Goal: Task Accomplishment & Management: Complete application form

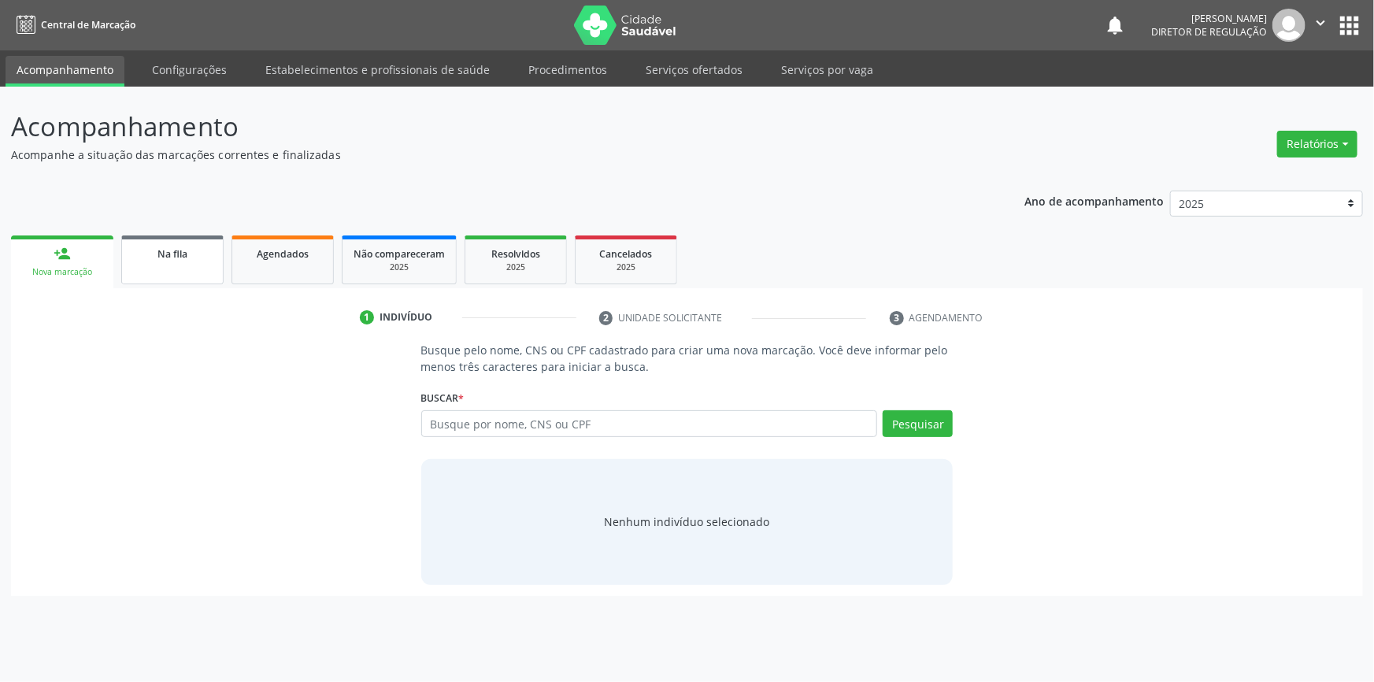
click at [194, 269] on link "Na fila" at bounding box center [172, 259] width 102 height 49
select select "8"
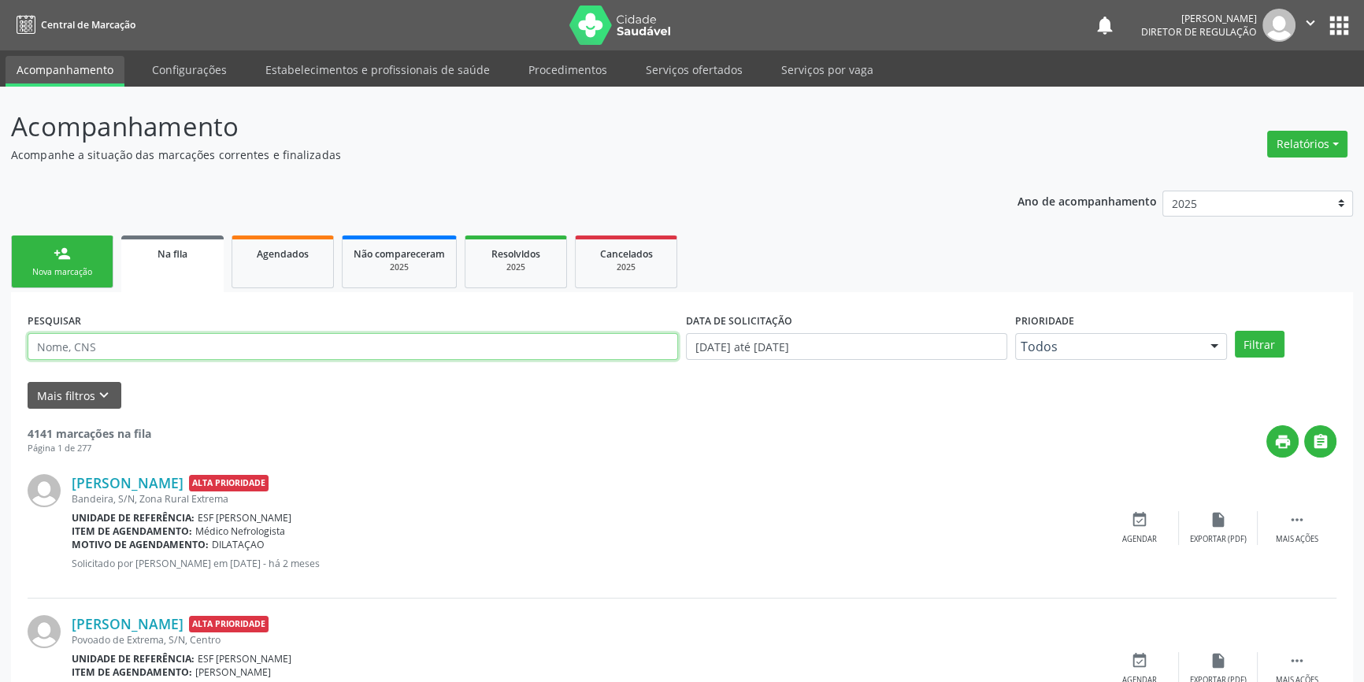
click at [132, 339] on input "text" at bounding box center [353, 346] width 651 height 27
type input "jose du"
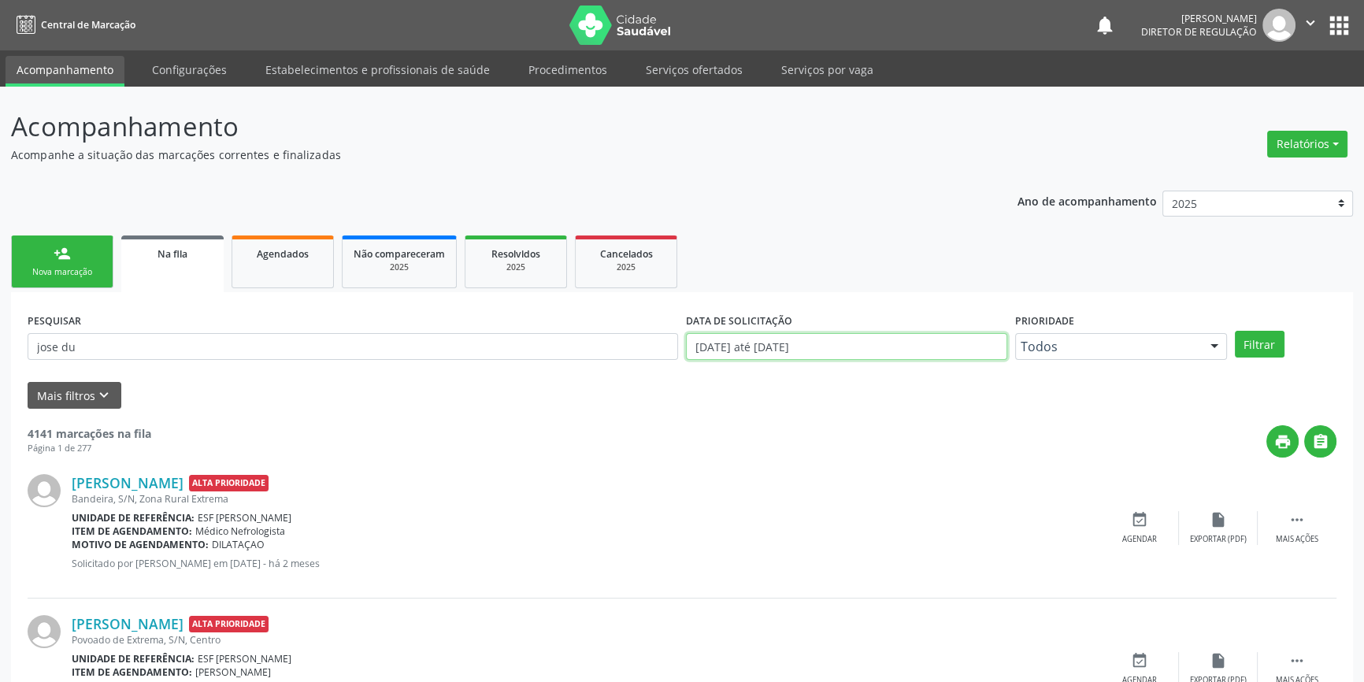
click at [740, 338] on input "[DATE] até [DATE]" at bounding box center [846, 346] width 321 height 27
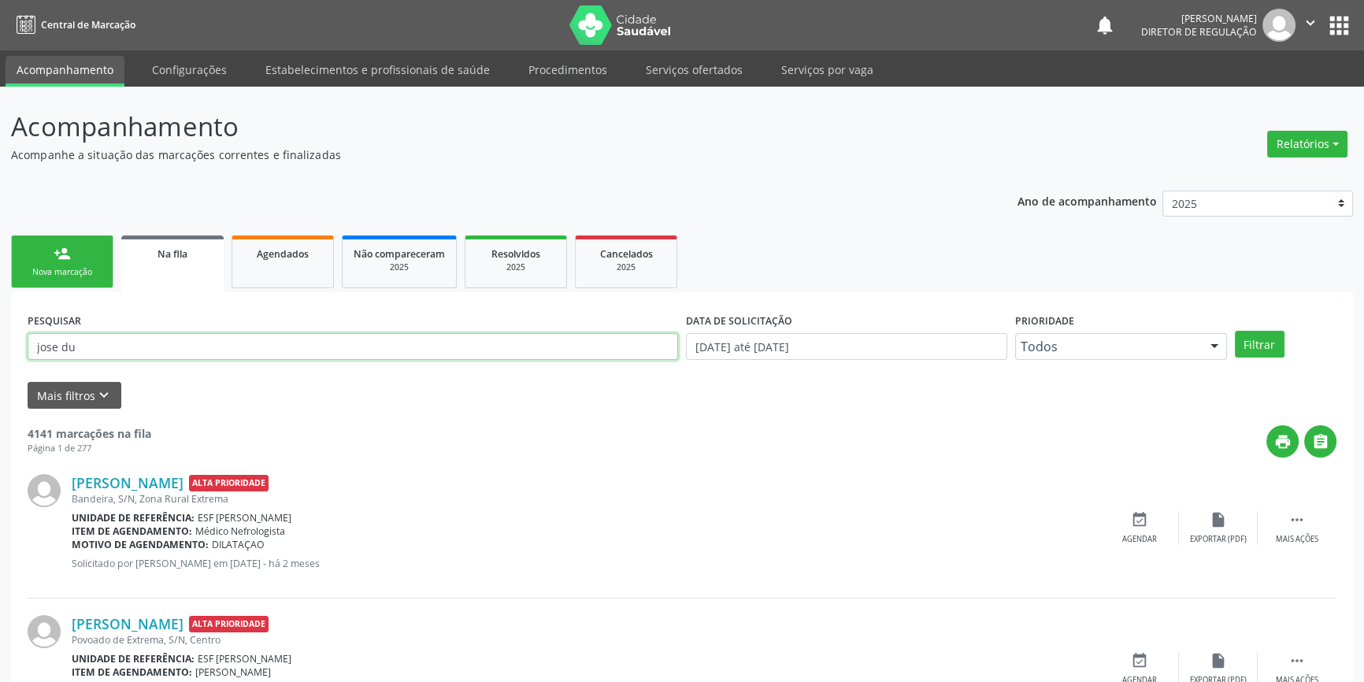
drag, startPoint x: 225, startPoint y: 342, endPoint x: 0, endPoint y: 332, distance: 225.5
click at [309, 247] on div "Agendados" at bounding box center [282, 253] width 79 height 17
select select "8"
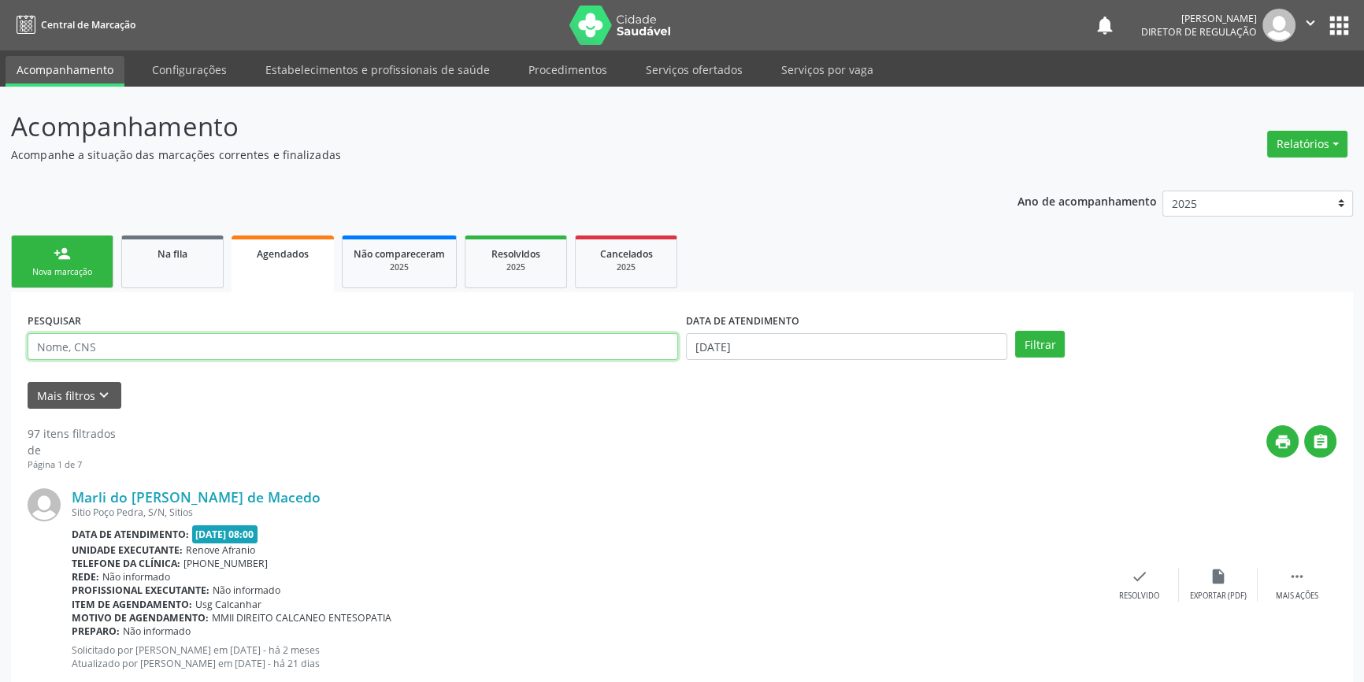
click at [169, 354] on input "text" at bounding box center [353, 346] width 651 height 27
paste input "jose du"
type input "jose du"
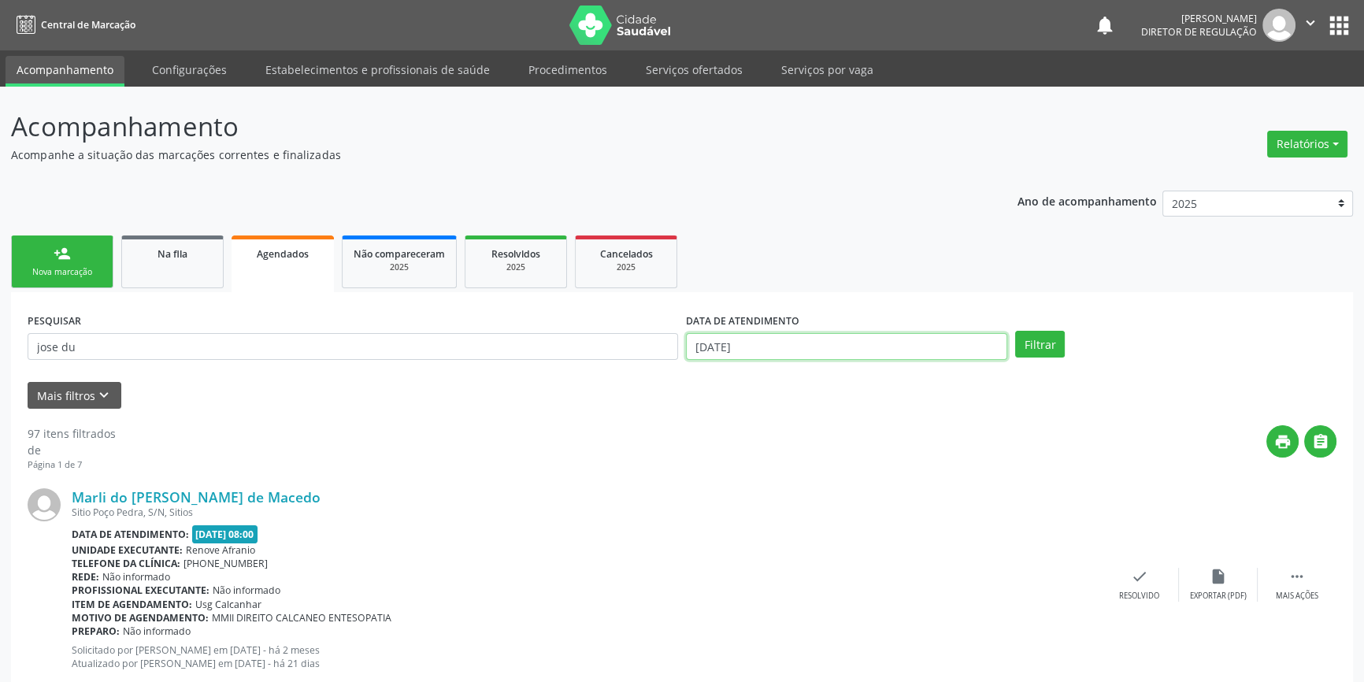
click at [765, 338] on input "[DATE]" at bounding box center [846, 346] width 321 height 27
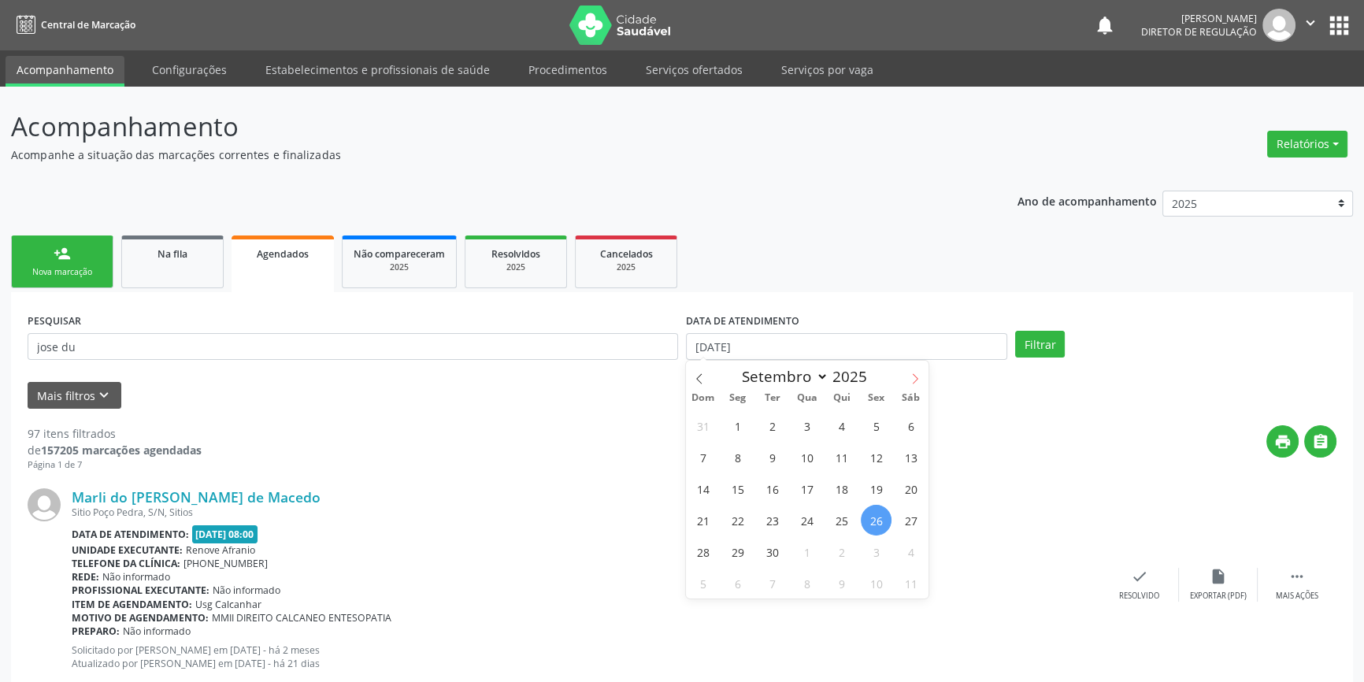
click at [914, 385] on span at bounding box center [915, 374] width 27 height 27
select select "9"
click at [811, 425] on span "1" at bounding box center [806, 425] width 31 height 31
type input "01/10/2025"
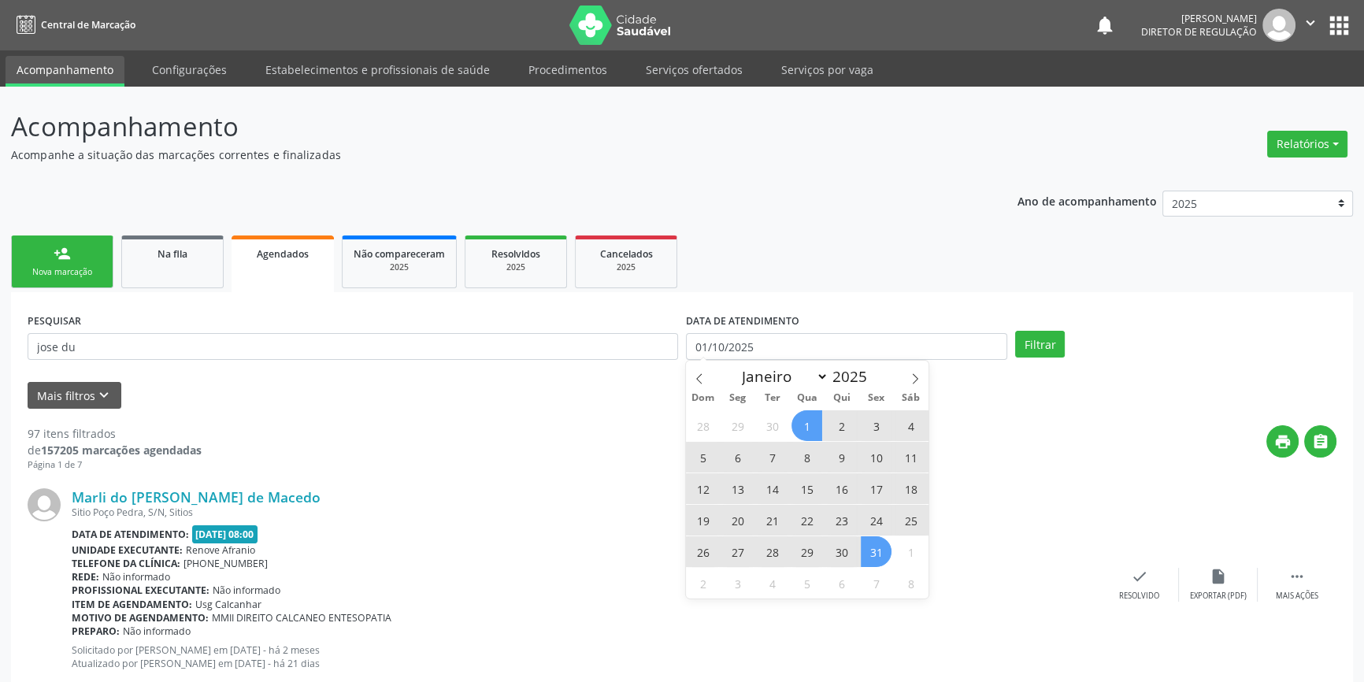
click at [877, 544] on span "31" at bounding box center [876, 551] width 31 height 31
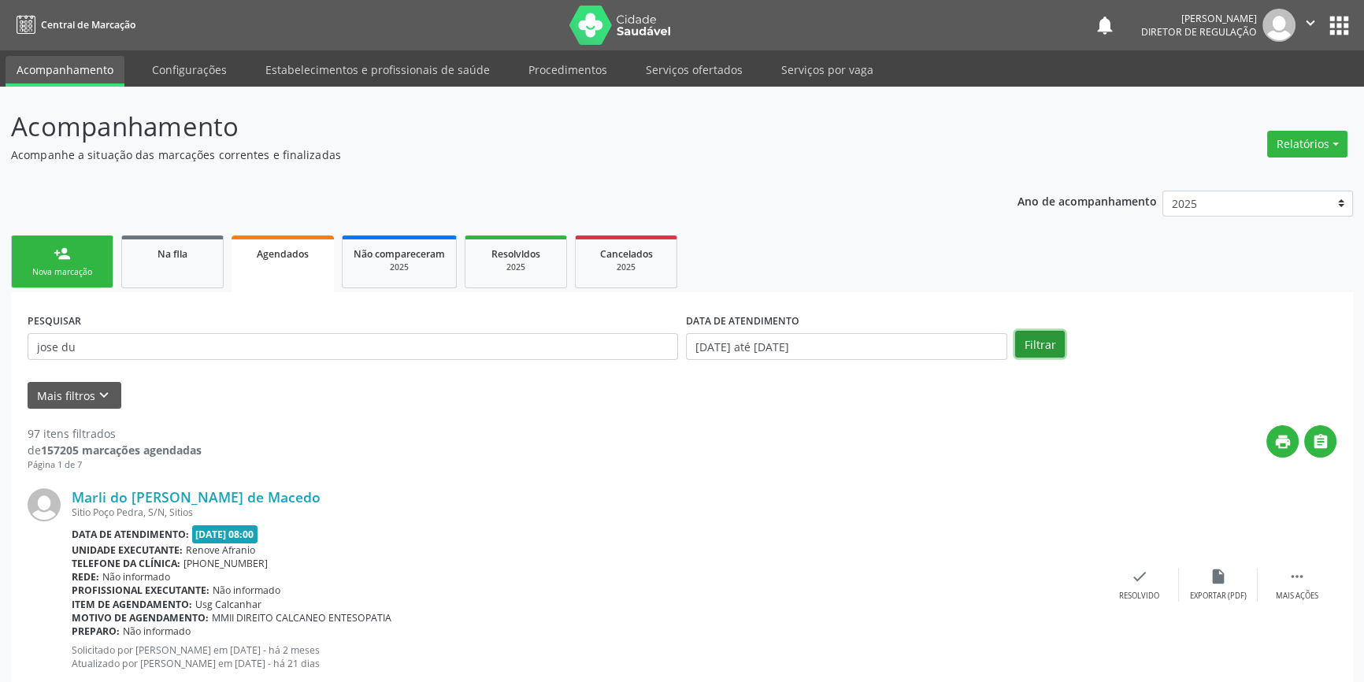
click at [1035, 346] on button "Filtrar" at bounding box center [1040, 344] width 50 height 27
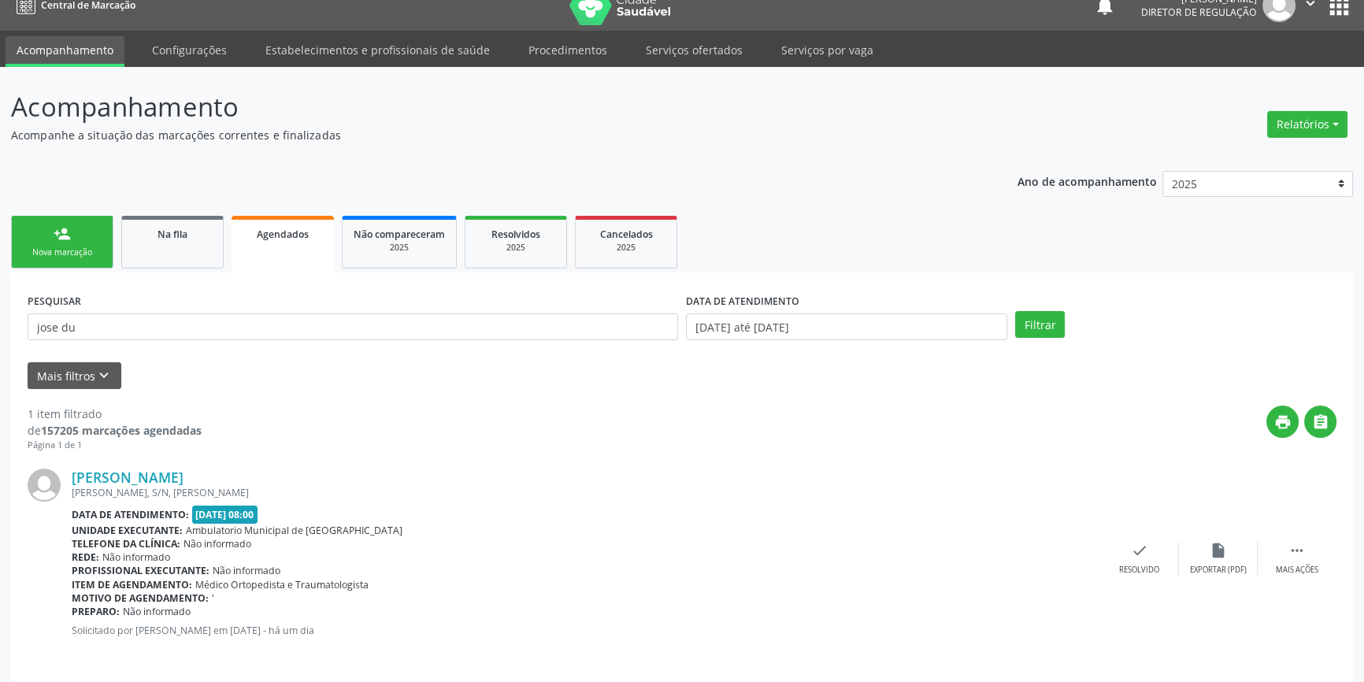
scroll to position [28, 0]
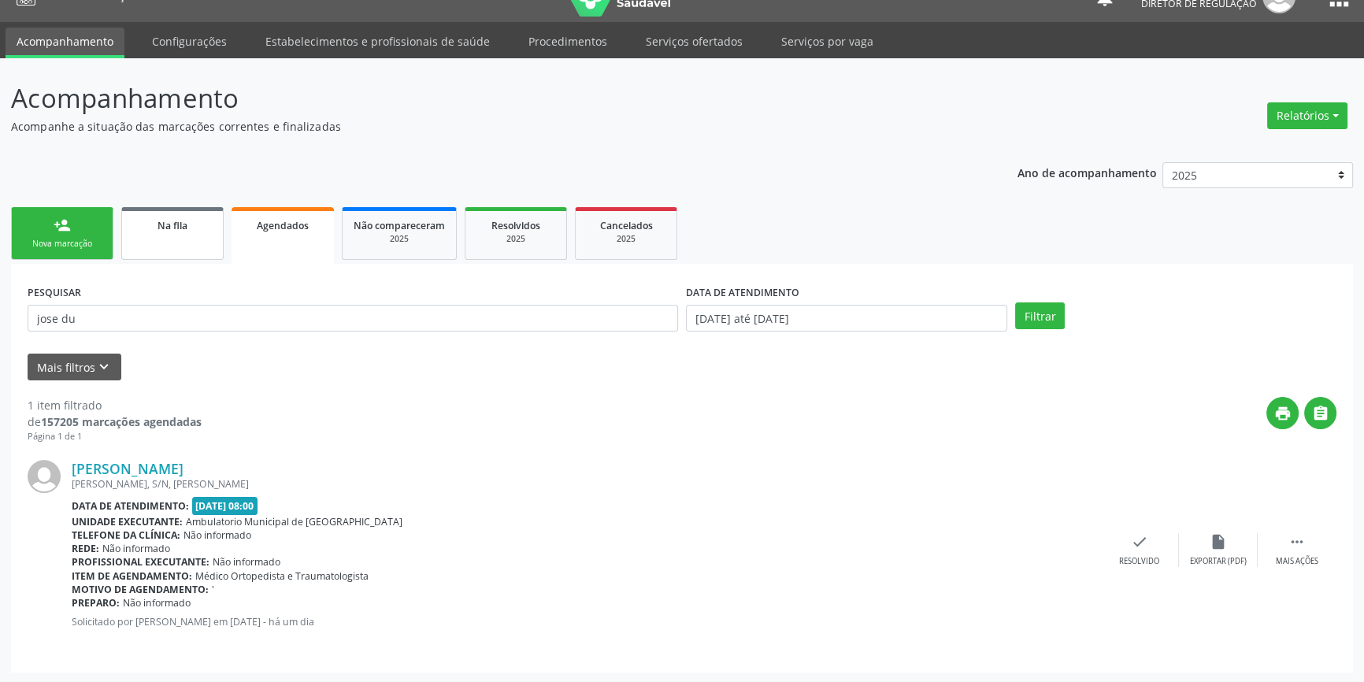
click at [175, 241] on link "Na fila" at bounding box center [172, 233] width 102 height 53
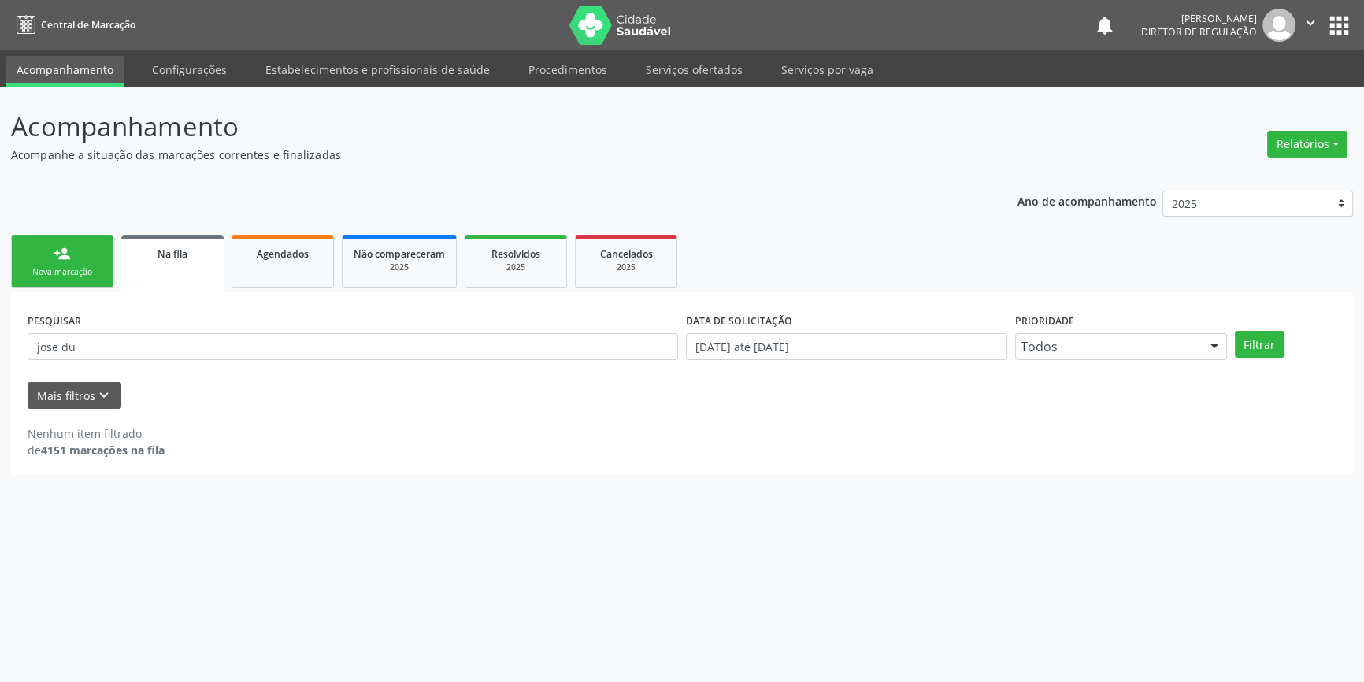
scroll to position [0, 0]
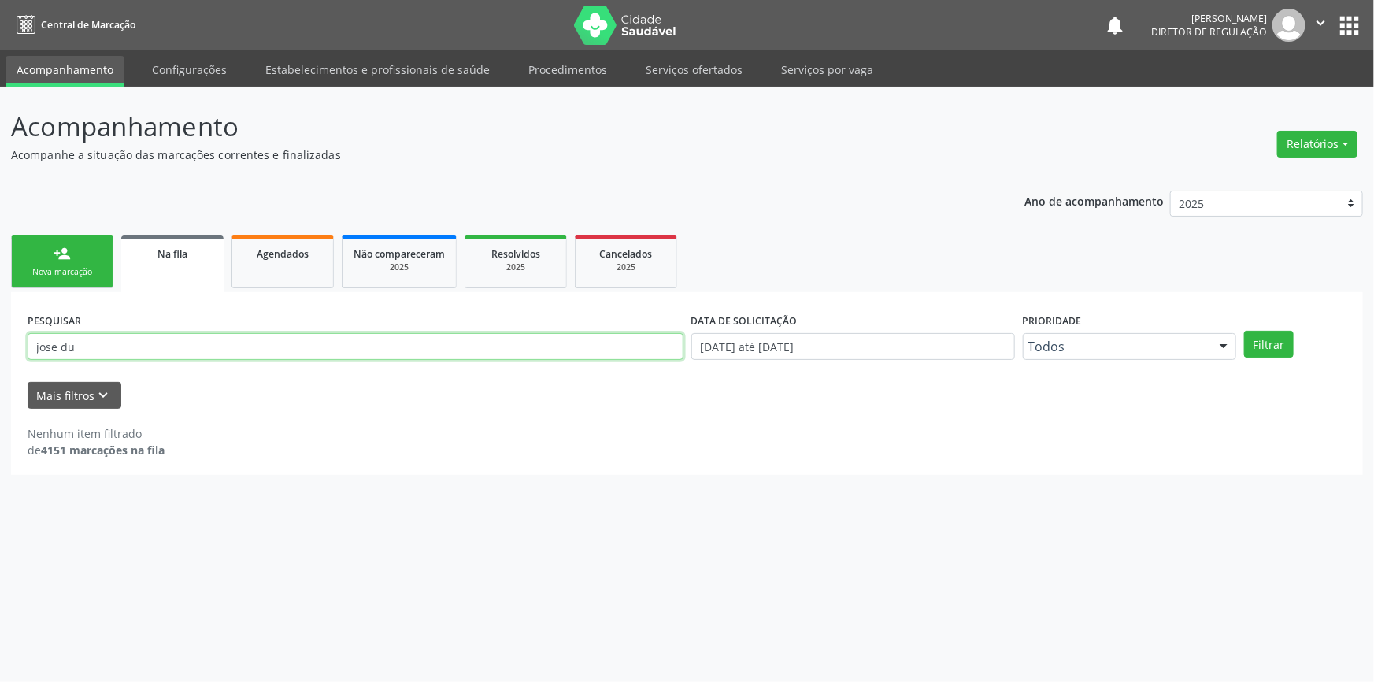
click at [169, 339] on input "jose du" at bounding box center [356, 346] width 656 height 27
type input "j"
type input "700500168229153"
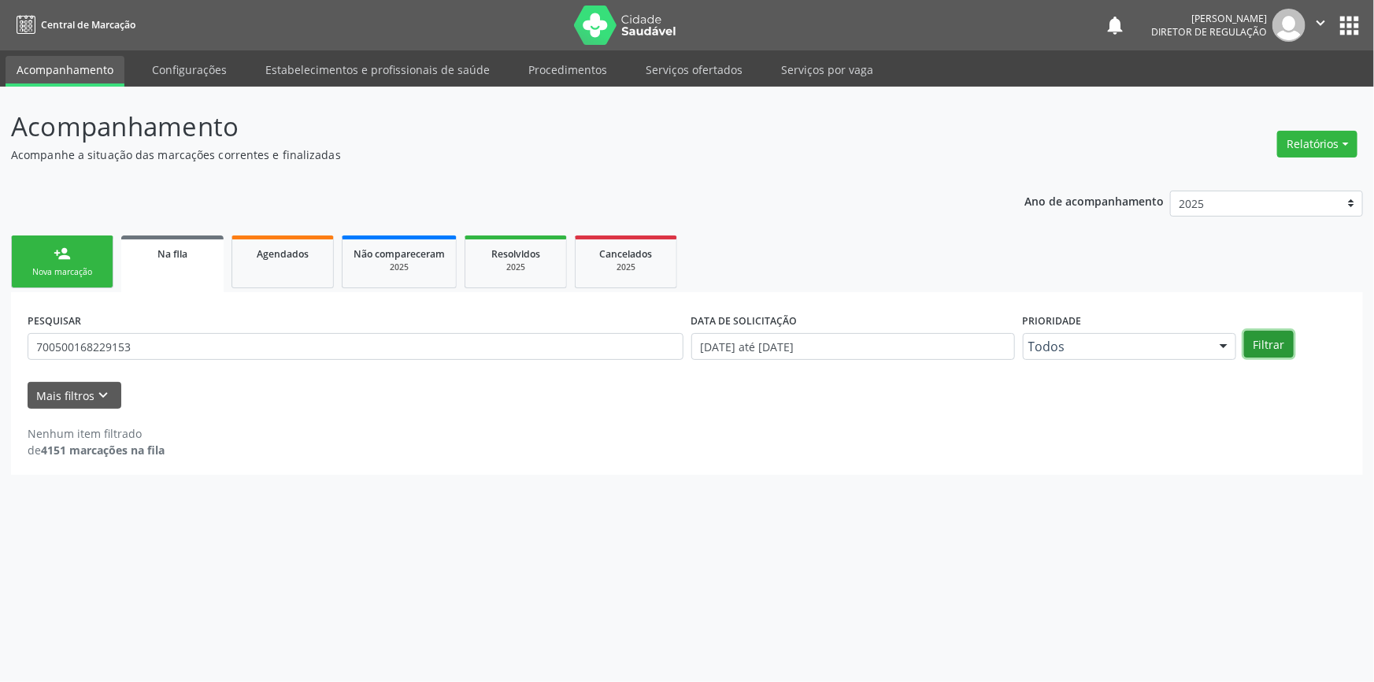
click at [1260, 348] on button "Filtrar" at bounding box center [1269, 344] width 50 height 27
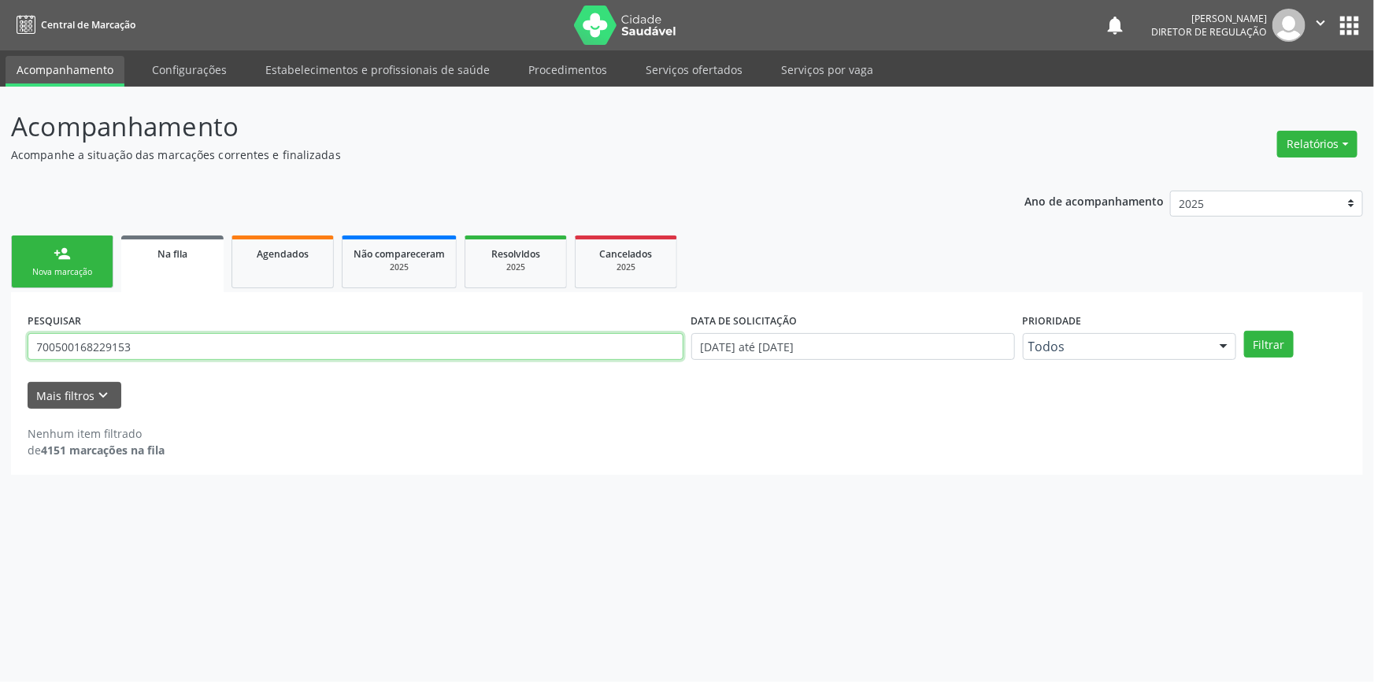
drag, startPoint x: 143, startPoint y: 350, endPoint x: 0, endPoint y: 358, distance: 143.5
click at [0, 358] on div "Acompanhamento Acompanhe a situação das marcações correntes e finalizadas Relat…" at bounding box center [687, 384] width 1374 height 595
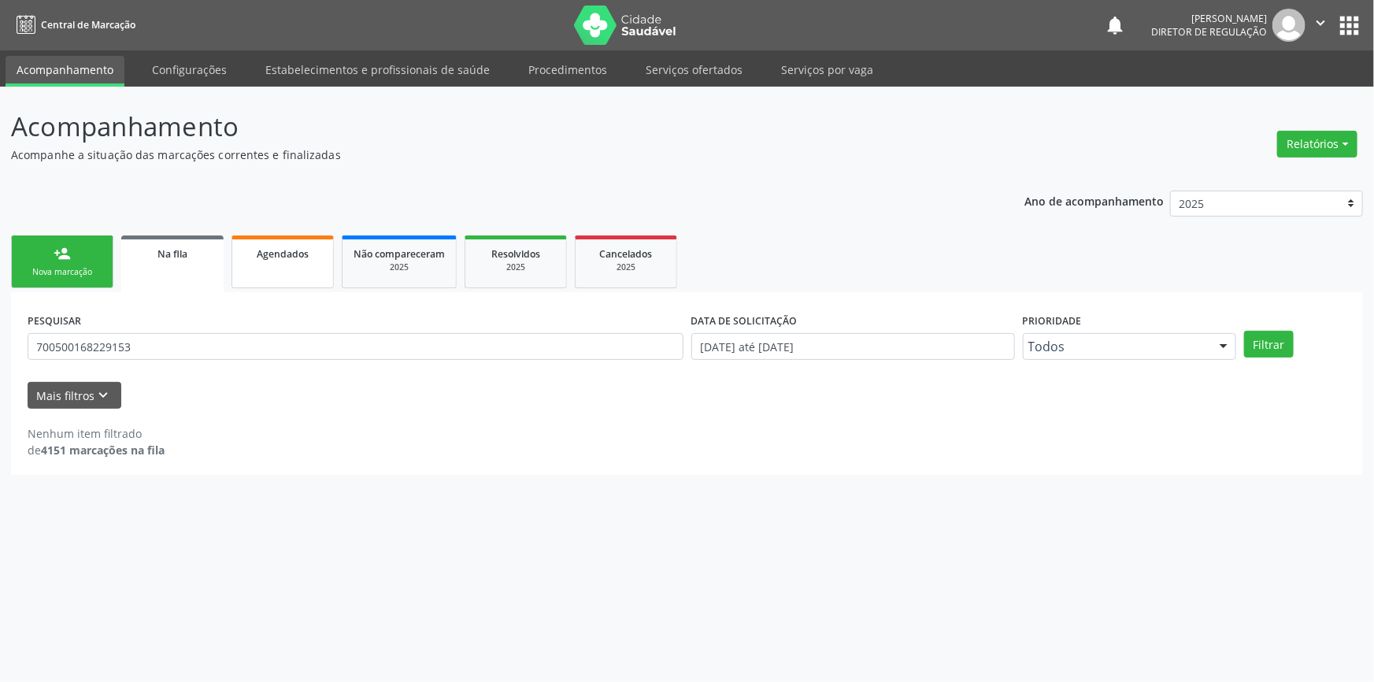
click at [310, 251] on div "Agendados" at bounding box center [282, 253] width 79 height 17
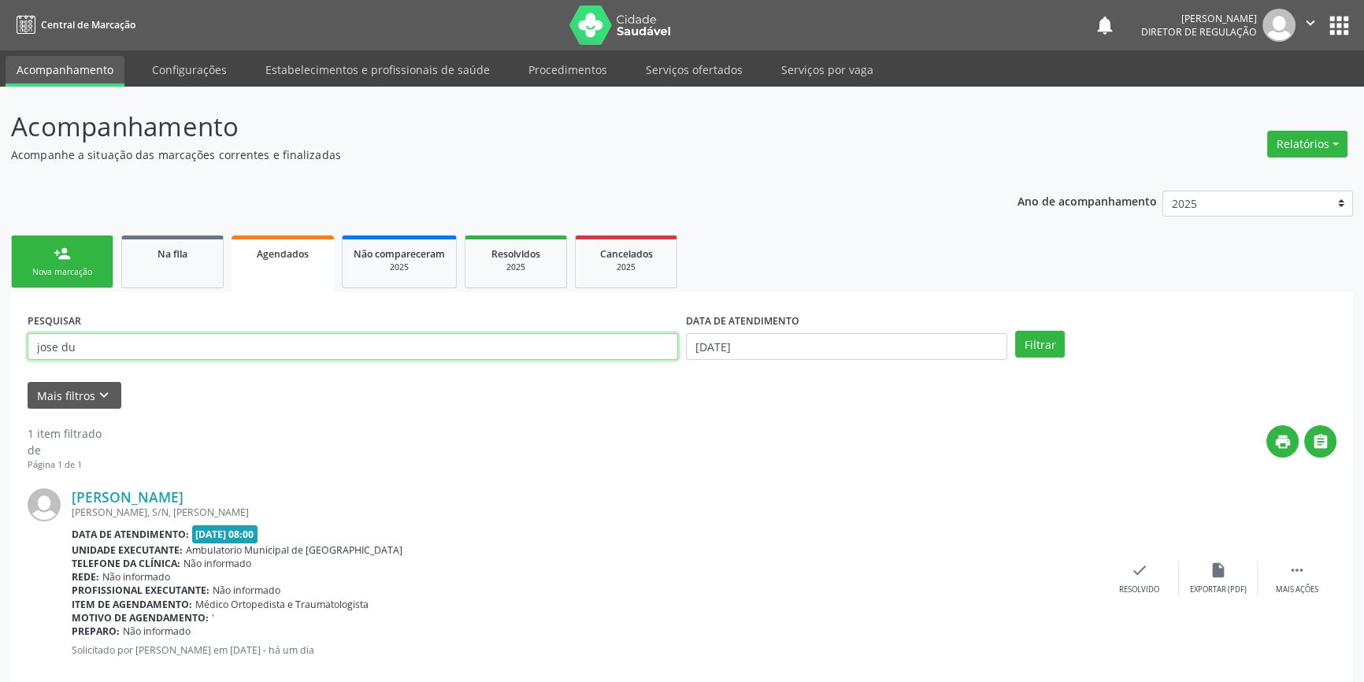
click at [282, 347] on input "jose du" at bounding box center [353, 346] width 651 height 27
type input "j"
paste input "700500168229153"
type input "700500168229153"
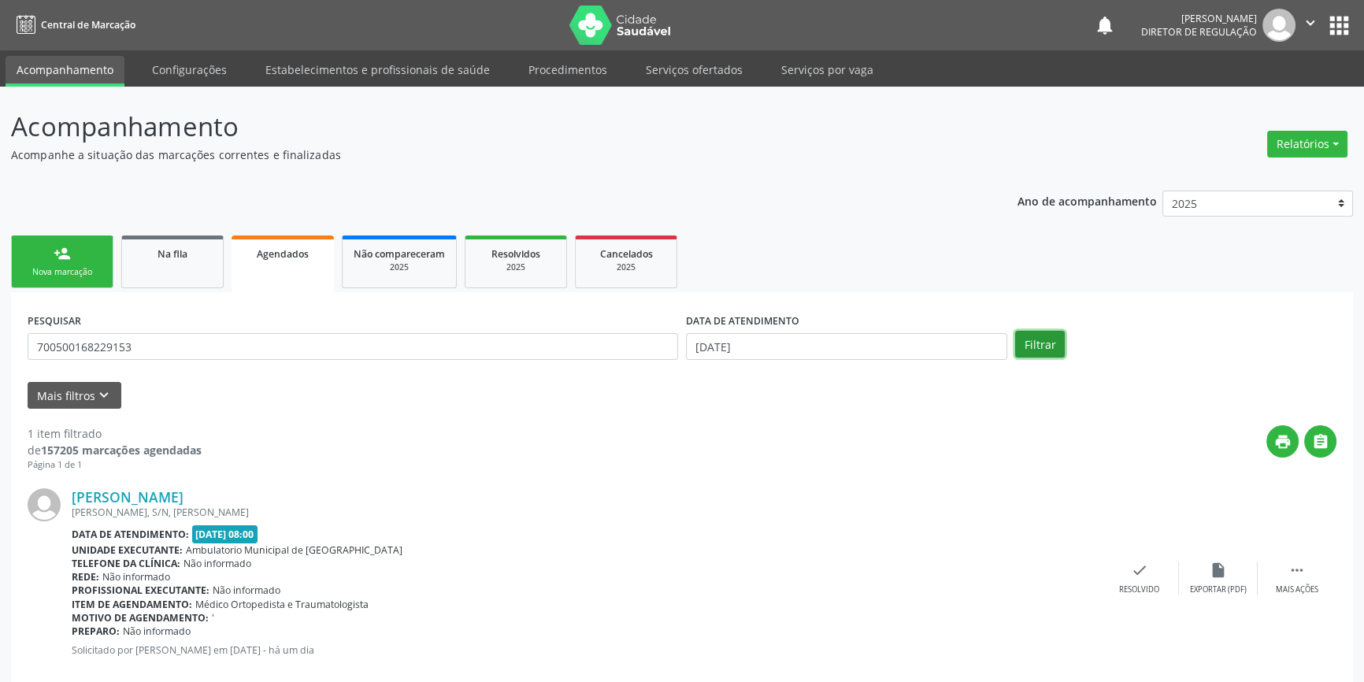
click at [1029, 338] on button "Filtrar" at bounding box center [1040, 344] width 50 height 27
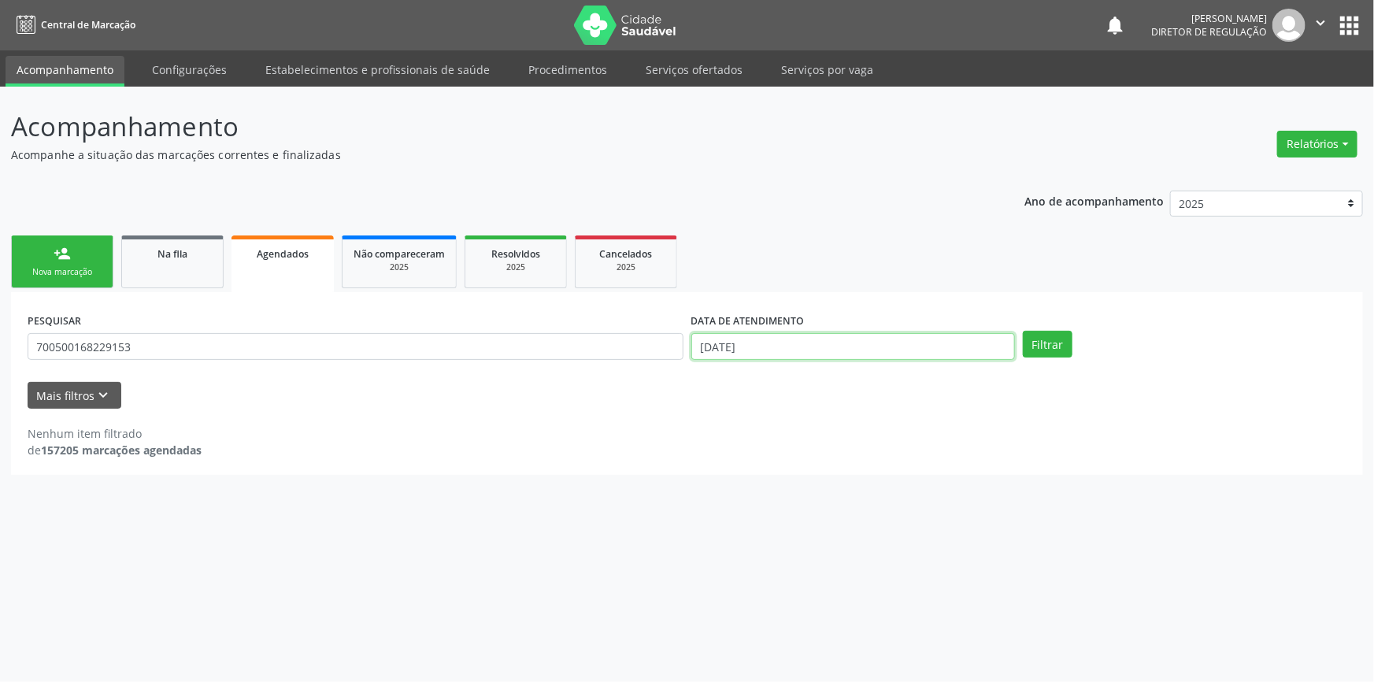
click at [851, 347] on input "[DATE]" at bounding box center [853, 346] width 324 height 27
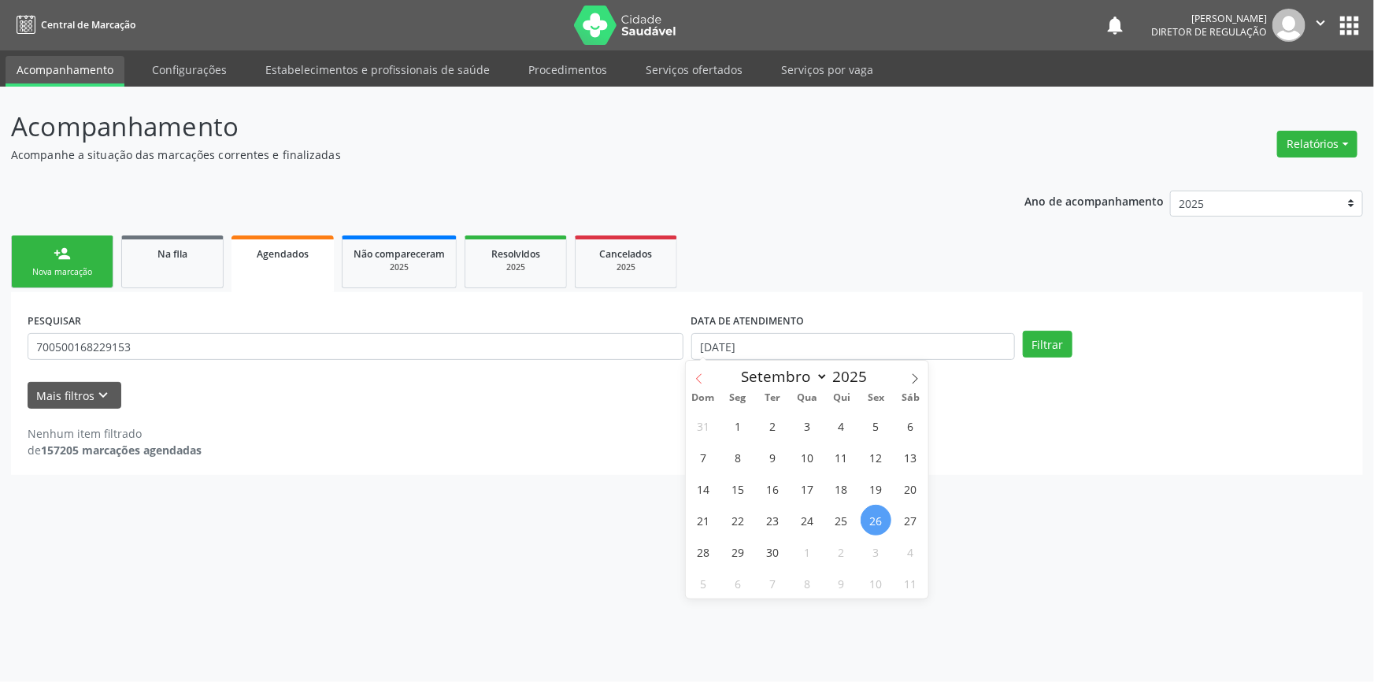
click at [700, 376] on icon at bounding box center [699, 378] width 11 height 11
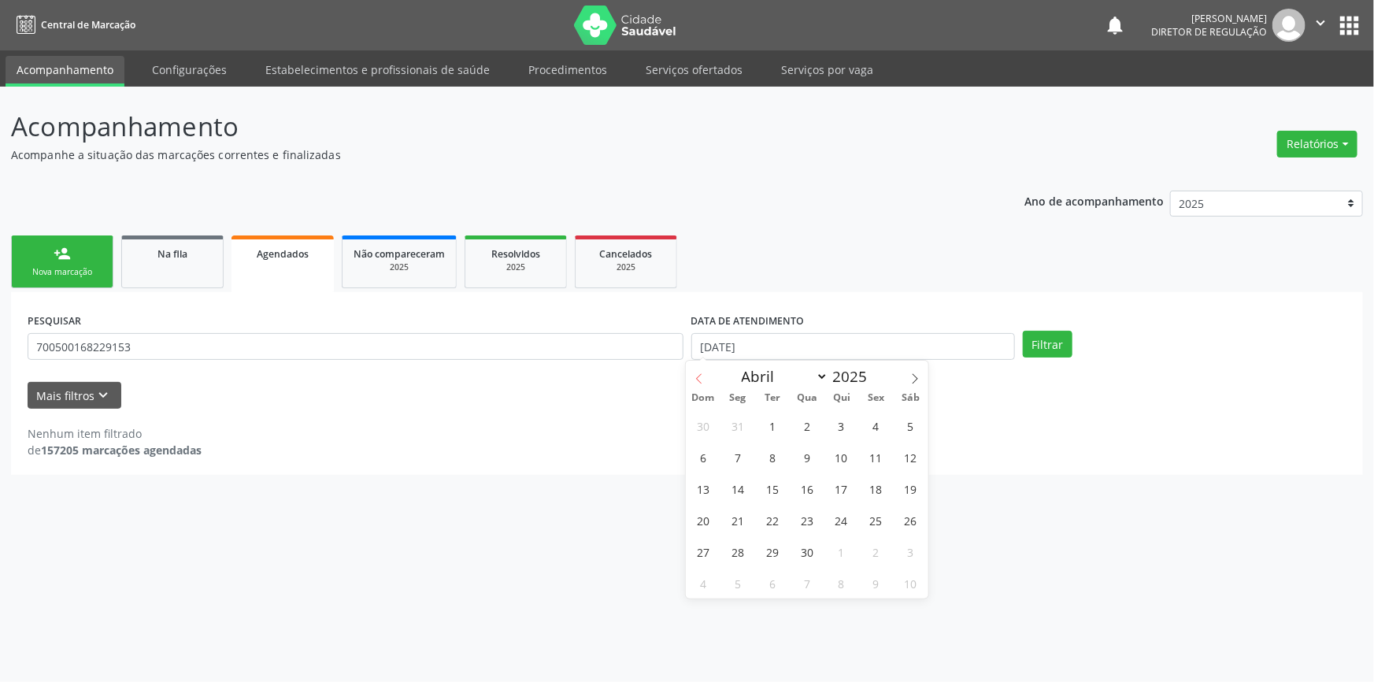
click at [700, 376] on icon at bounding box center [699, 378] width 11 height 11
select select "2"
click at [914, 421] on span "1" at bounding box center [910, 425] width 31 height 31
type input "0[DATE]"
click at [963, 343] on input "0[DATE]" at bounding box center [853, 346] width 324 height 27
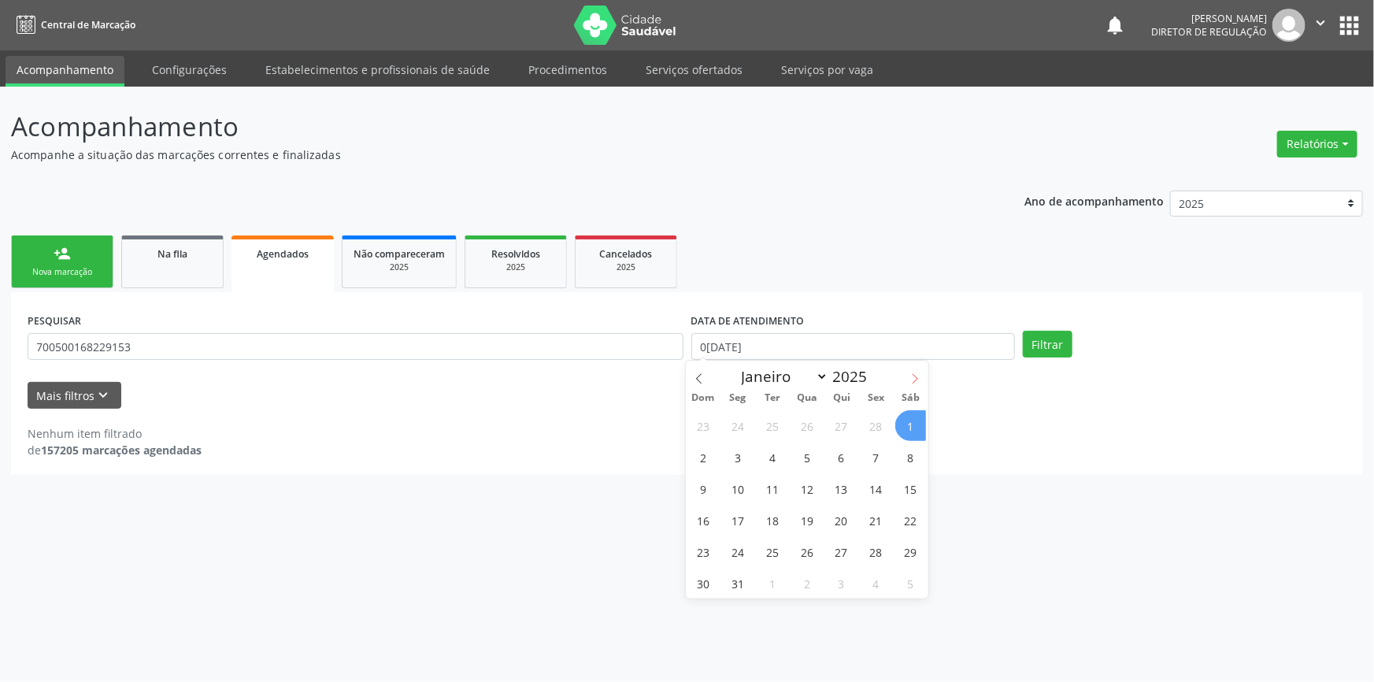
click at [914, 374] on icon at bounding box center [916, 378] width 6 height 10
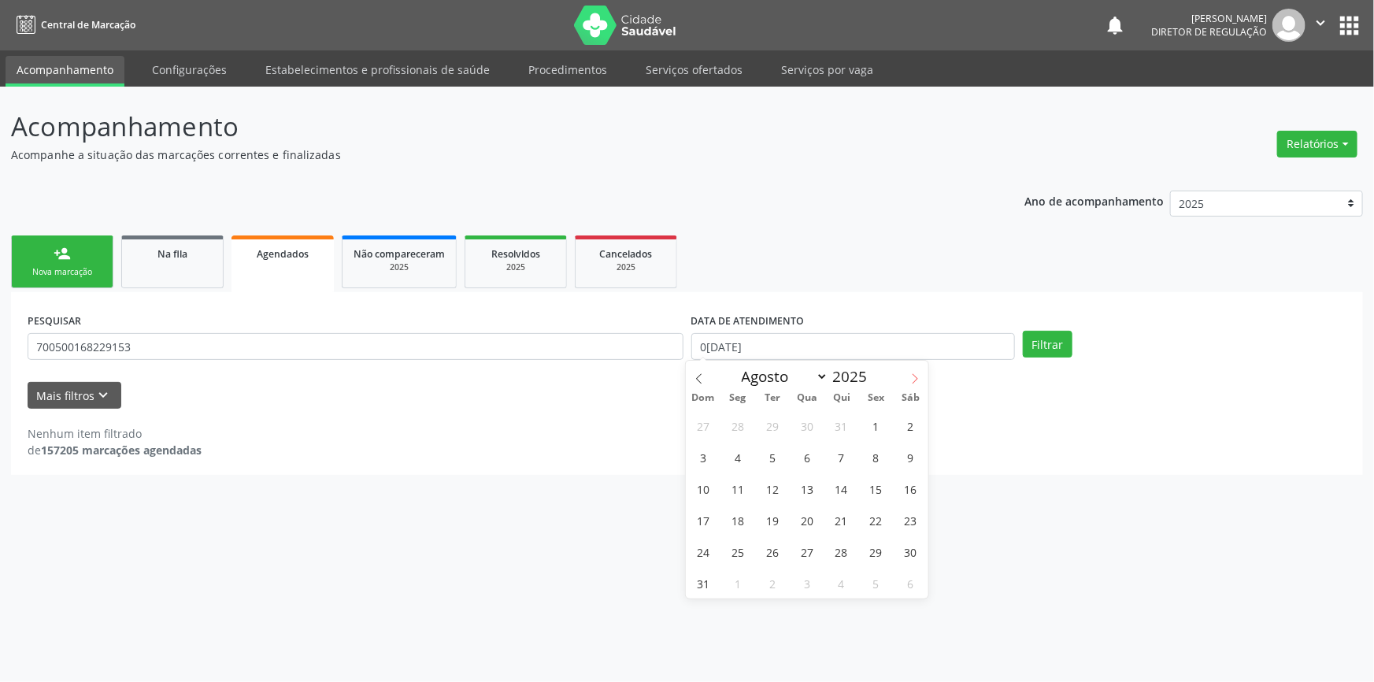
click at [914, 374] on icon at bounding box center [916, 378] width 6 height 10
select select "8"
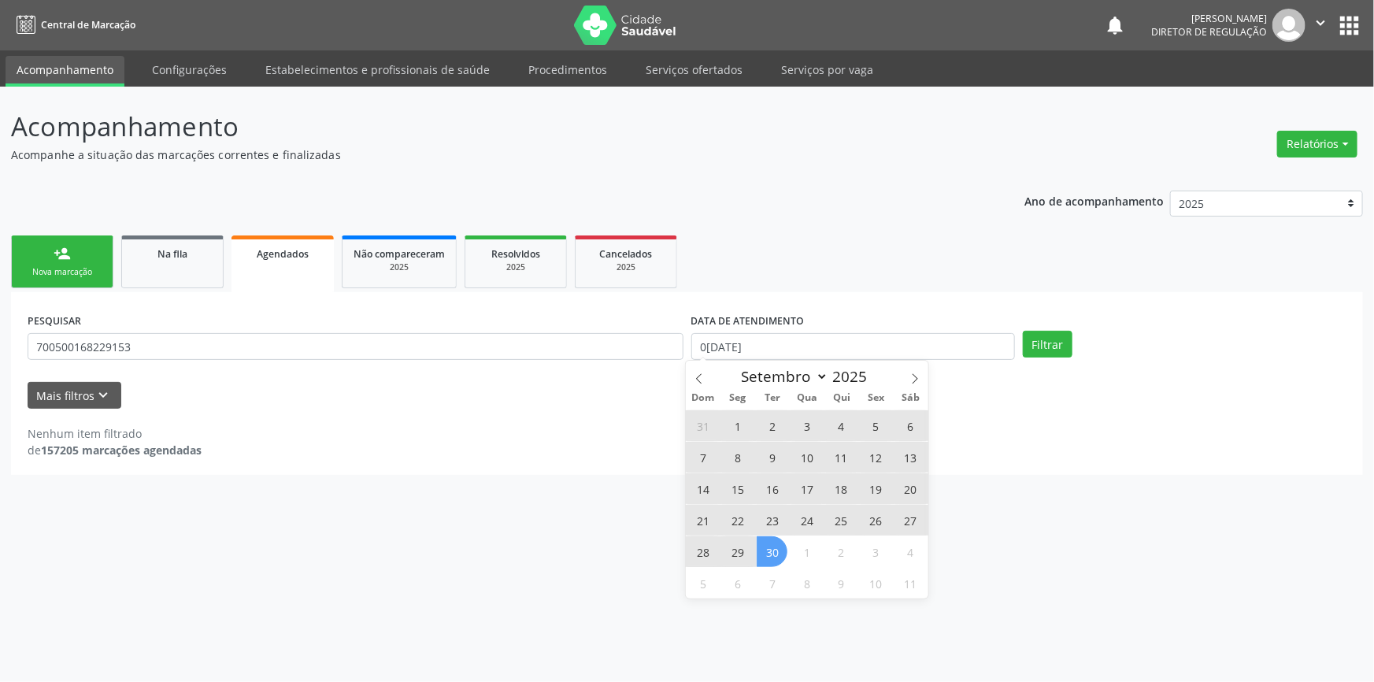
click at [774, 544] on span "30" at bounding box center [772, 551] width 31 height 31
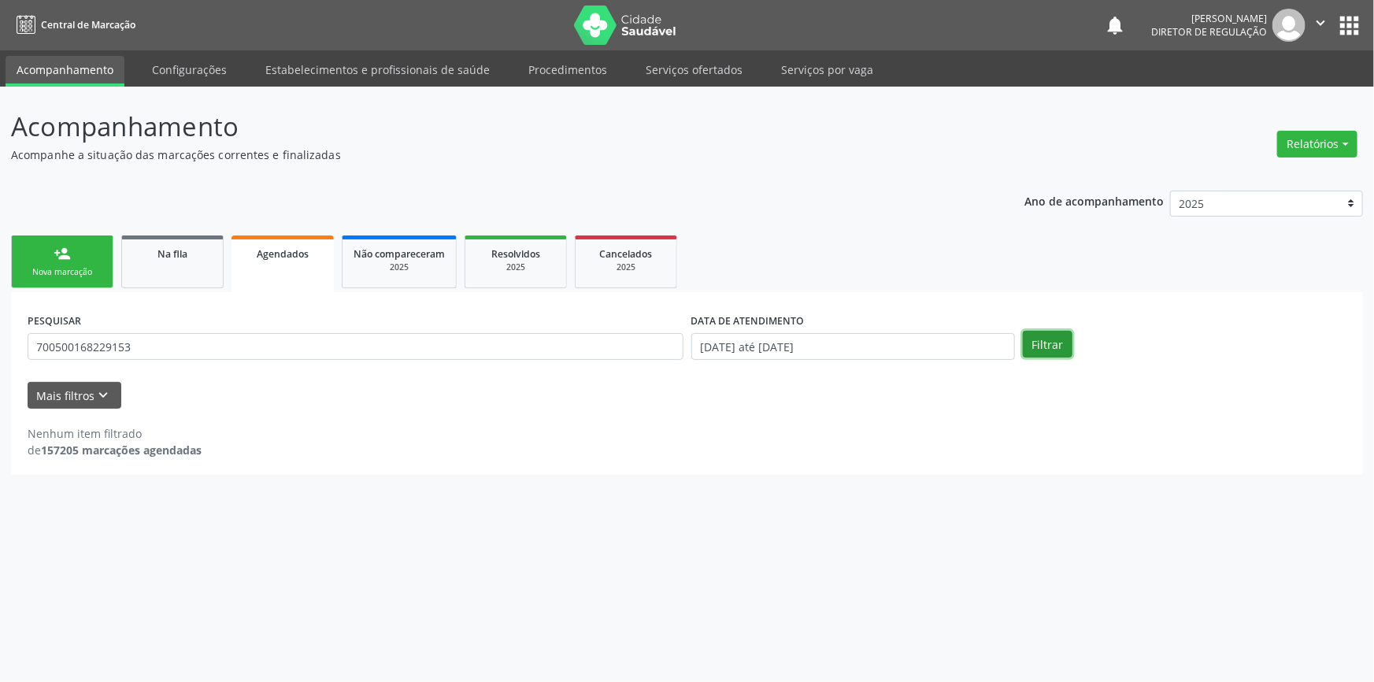
click at [1059, 338] on button "Filtrar" at bounding box center [1048, 344] width 50 height 27
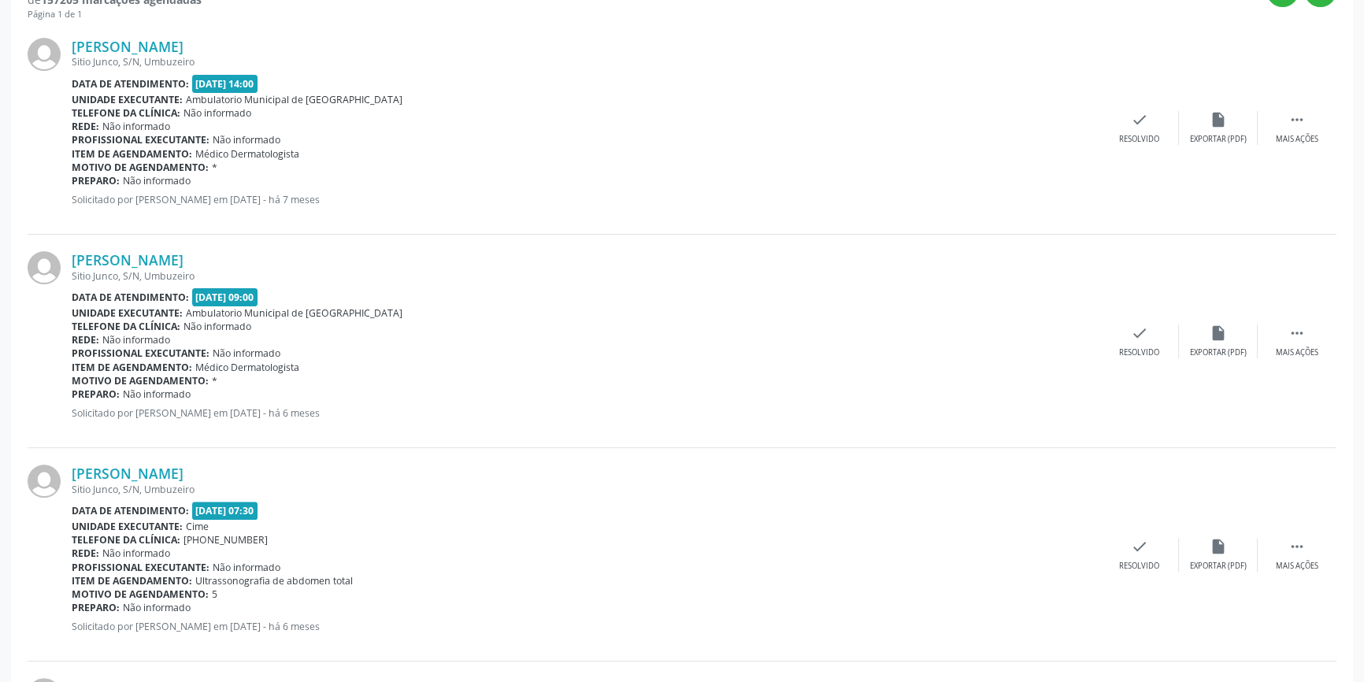
scroll to position [165, 0]
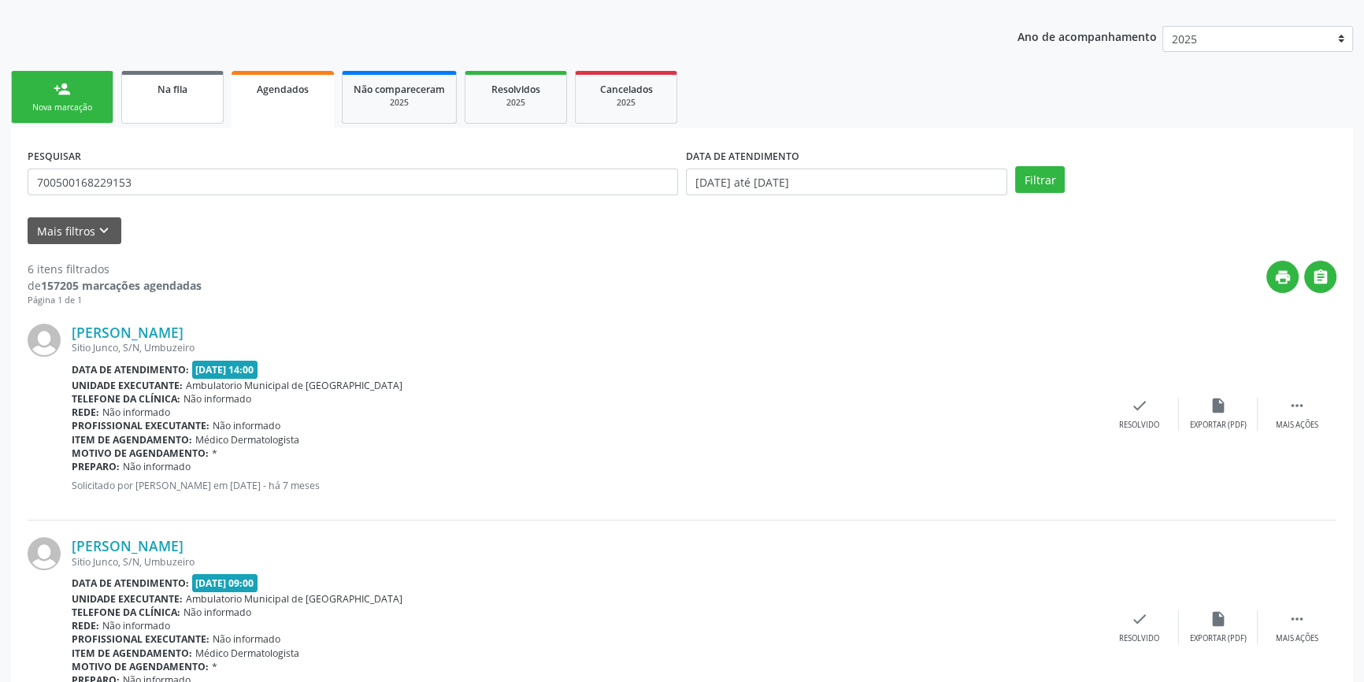
click at [199, 87] on div "Na fila" at bounding box center [172, 88] width 79 height 17
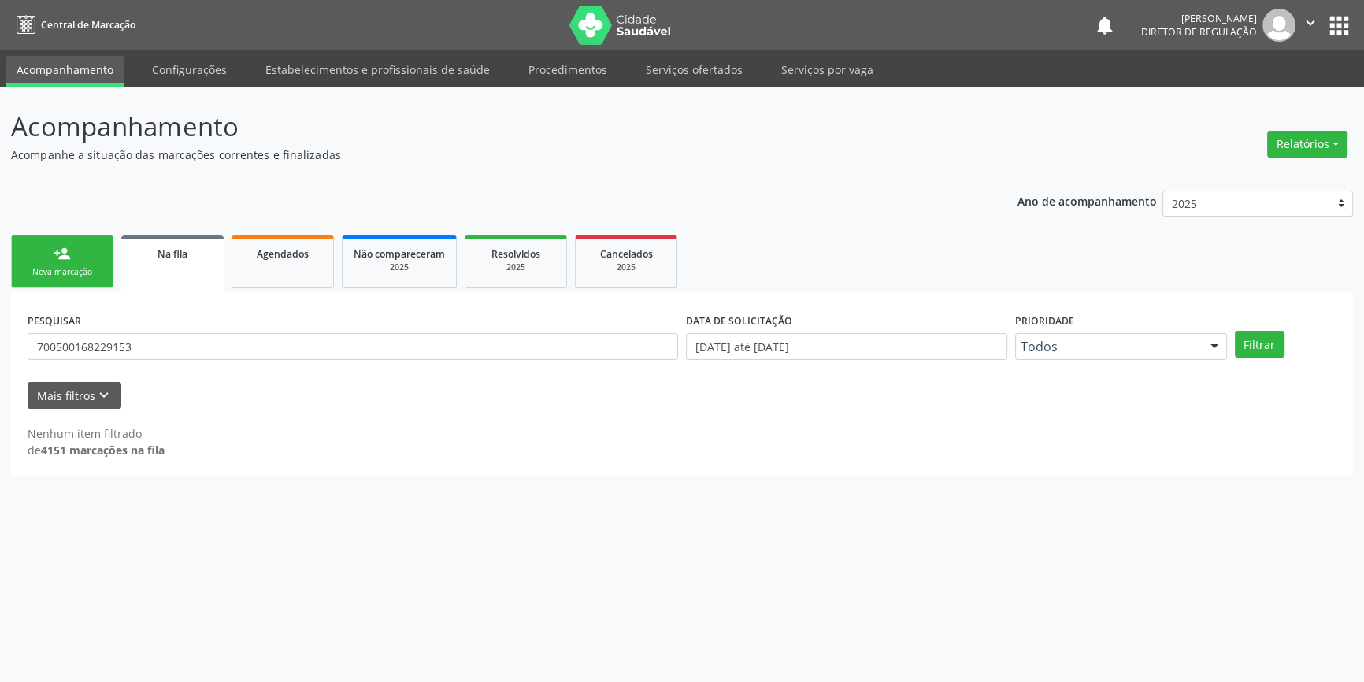
scroll to position [0, 0]
click at [1271, 343] on button "Filtrar" at bounding box center [1269, 344] width 50 height 27
click at [285, 248] on span "Agendados" at bounding box center [283, 253] width 52 height 13
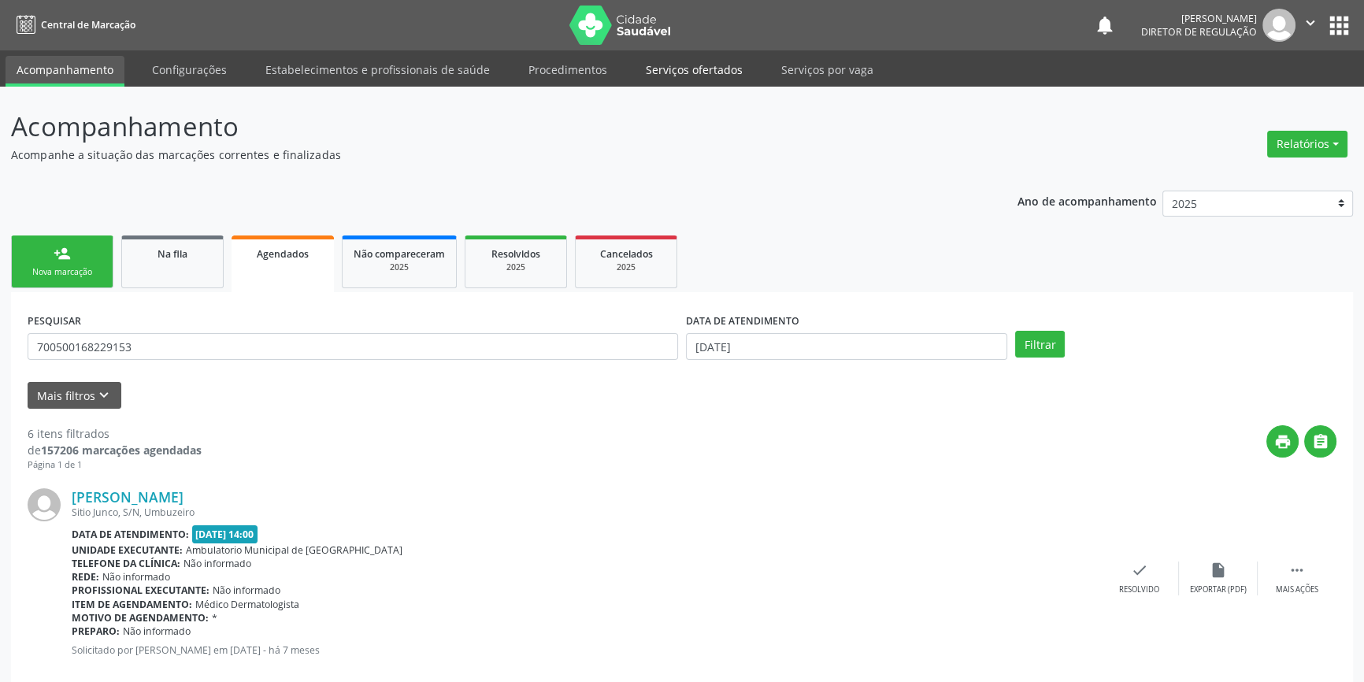
click at [720, 71] on link "Serviços ofertados" at bounding box center [694, 70] width 119 height 28
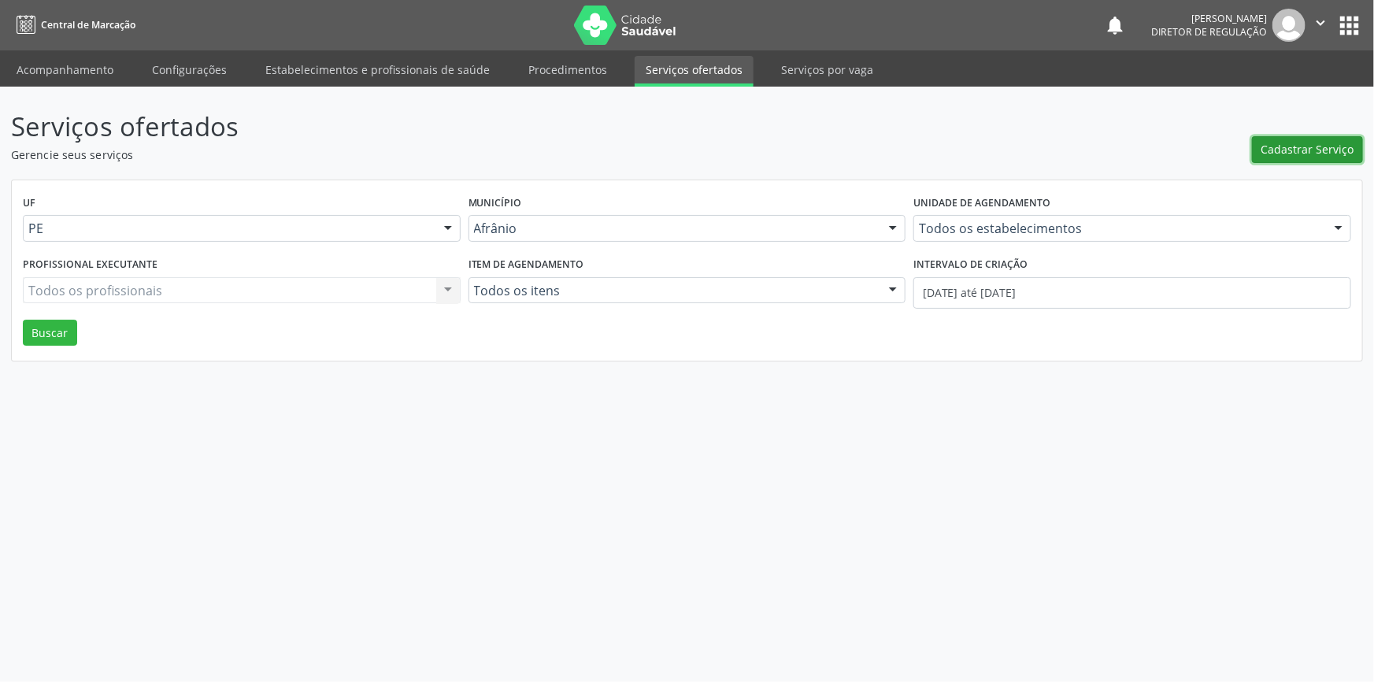
click at [1329, 149] on span "Cadastrar Serviço" at bounding box center [1308, 149] width 93 height 17
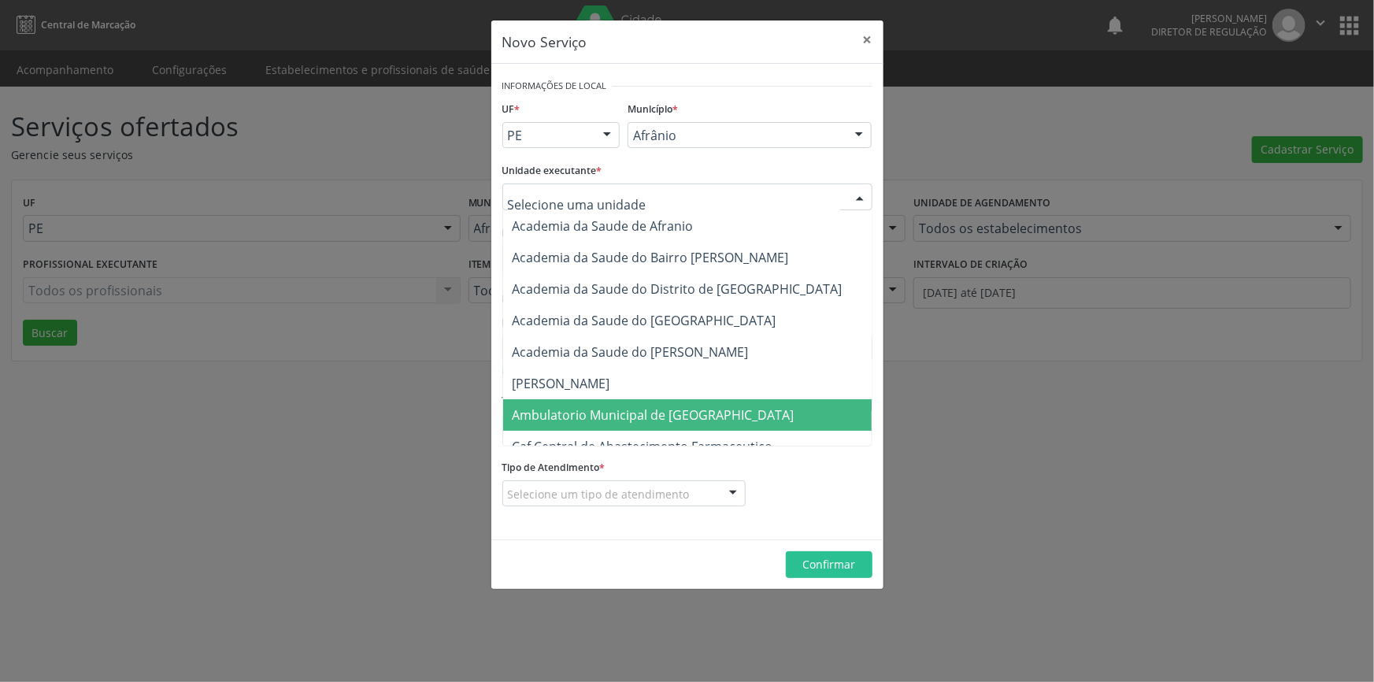
click at [629, 411] on span "Ambulatorio Municipal de [GEOGRAPHIC_DATA]" at bounding box center [654, 414] width 282 height 17
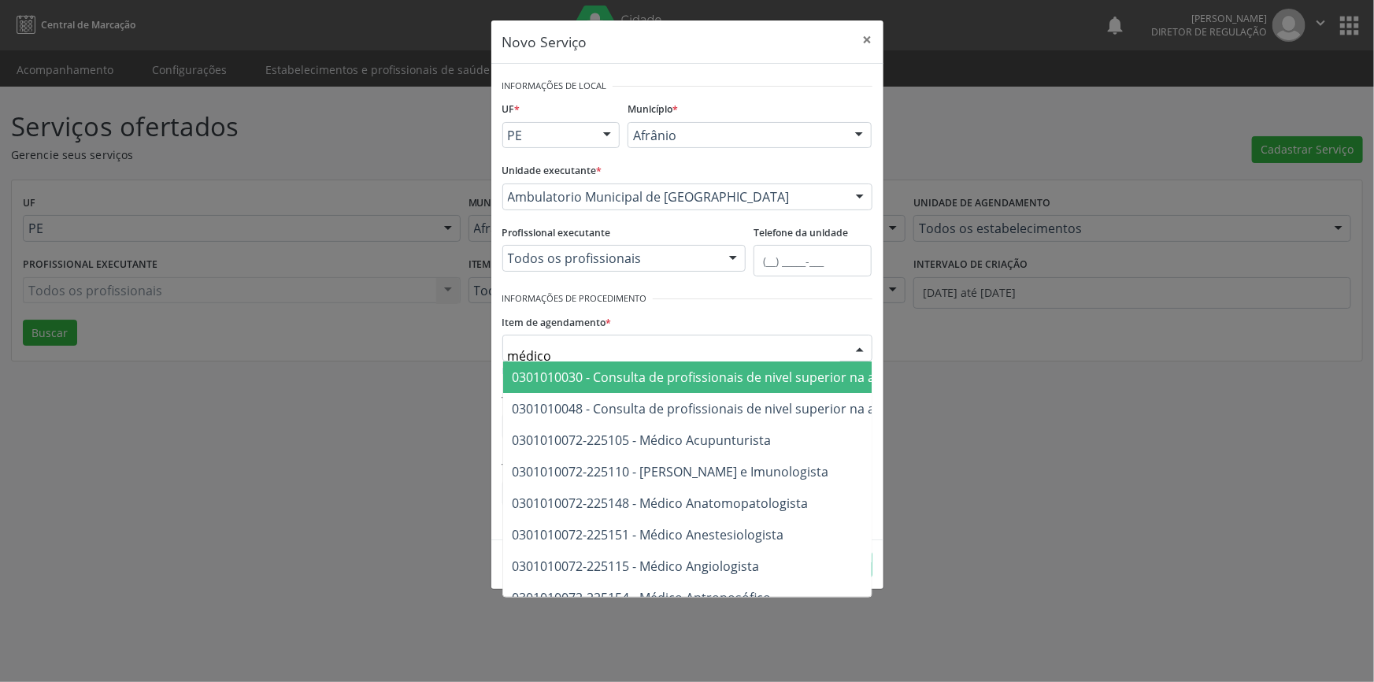
type input "médico c"
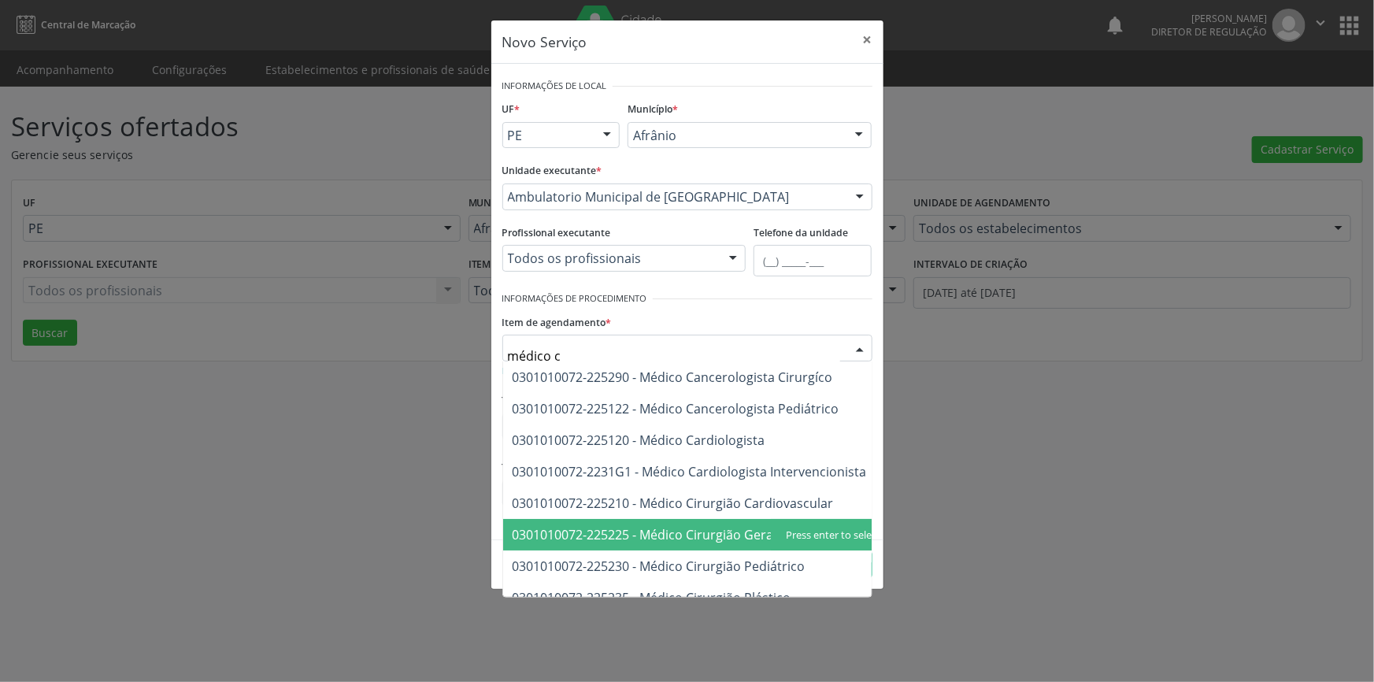
click at [662, 532] on span "0301010072-225225 - Médico Cirurgião Geral" at bounding box center [645, 534] width 265 height 17
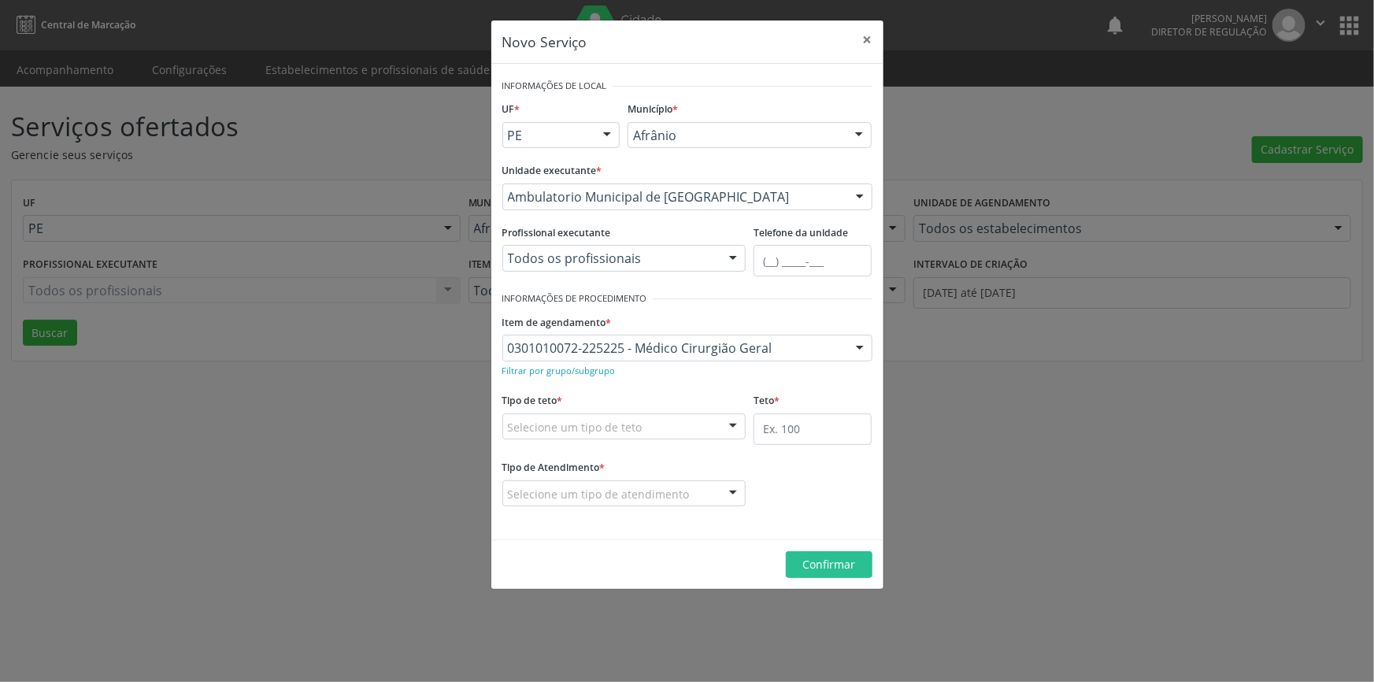
click at [653, 425] on div "Selecione um tipo de teto" at bounding box center [624, 426] width 244 height 27
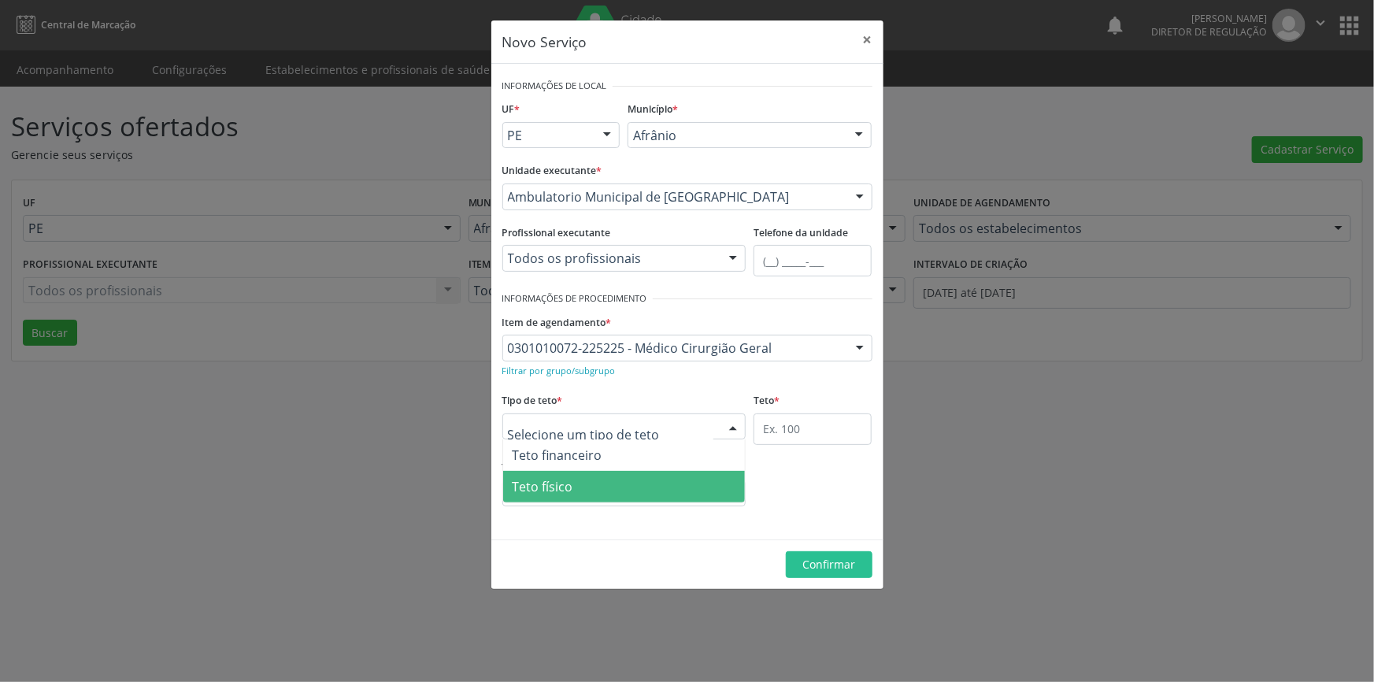
click at [614, 480] on span "Teto físico" at bounding box center [624, 487] width 243 height 32
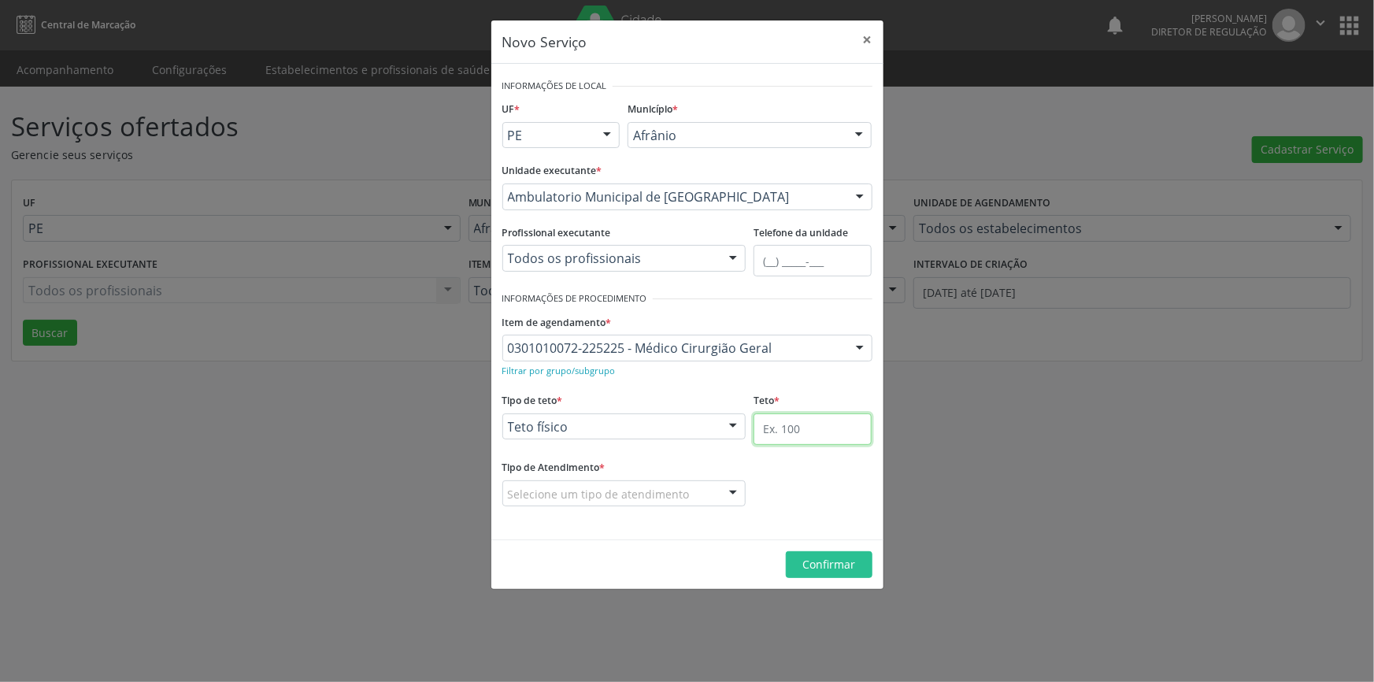
click at [791, 431] on input "text" at bounding box center [813, 429] width 118 height 32
type input "1"
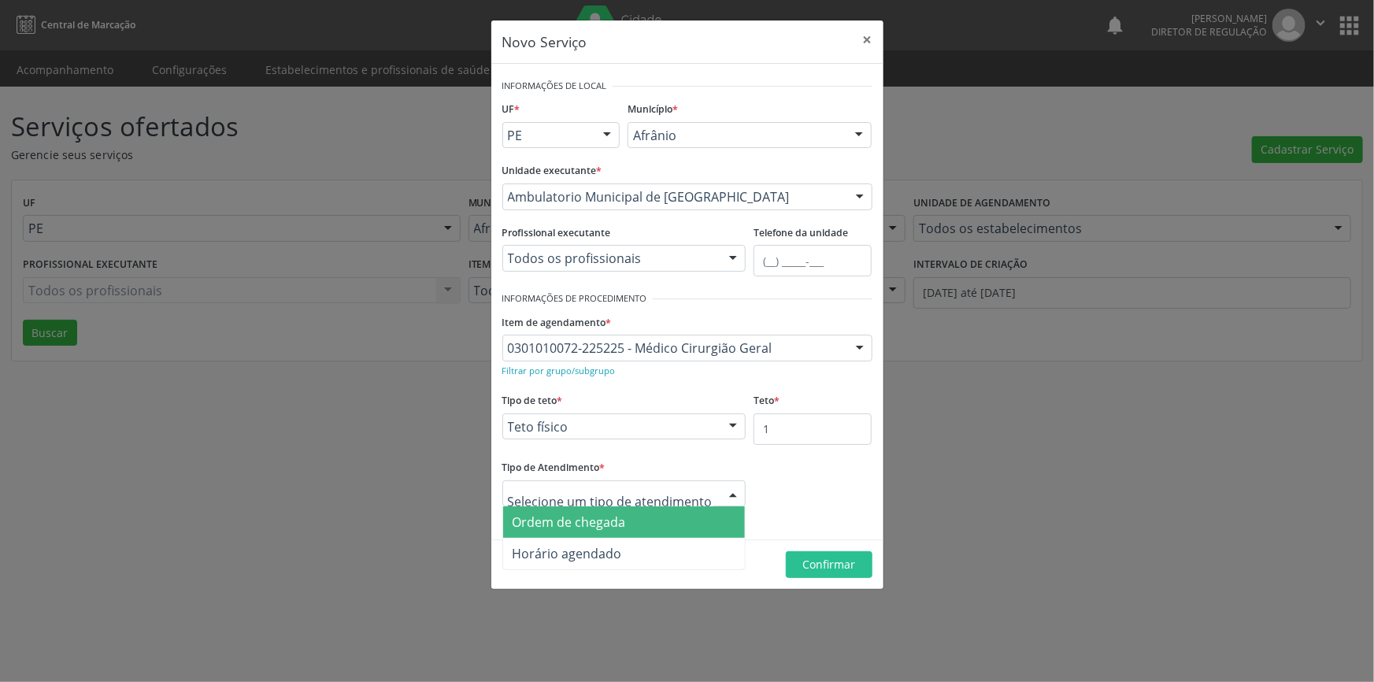
click at [702, 491] on div at bounding box center [624, 493] width 244 height 27
click at [626, 515] on span "Ordem de chegada" at bounding box center [624, 522] width 243 height 32
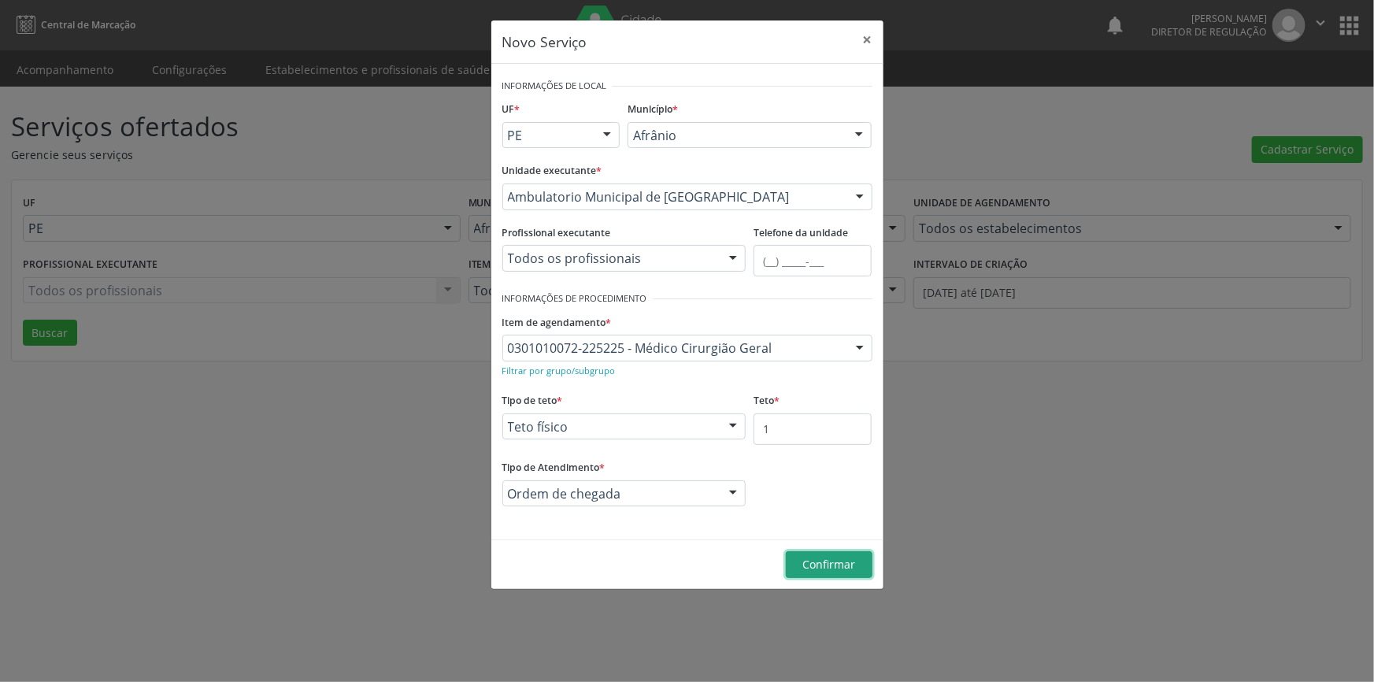
click at [819, 563] on span "Confirmar" at bounding box center [829, 564] width 53 height 15
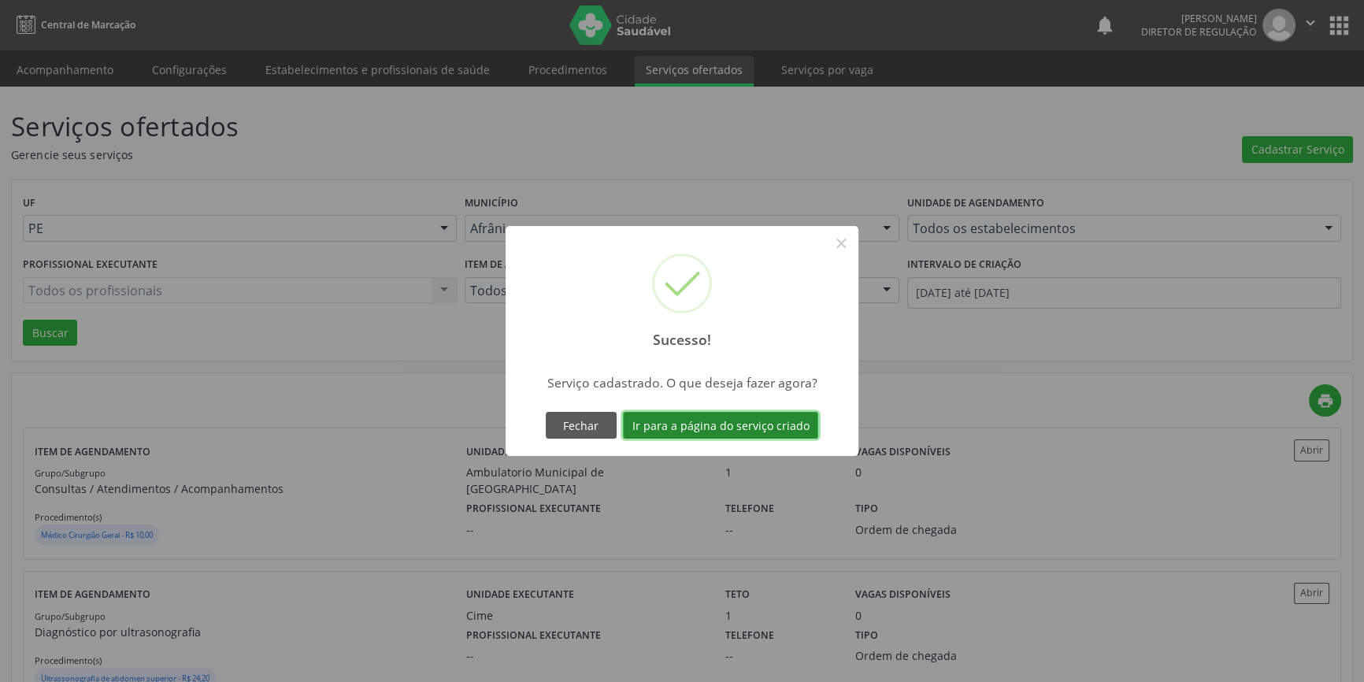
click at [782, 430] on button "Ir para a página do serviço criado" at bounding box center [720, 425] width 195 height 27
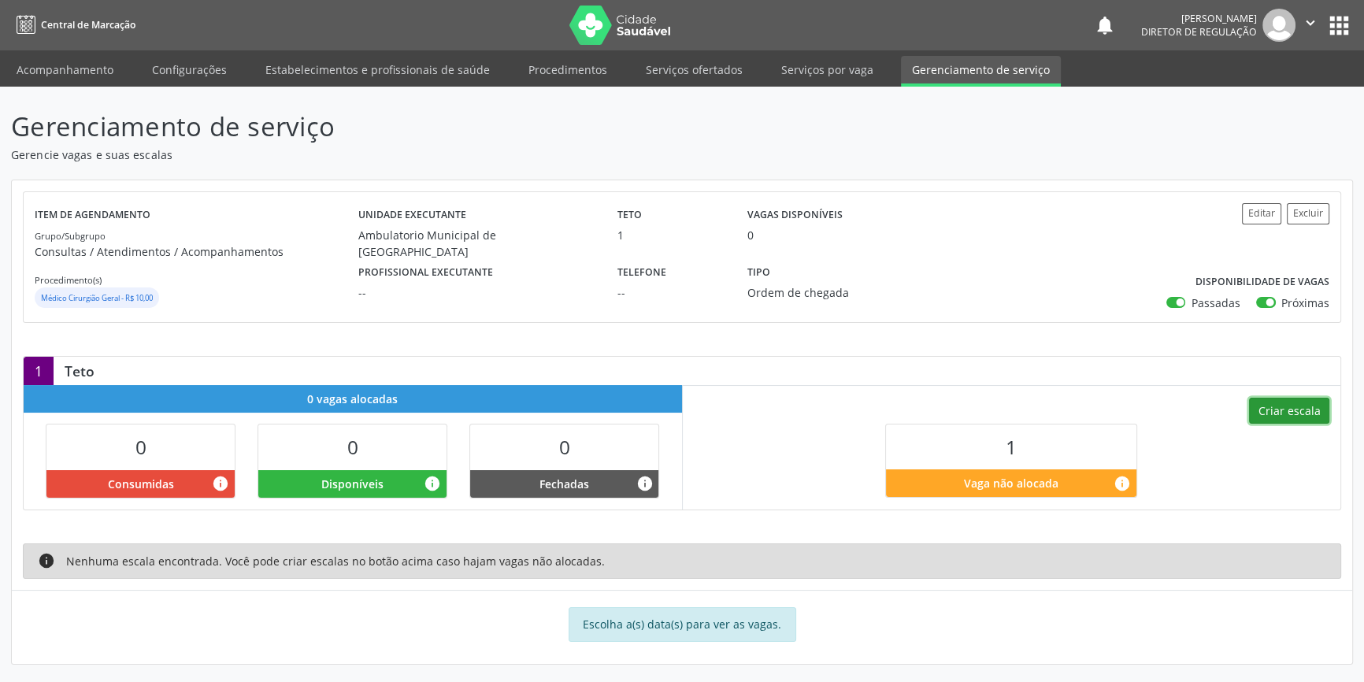
click at [1284, 409] on button "Criar escala" at bounding box center [1289, 411] width 80 height 27
select select "8"
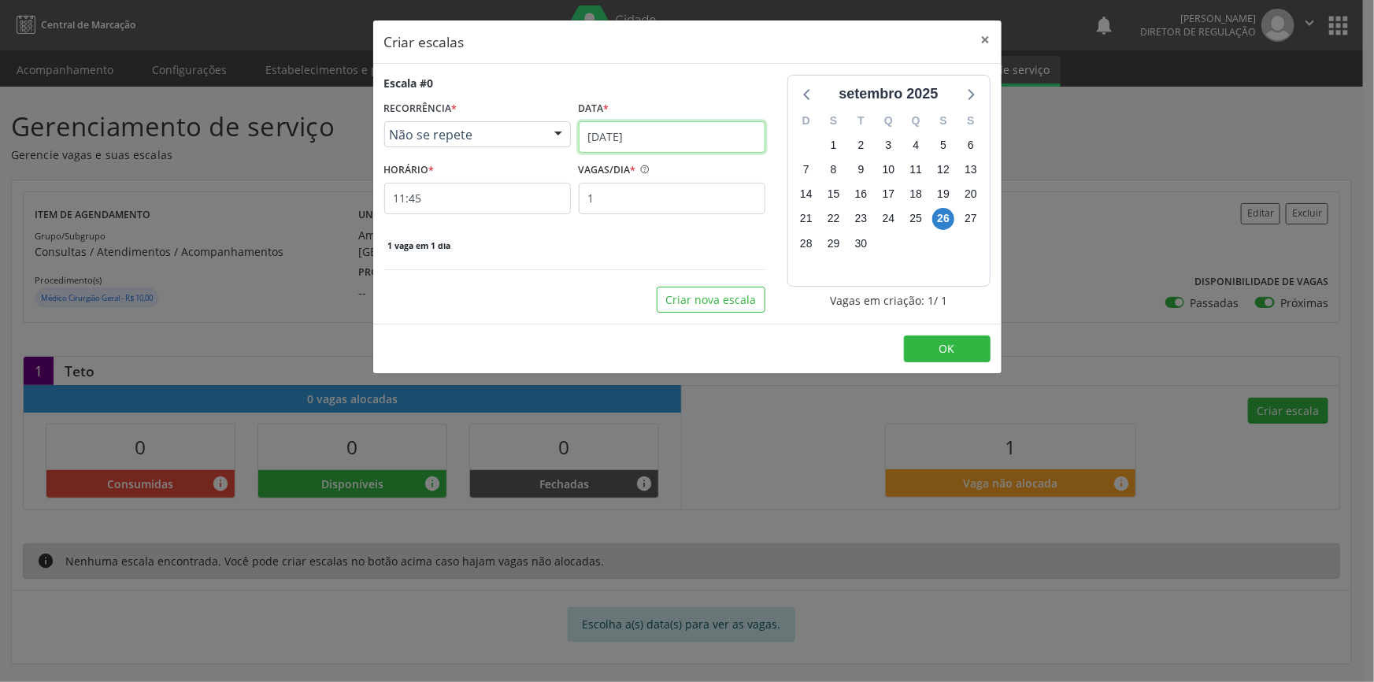
click at [662, 132] on input "[DATE]" at bounding box center [672, 137] width 187 height 32
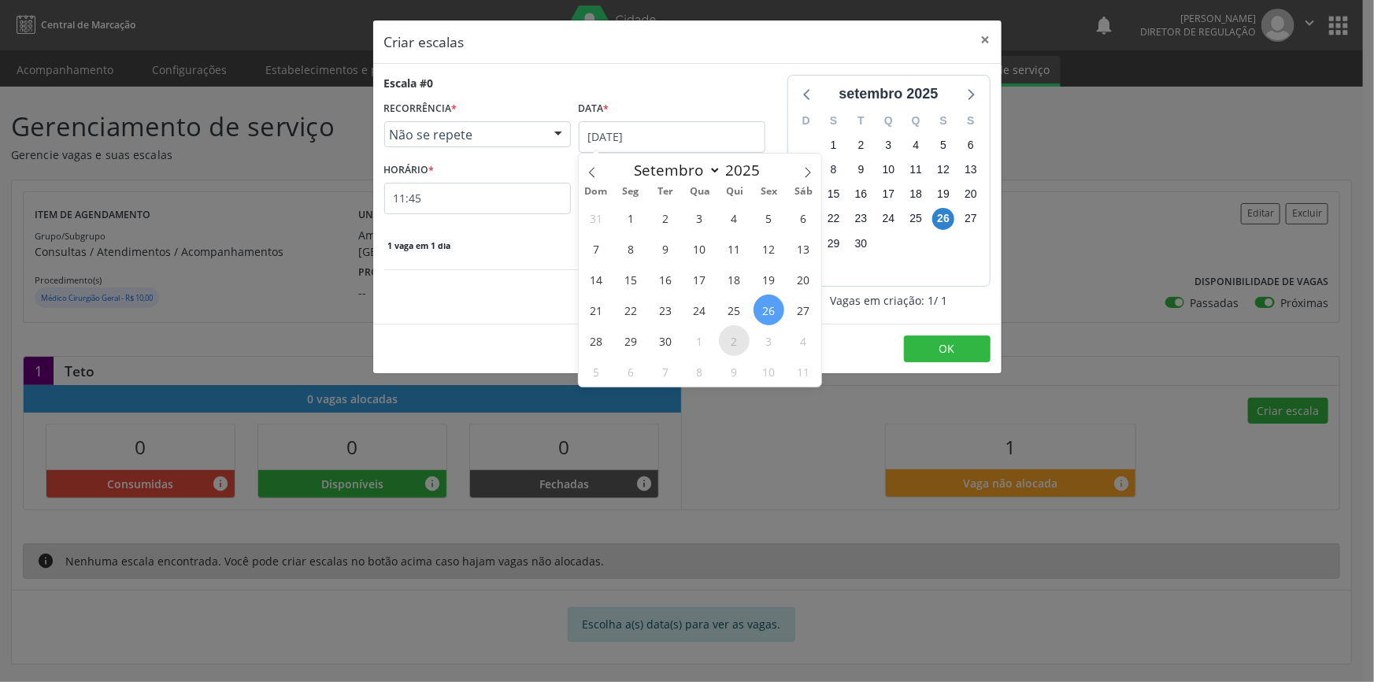
click at [731, 345] on span "2" at bounding box center [734, 340] width 31 height 31
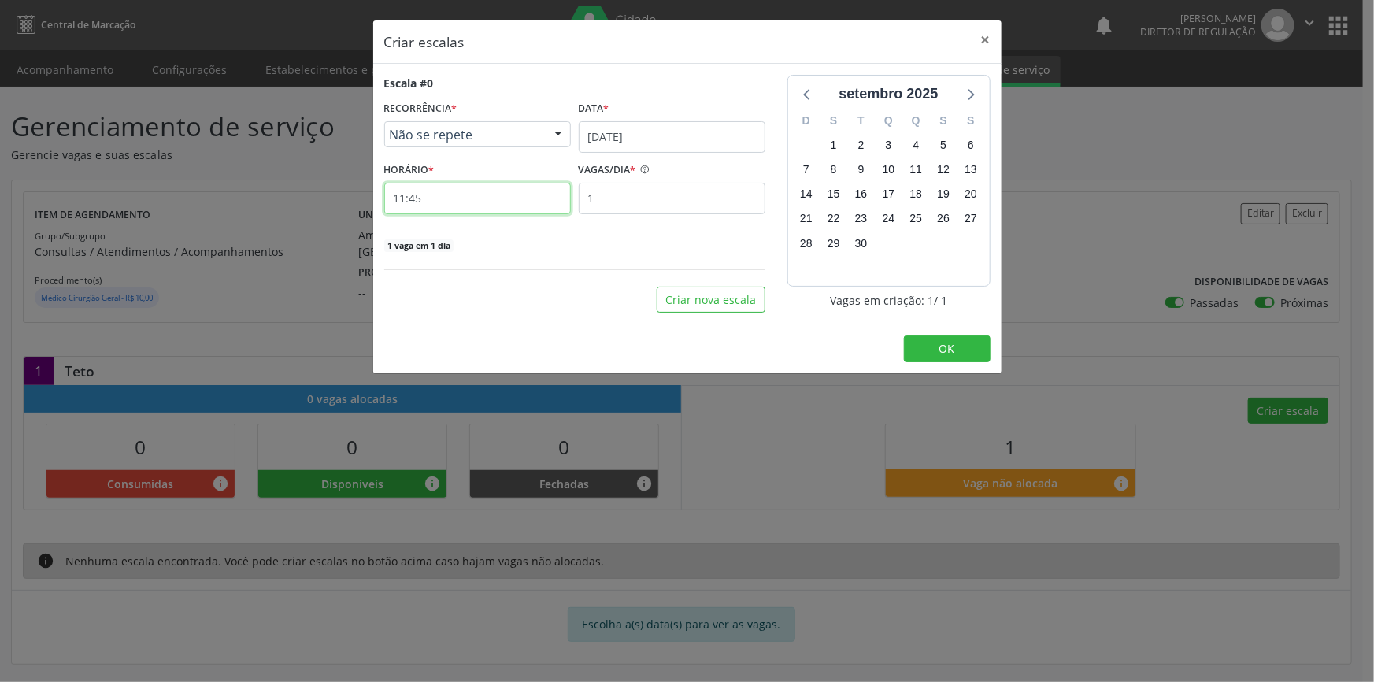
click at [520, 195] on input "11:45" at bounding box center [477, 199] width 187 height 32
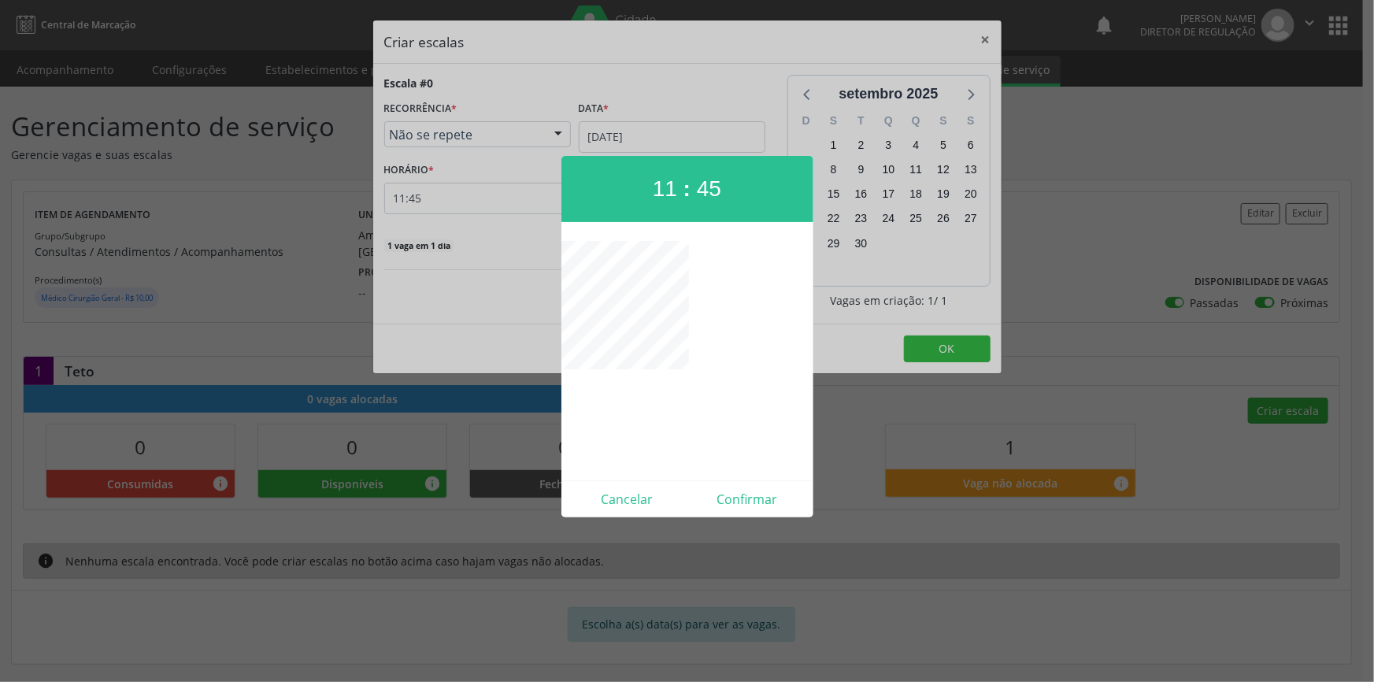
click at [329, 200] on div at bounding box center [687, 341] width 1374 height 682
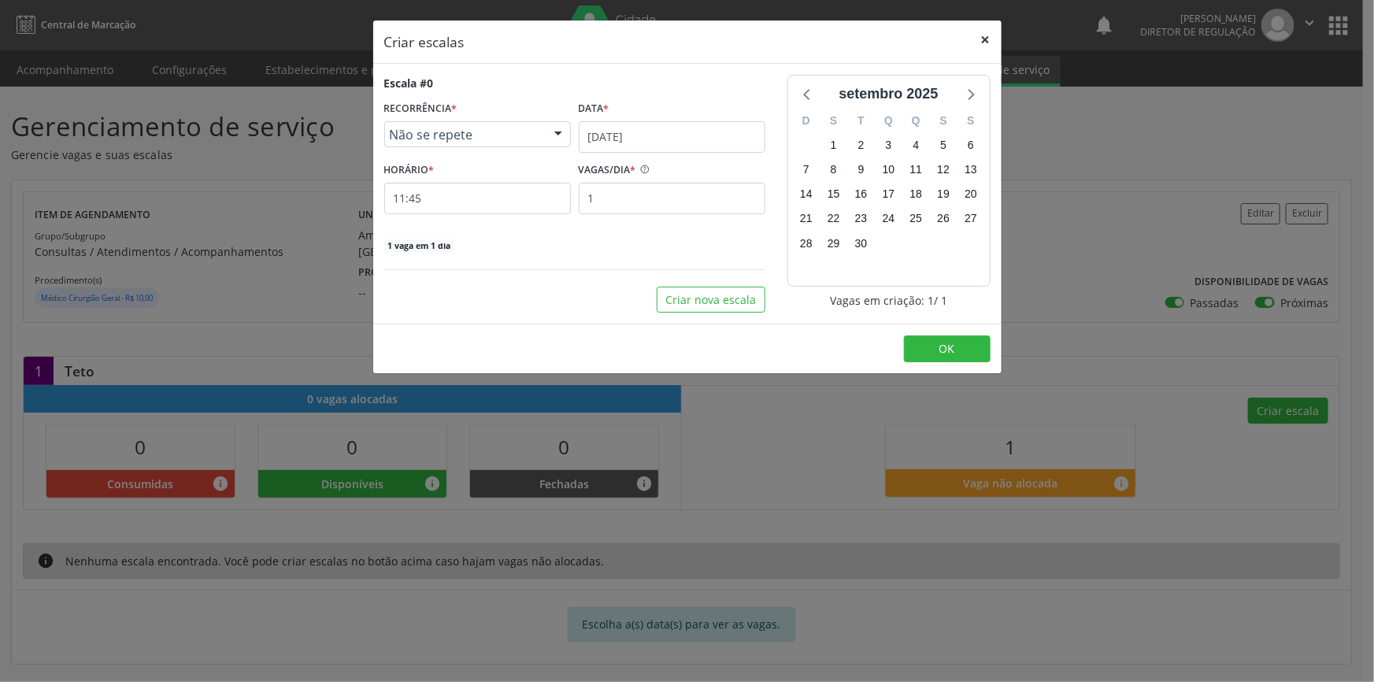
click at [992, 35] on button "×" at bounding box center [986, 39] width 32 height 39
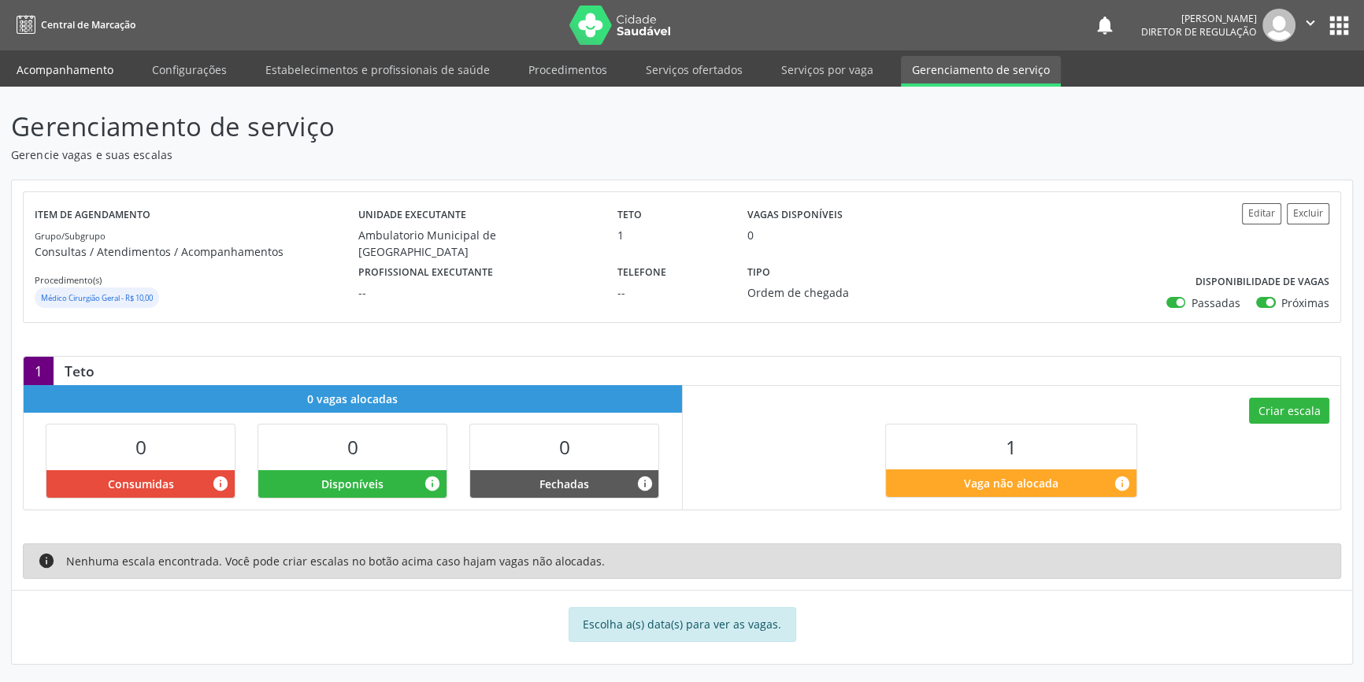
click at [100, 69] on link "Acompanhamento" at bounding box center [65, 70] width 119 height 28
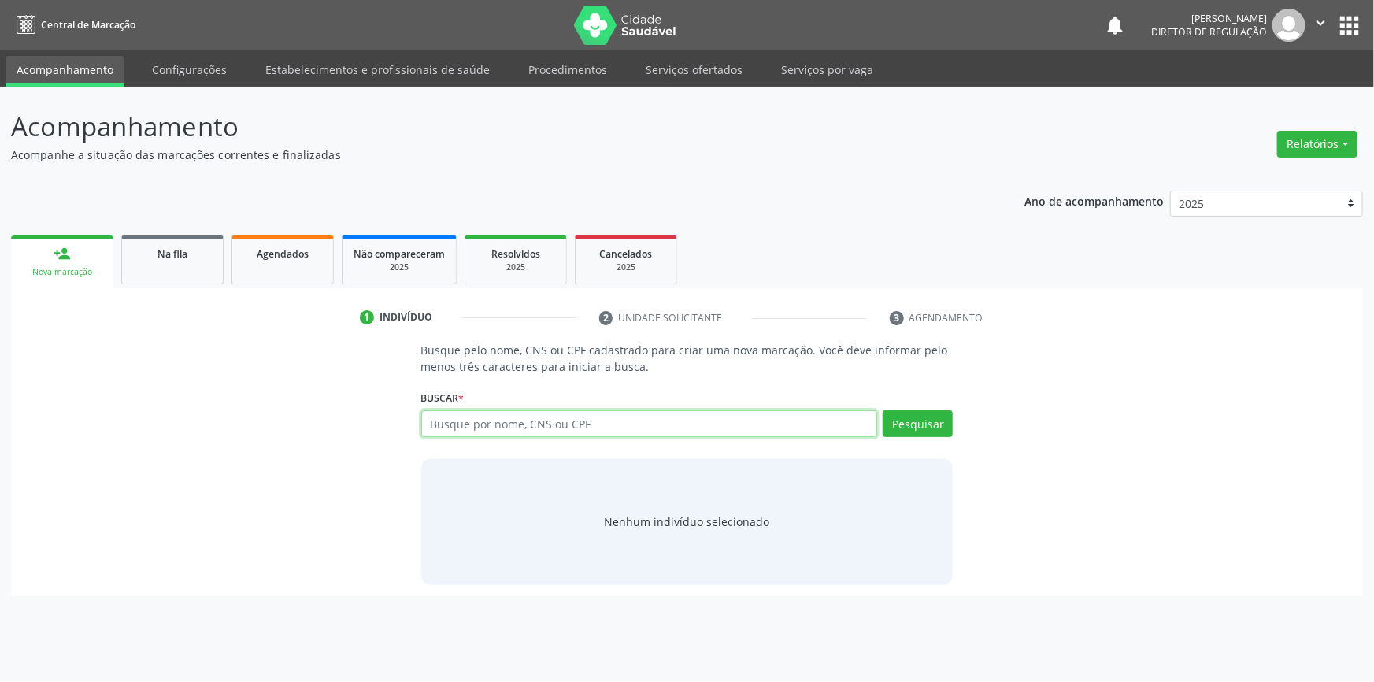
paste input "700500168229153"
type input "700500168229153"
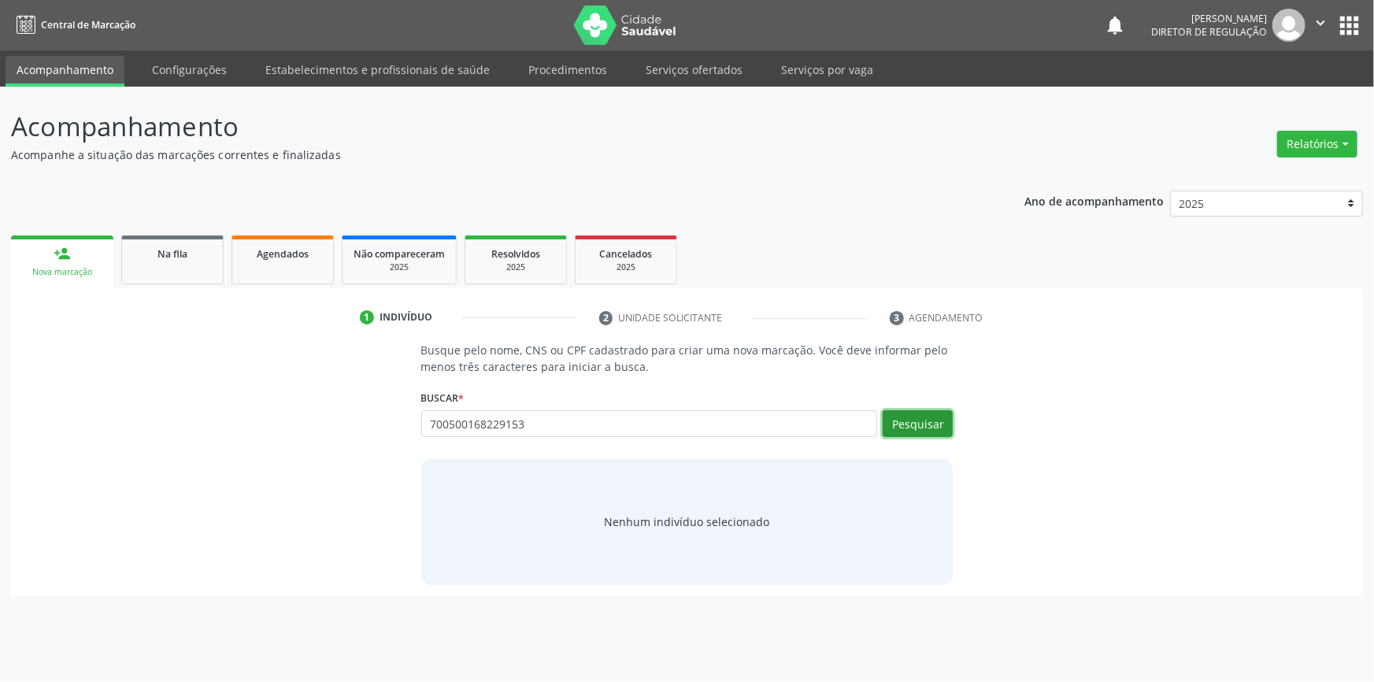
click at [921, 421] on button "Pesquisar" at bounding box center [918, 423] width 70 height 27
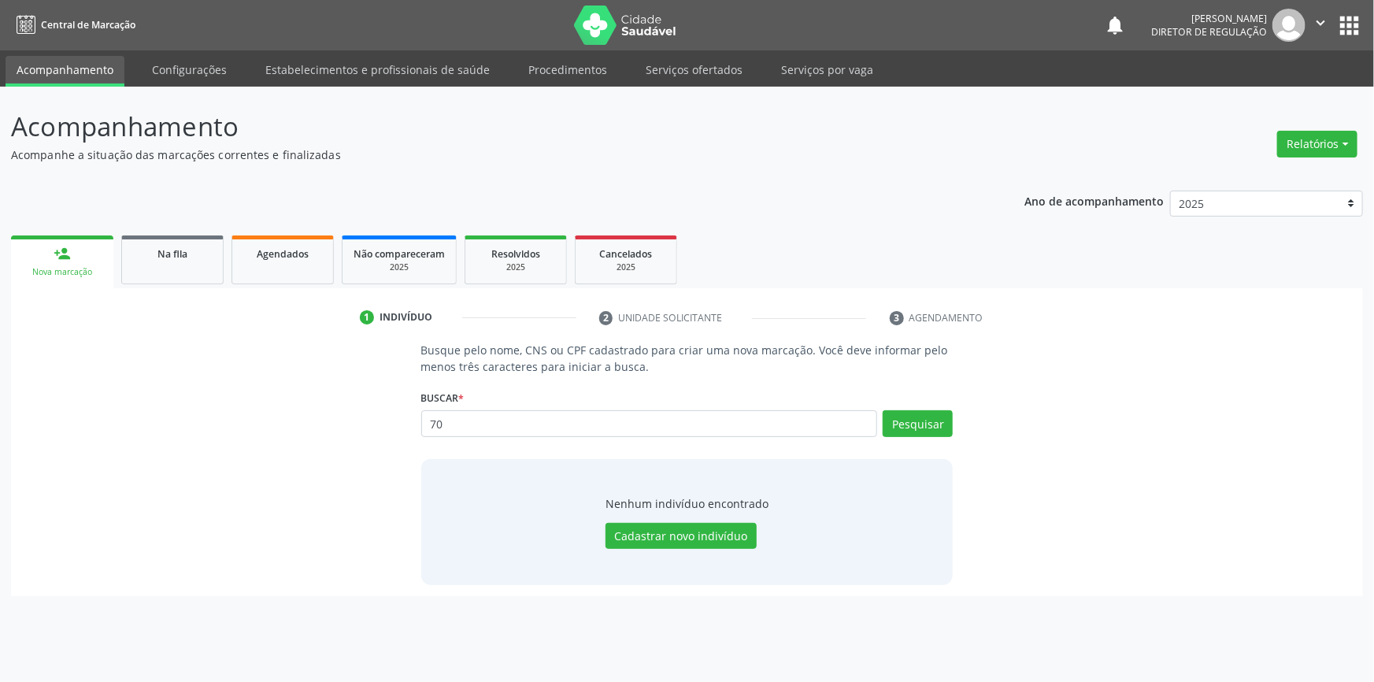
type input "7"
type input "700500168229153"
click at [937, 418] on button "Pesquisar" at bounding box center [918, 423] width 70 height 27
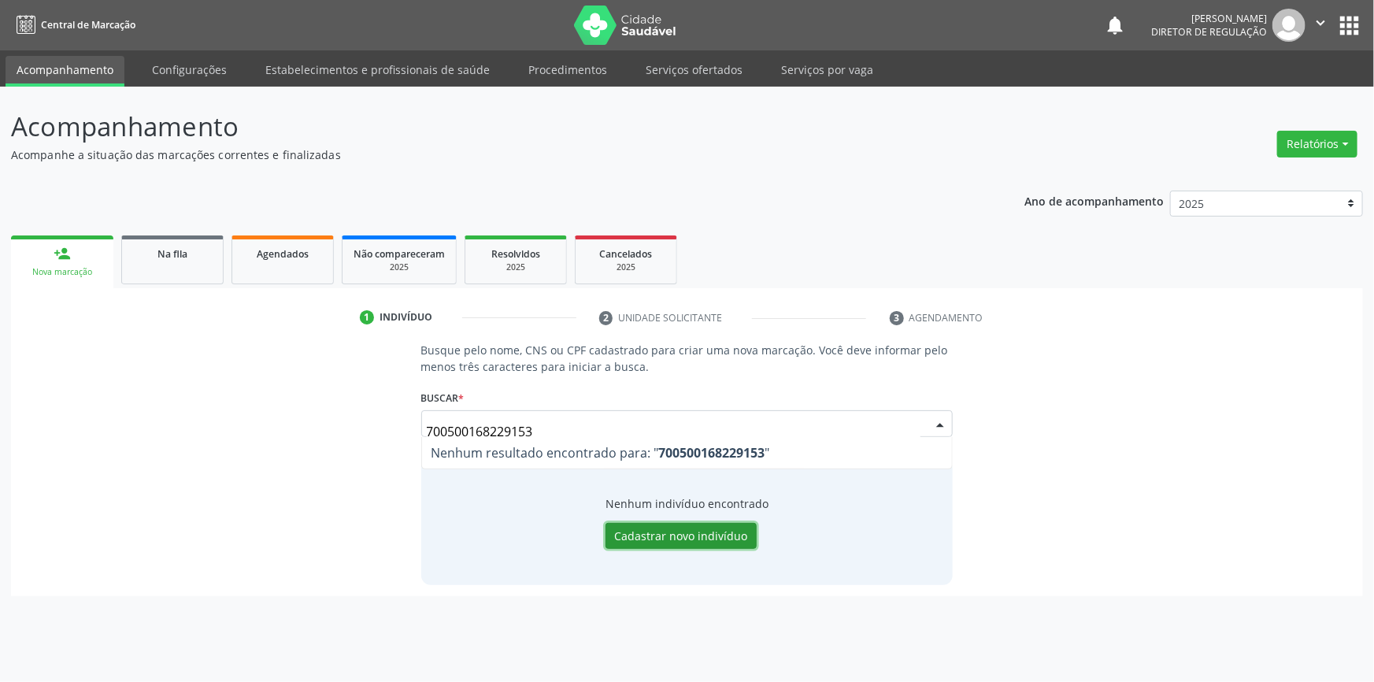
click at [677, 538] on button "Cadastrar novo indivíduo" at bounding box center [681, 536] width 151 height 27
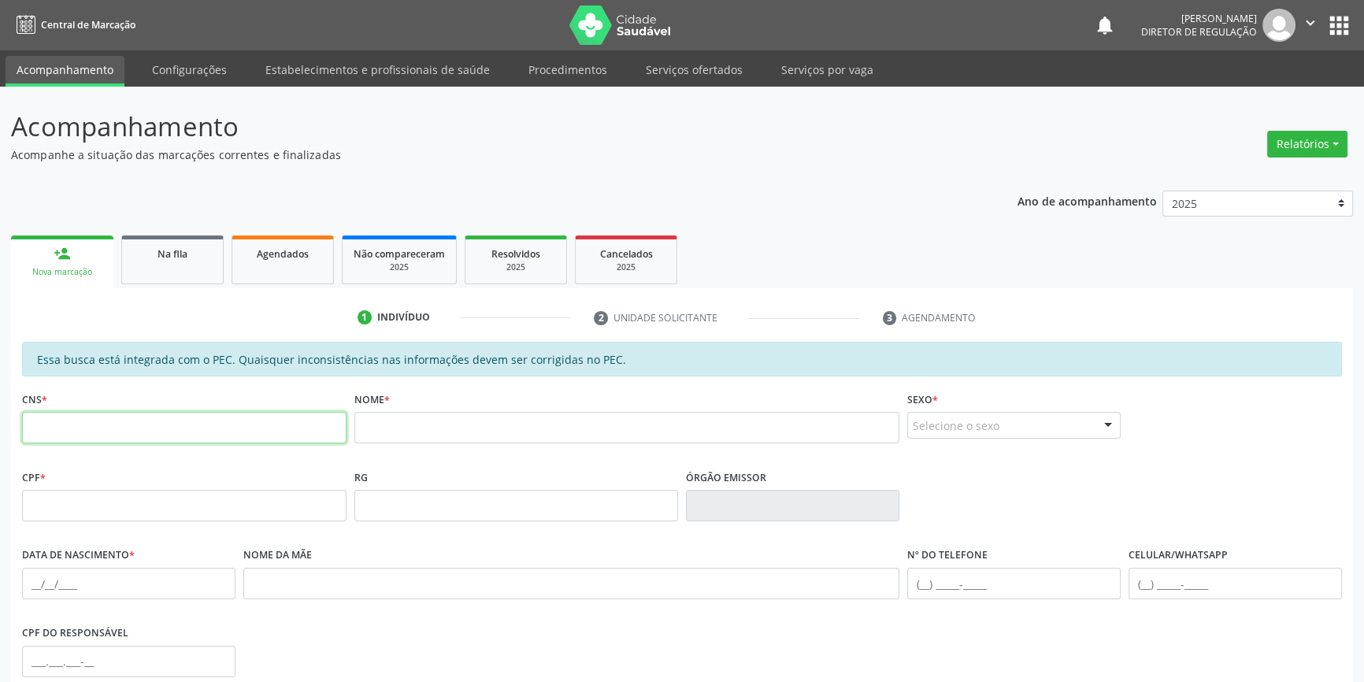
click at [138, 437] on input "text" at bounding box center [184, 428] width 324 height 32
paste input "700 5001 6822 9153"
type input "700 5001 6822 9153"
click at [289, 274] on link "Agendados" at bounding box center [283, 259] width 102 height 49
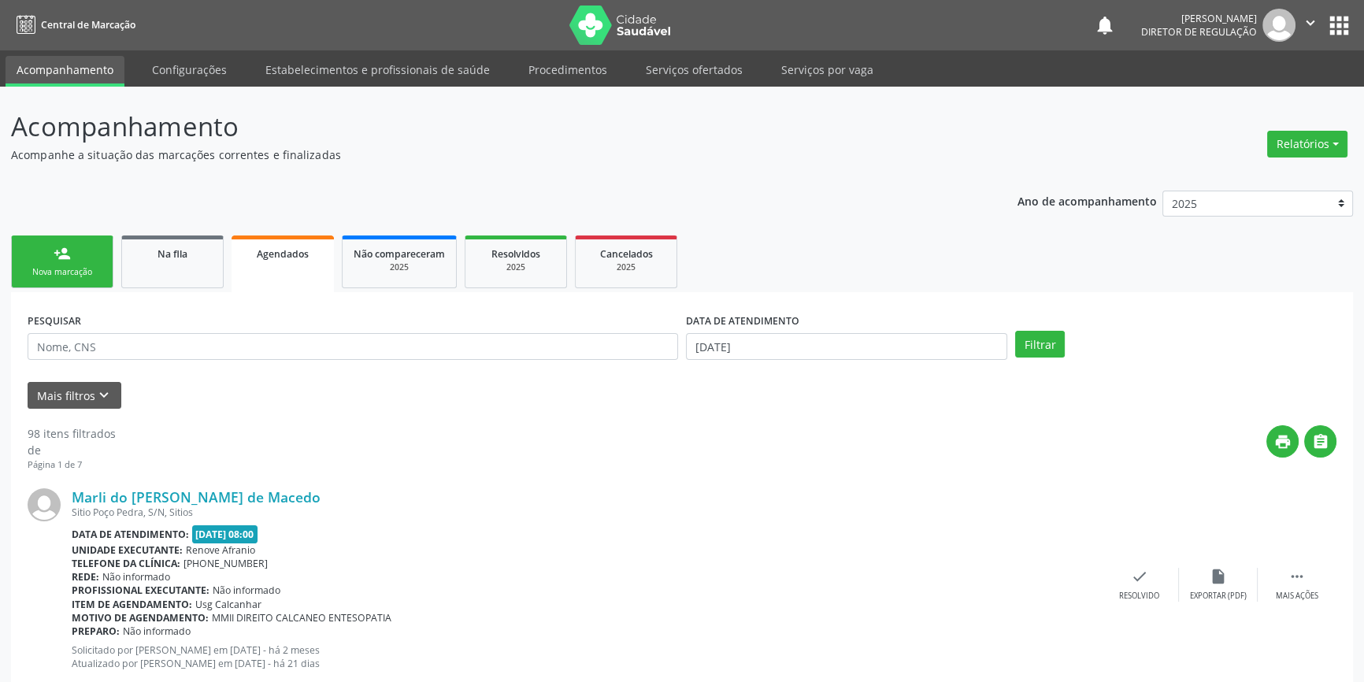
click at [71, 263] on link "person_add Nova marcação" at bounding box center [62, 261] width 102 height 53
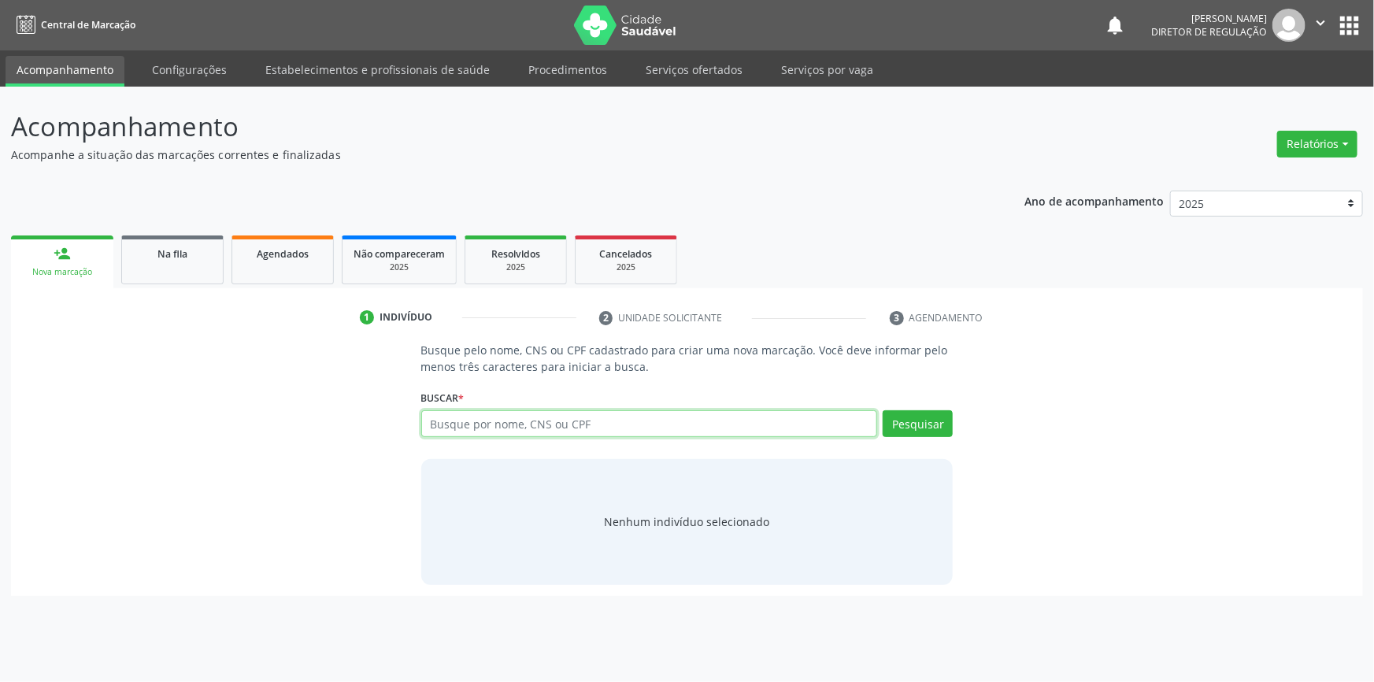
click at [573, 424] on input "text" at bounding box center [649, 423] width 457 height 27
paste input "700500168229153"
type input "700500168229153"
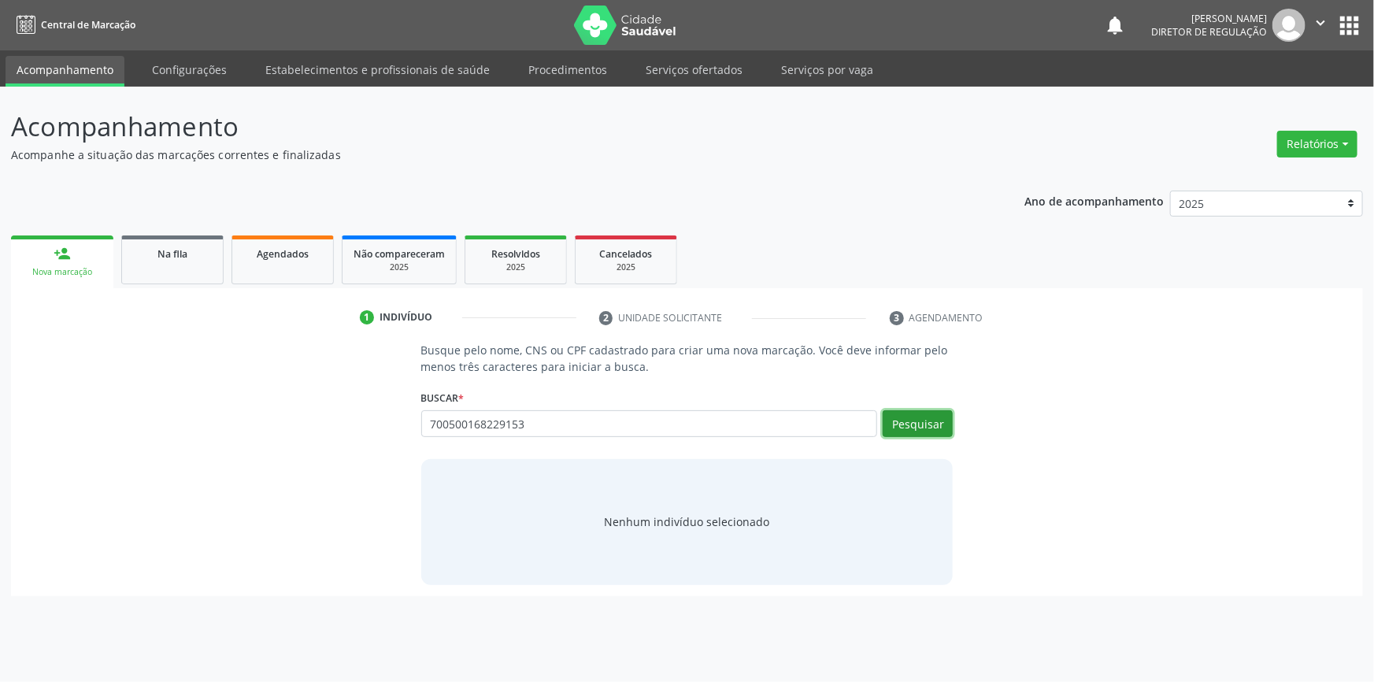
click at [918, 423] on button "Pesquisar" at bounding box center [918, 423] width 70 height 27
type input "700500168229153"
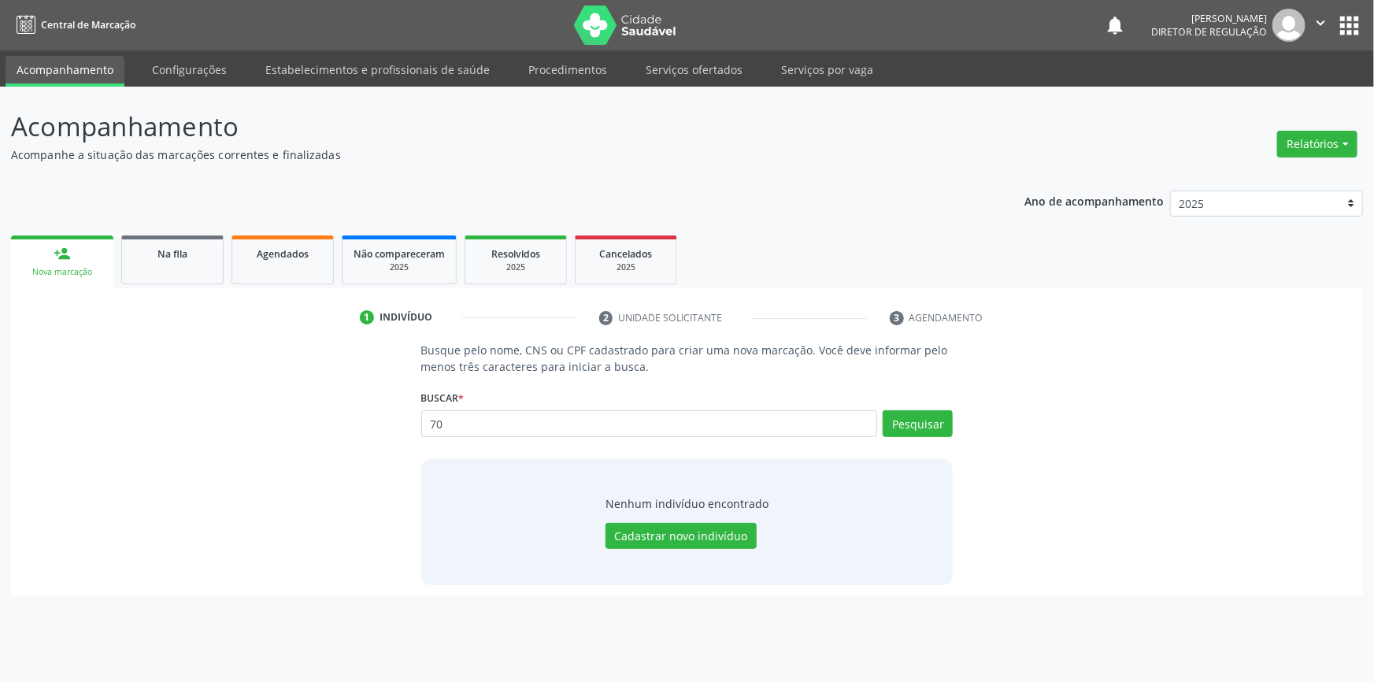
type input "7"
type input "1"
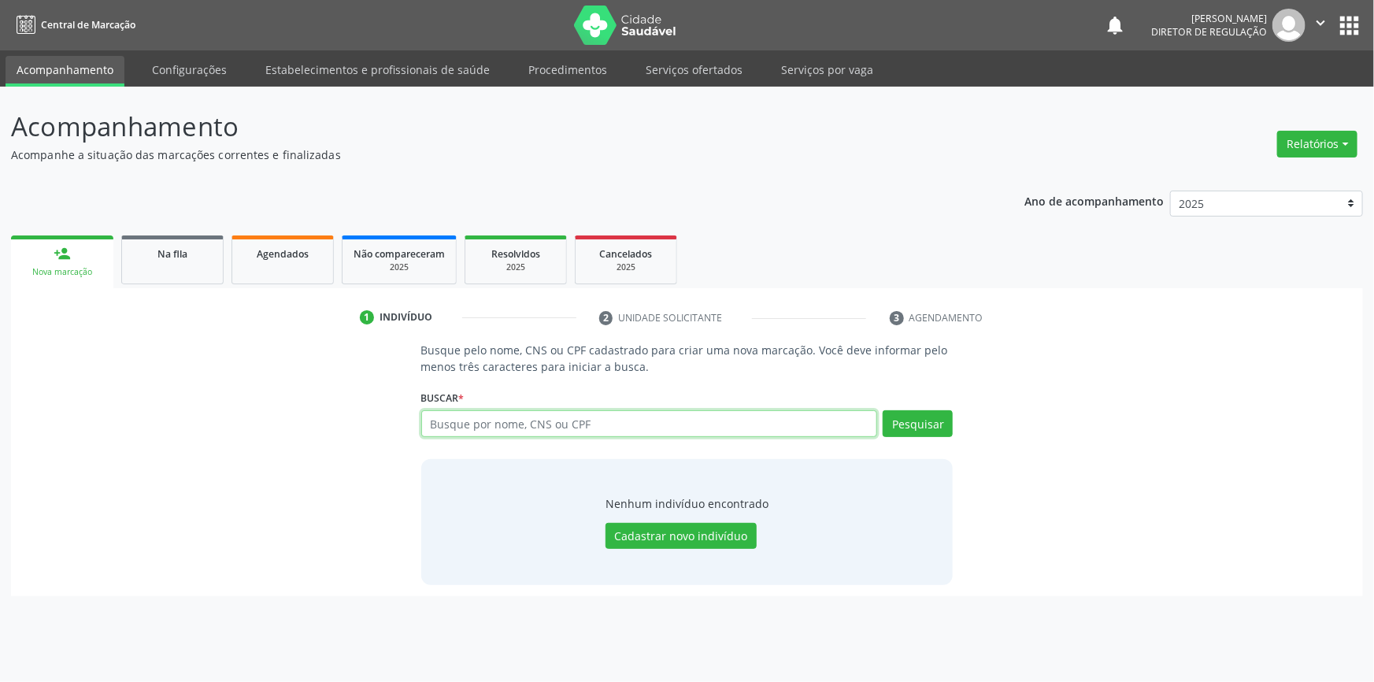
paste input "526.037.684-68"
type input "526.037.684-68"
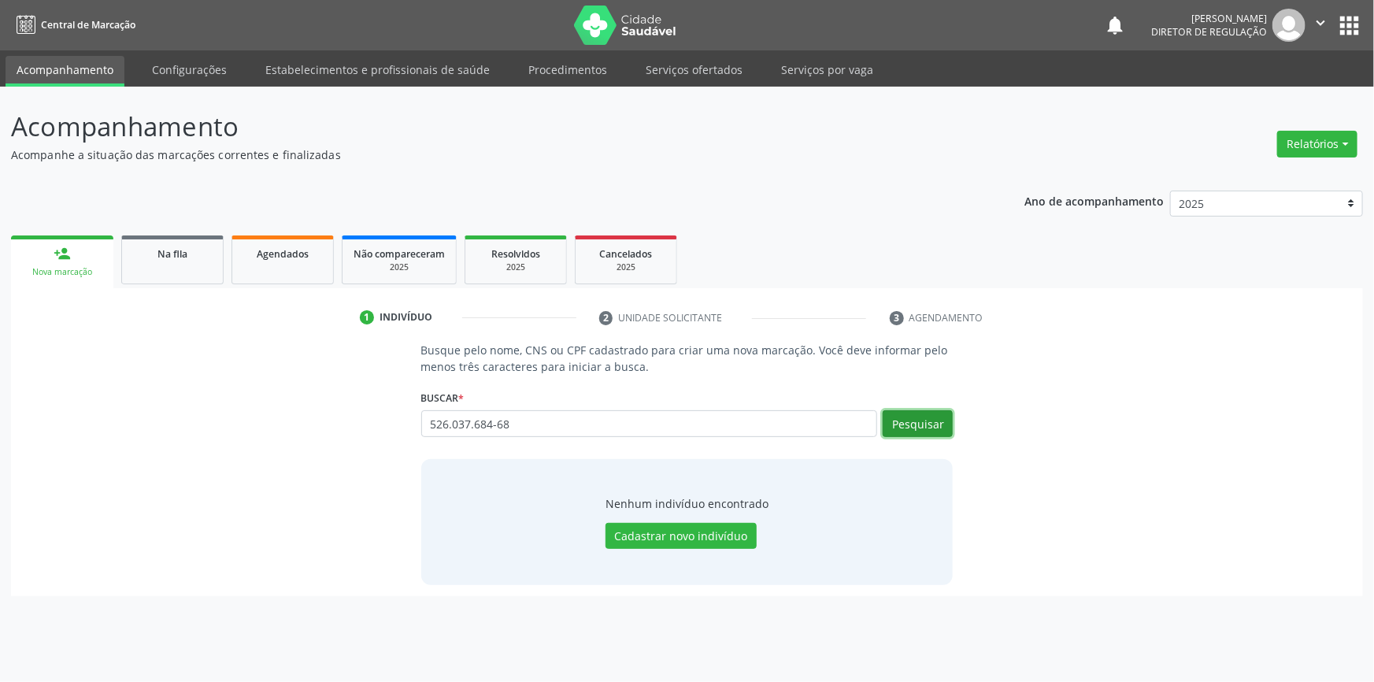
click at [919, 426] on button "Pesquisar" at bounding box center [918, 423] width 70 height 27
type input "526.037.684-68"
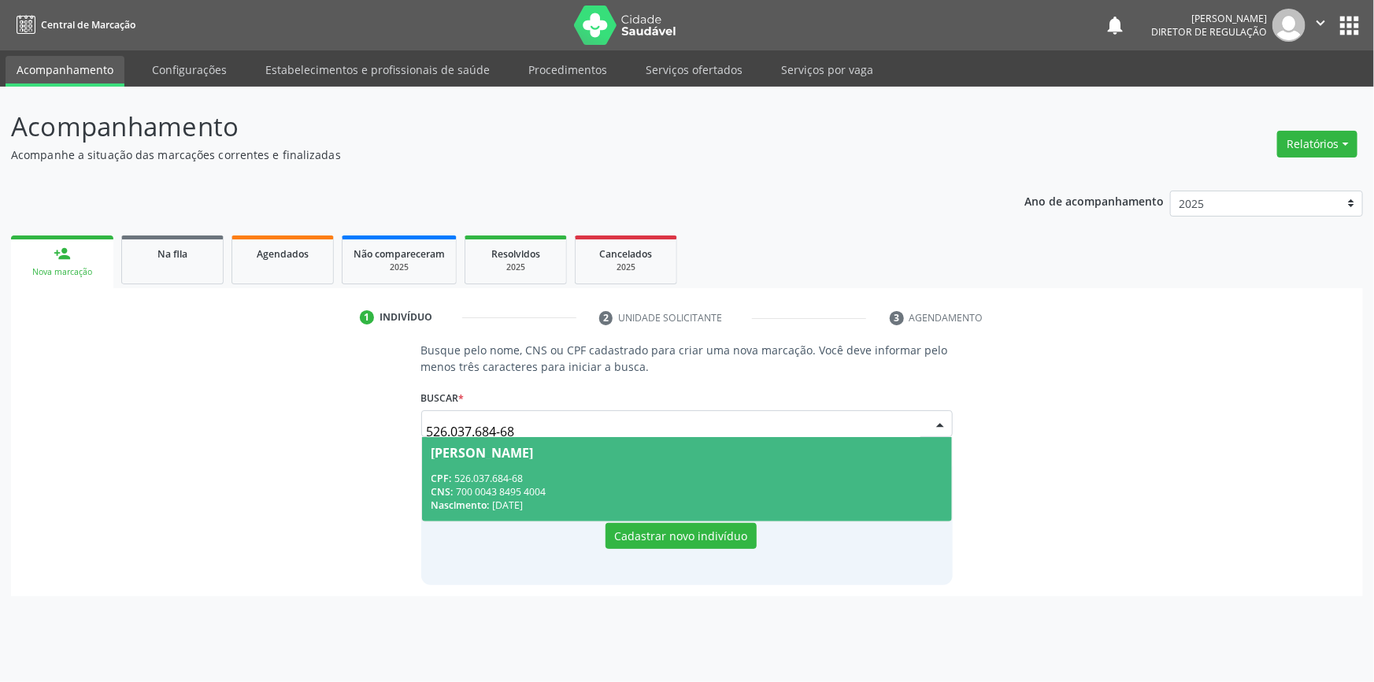
click at [546, 469] on span "[PERSON_NAME] CPF: 526.037.684-68 CNS: 700 0043 8495 4004 Nascimento: [DATE]" at bounding box center [687, 479] width 531 height 84
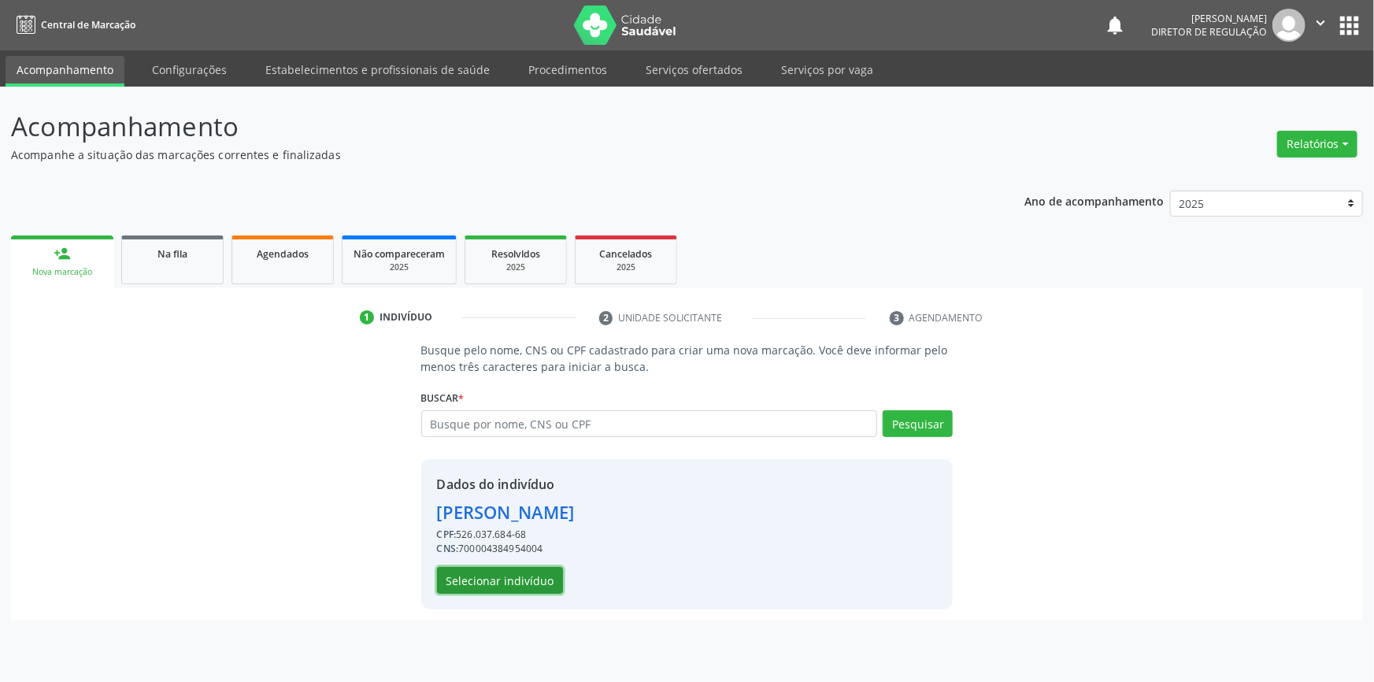
click at [504, 580] on button "Selecionar indivíduo" at bounding box center [500, 580] width 126 height 27
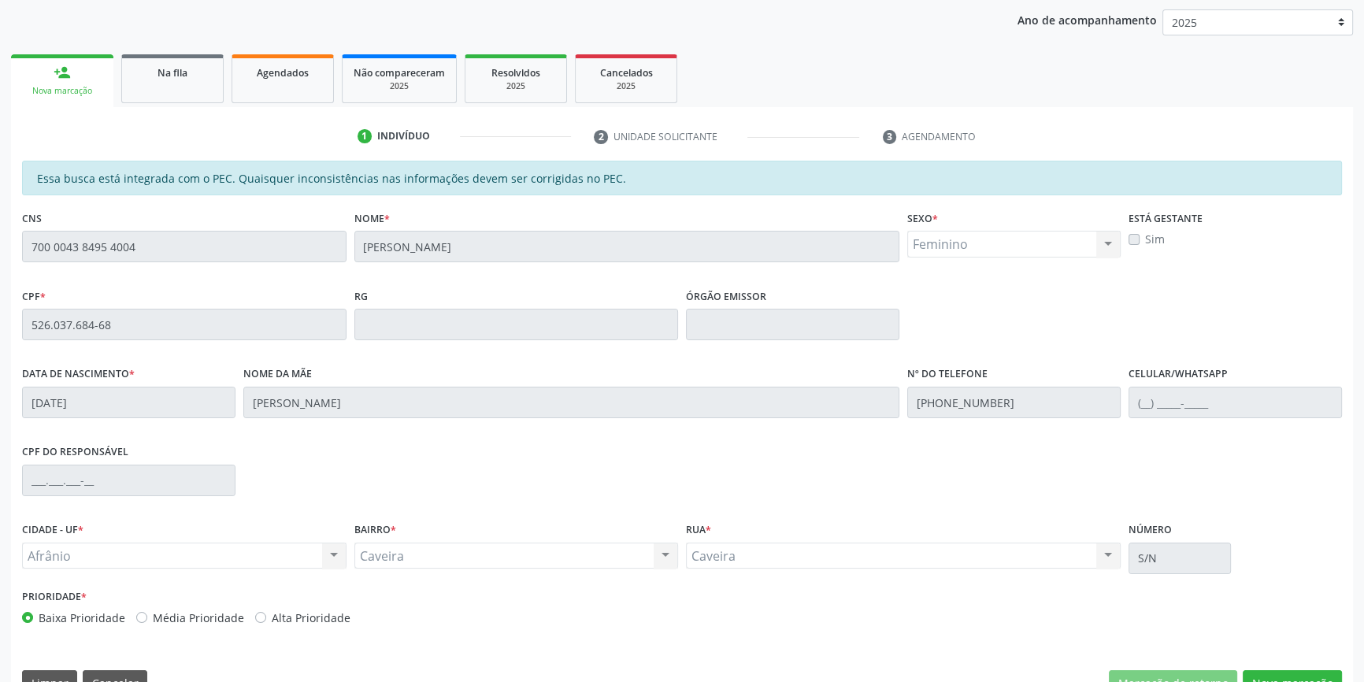
scroll to position [216, 0]
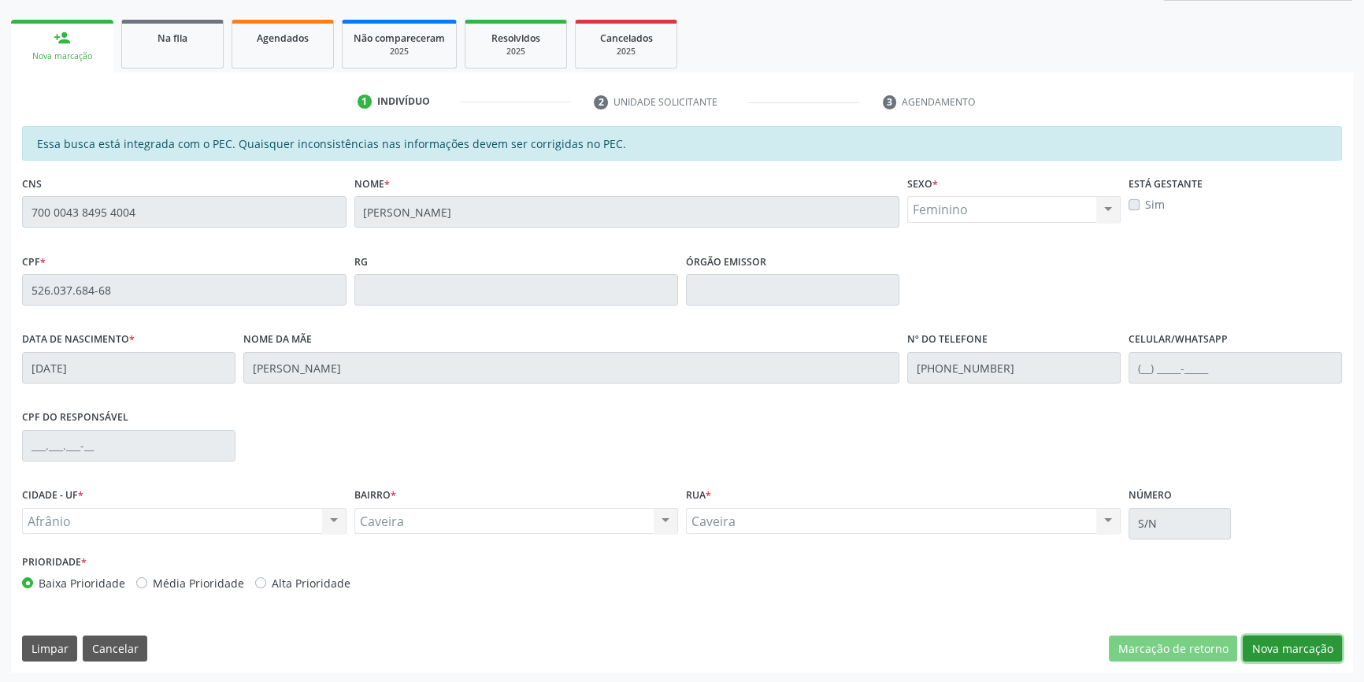
click at [1292, 640] on button "Nova marcação" at bounding box center [1292, 649] width 99 height 27
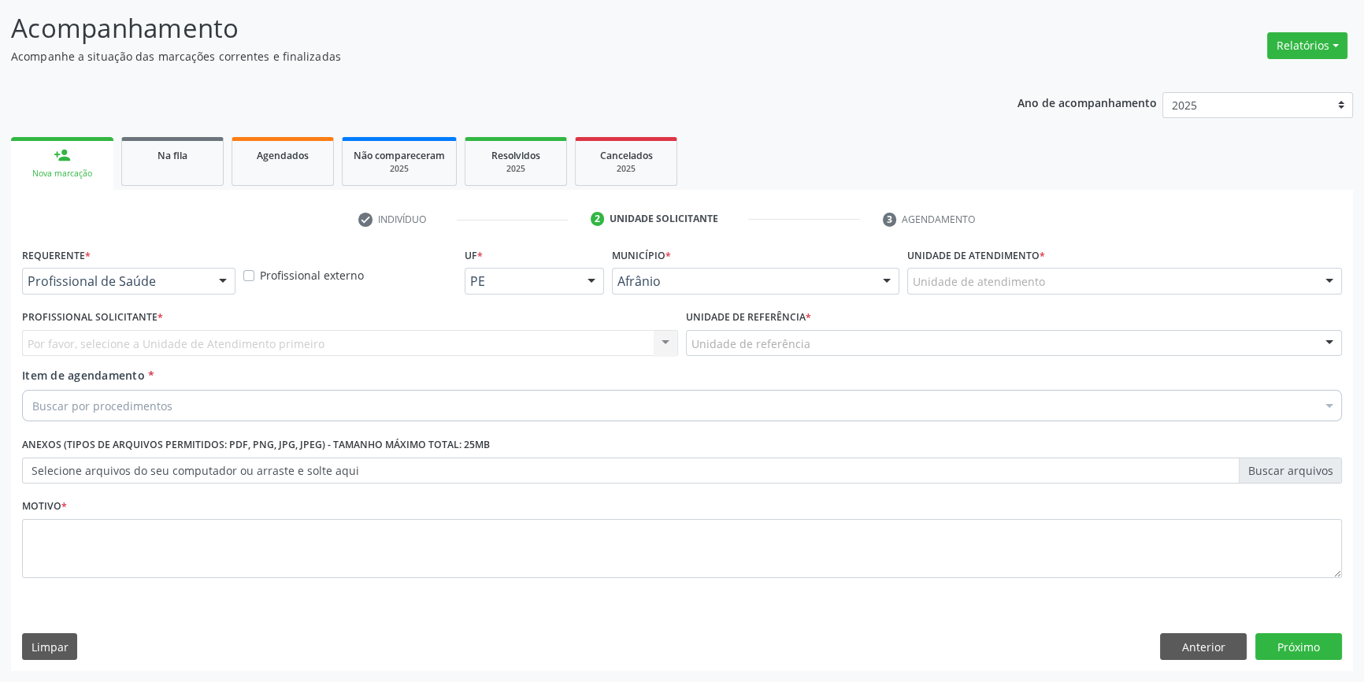
scroll to position [97, 0]
click at [1107, 286] on div "Unidade de atendimento" at bounding box center [1124, 282] width 435 height 27
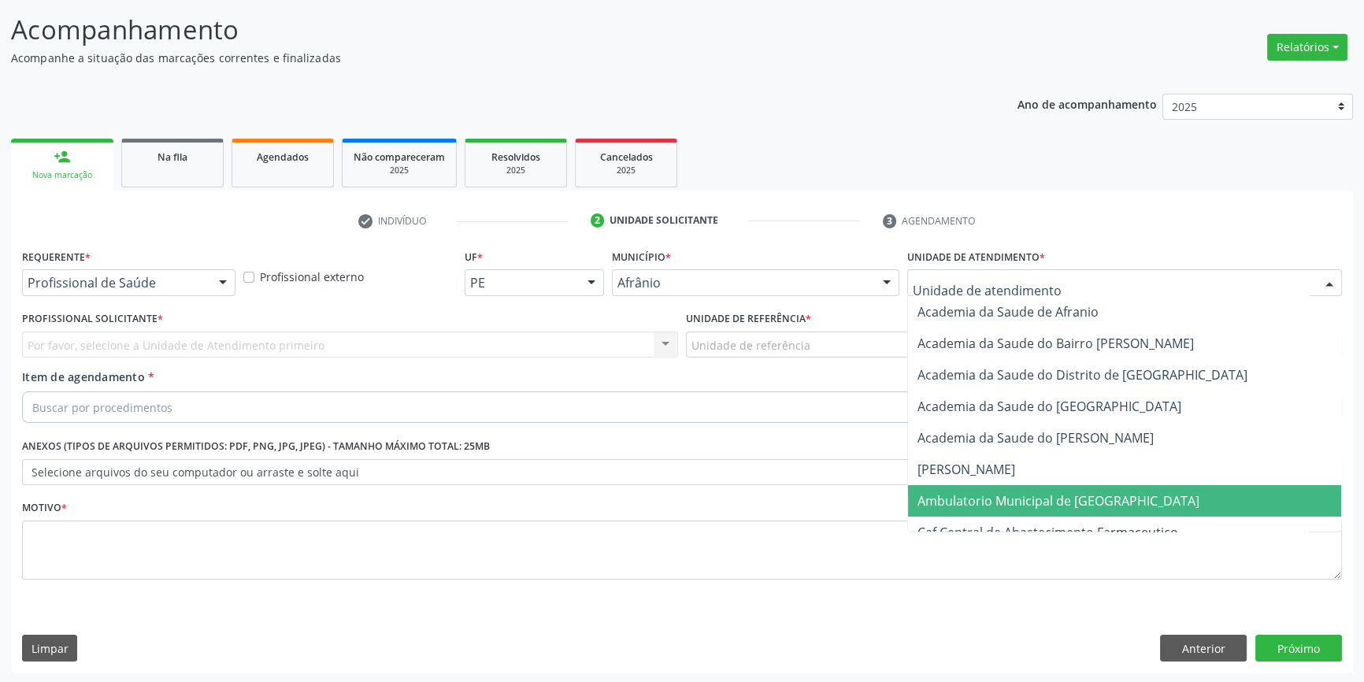
click at [1061, 496] on span "Ambulatorio Municipal de [GEOGRAPHIC_DATA]" at bounding box center [1058, 500] width 282 height 17
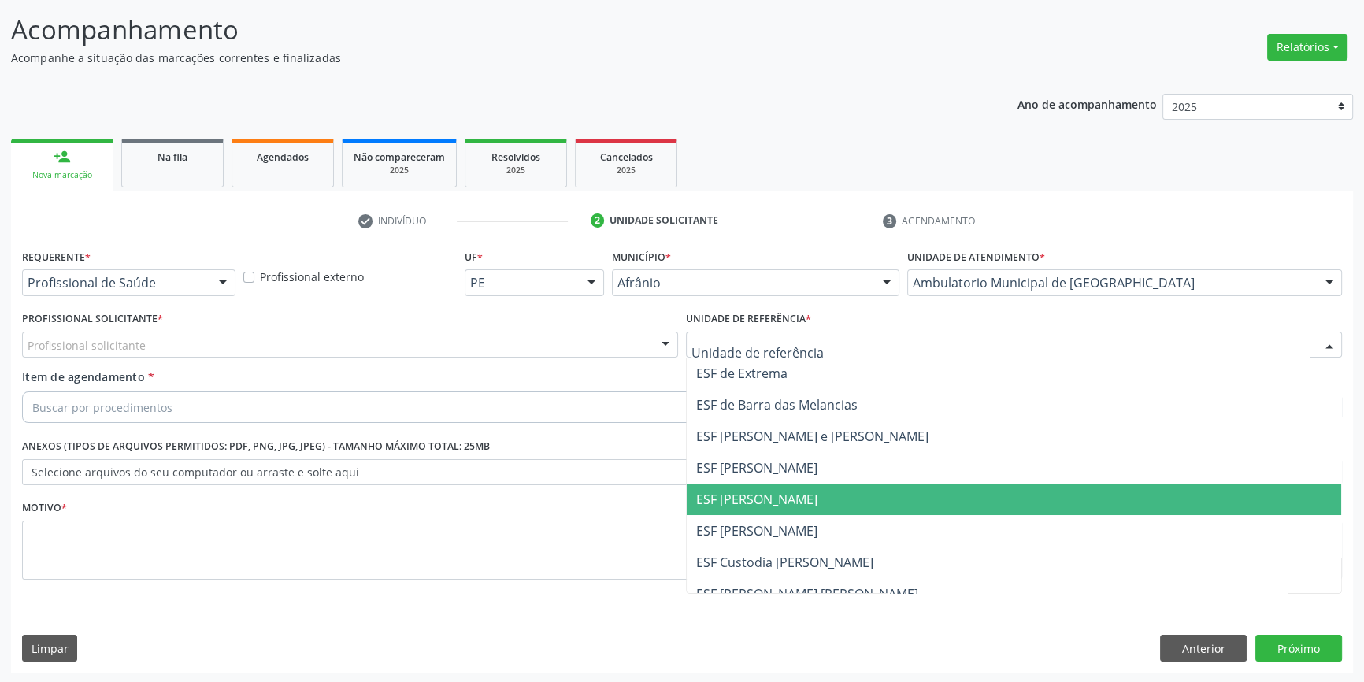
click at [770, 496] on span "ESF [PERSON_NAME]" at bounding box center [756, 499] width 121 height 17
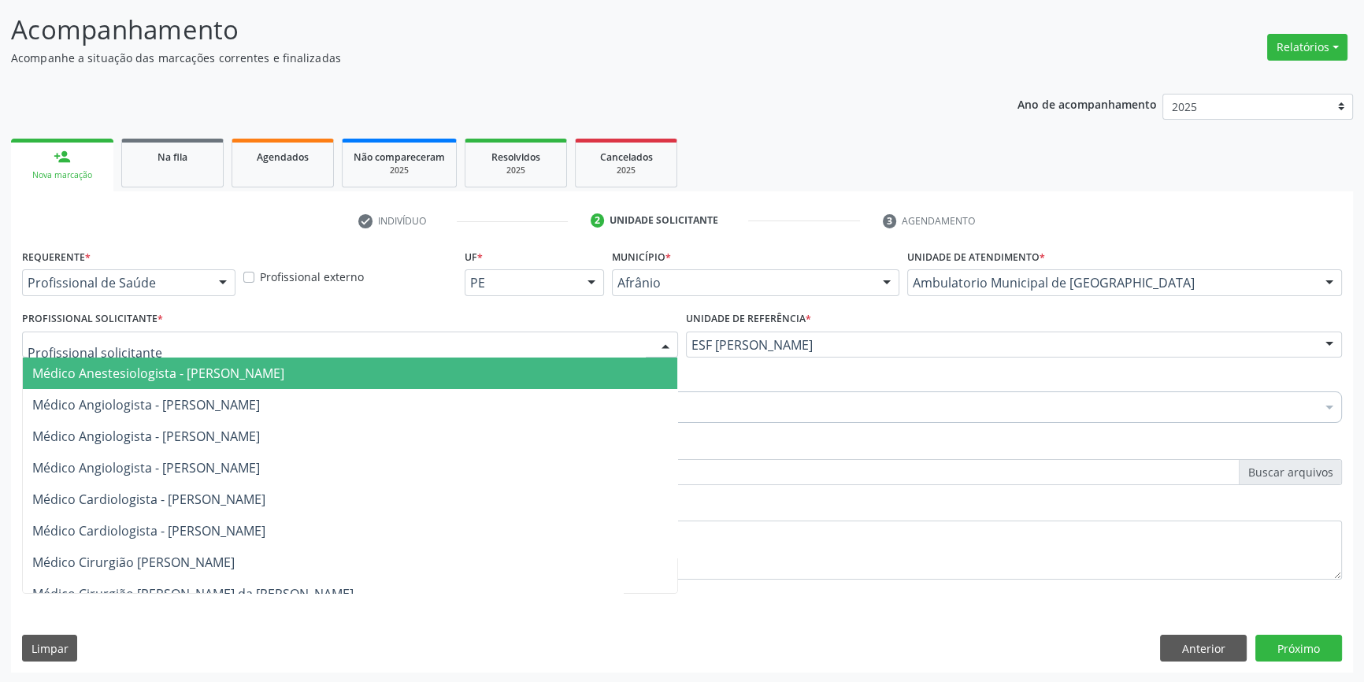
click at [602, 344] on div at bounding box center [350, 345] width 656 height 27
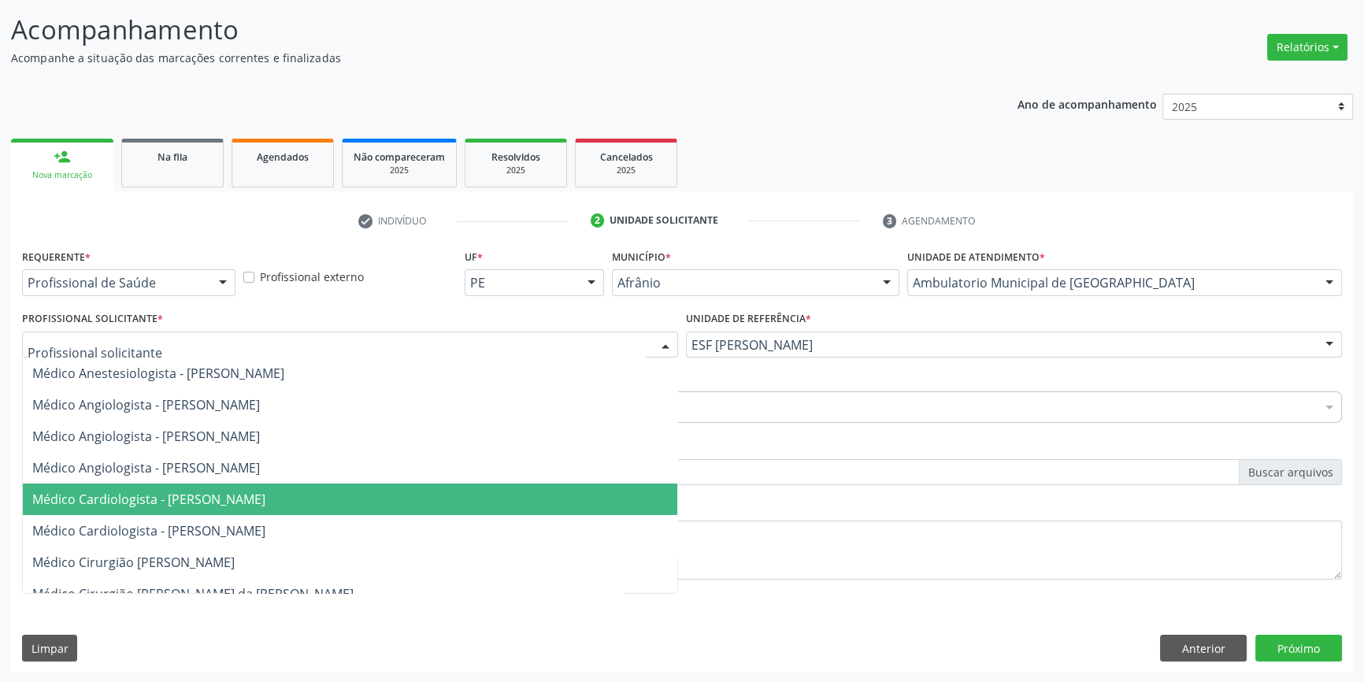
click at [482, 508] on span "Médico Cardiologista - [PERSON_NAME]" at bounding box center [350, 500] width 654 height 32
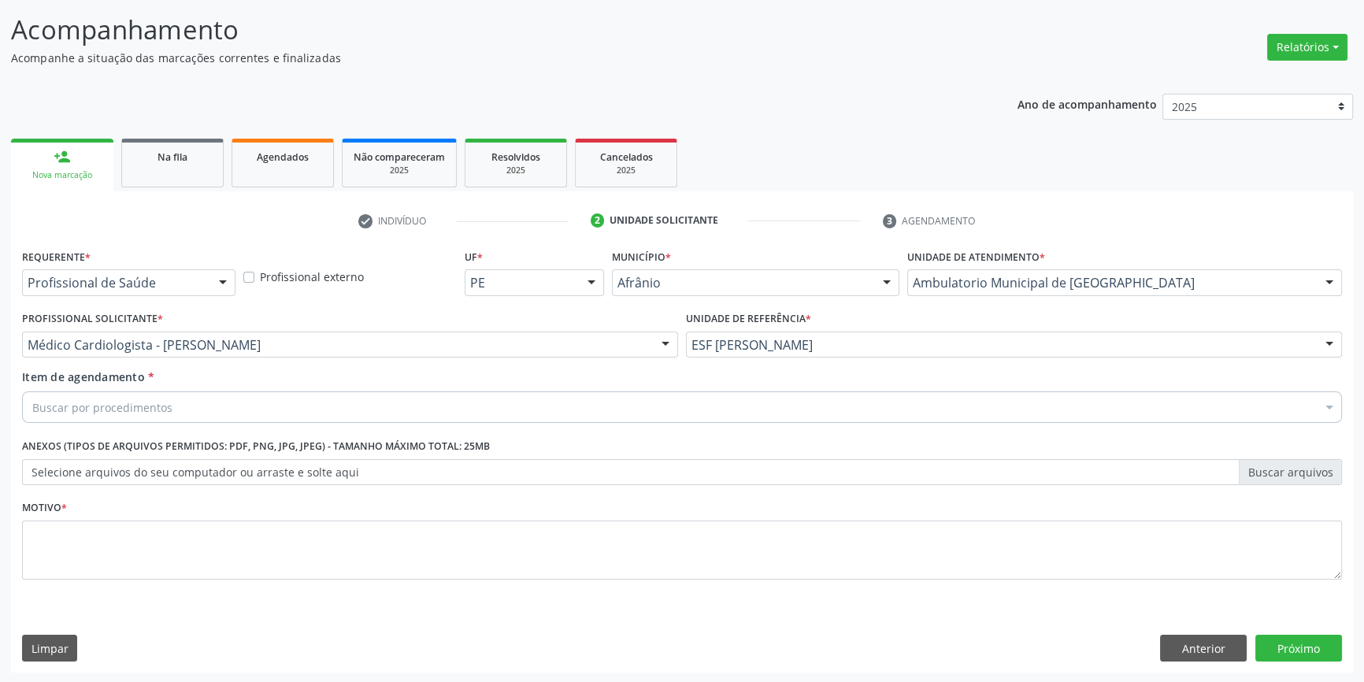
click at [346, 407] on div "Buscar por procedimentos" at bounding box center [682, 407] width 1320 height 32
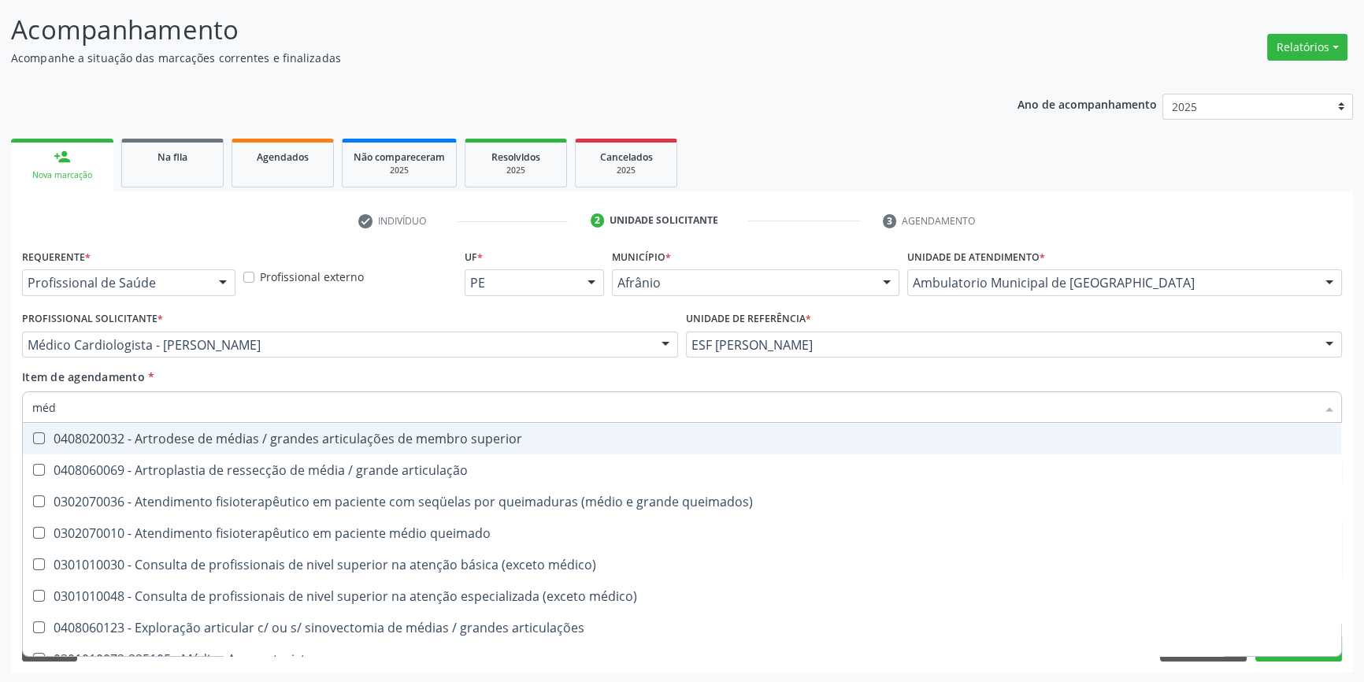
type input "médi"
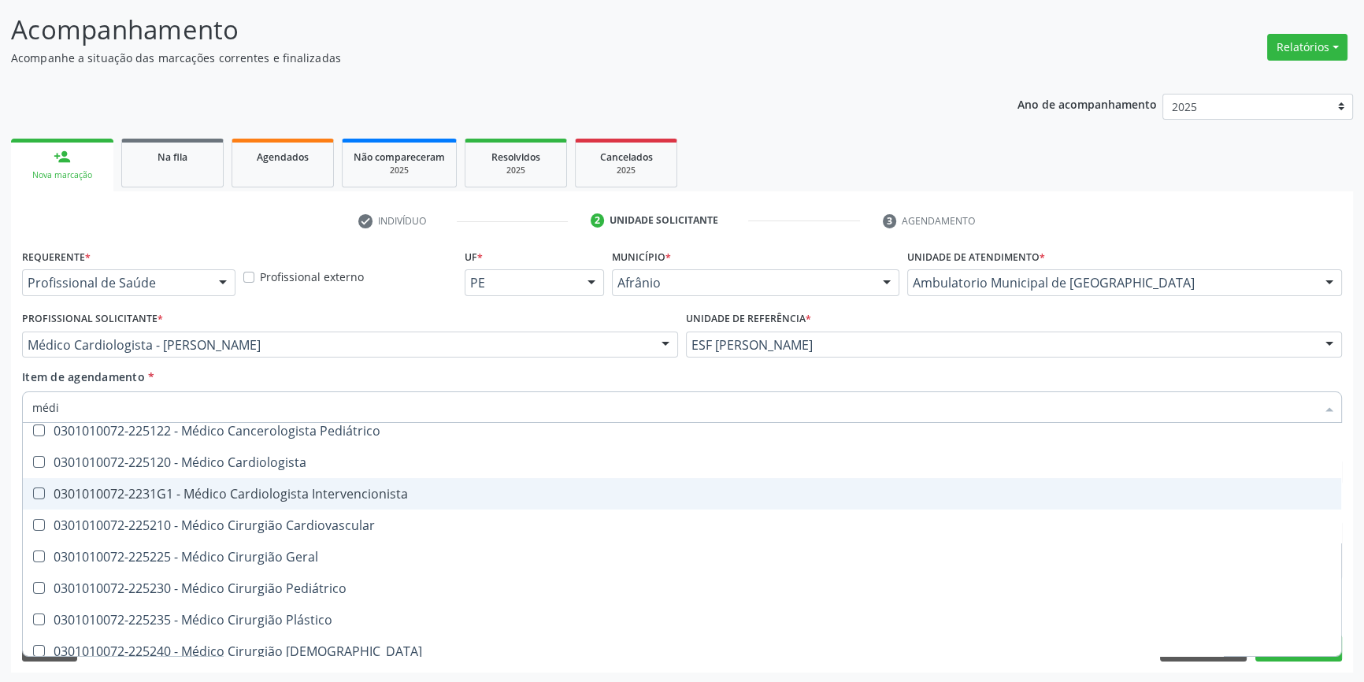
scroll to position [501, 0]
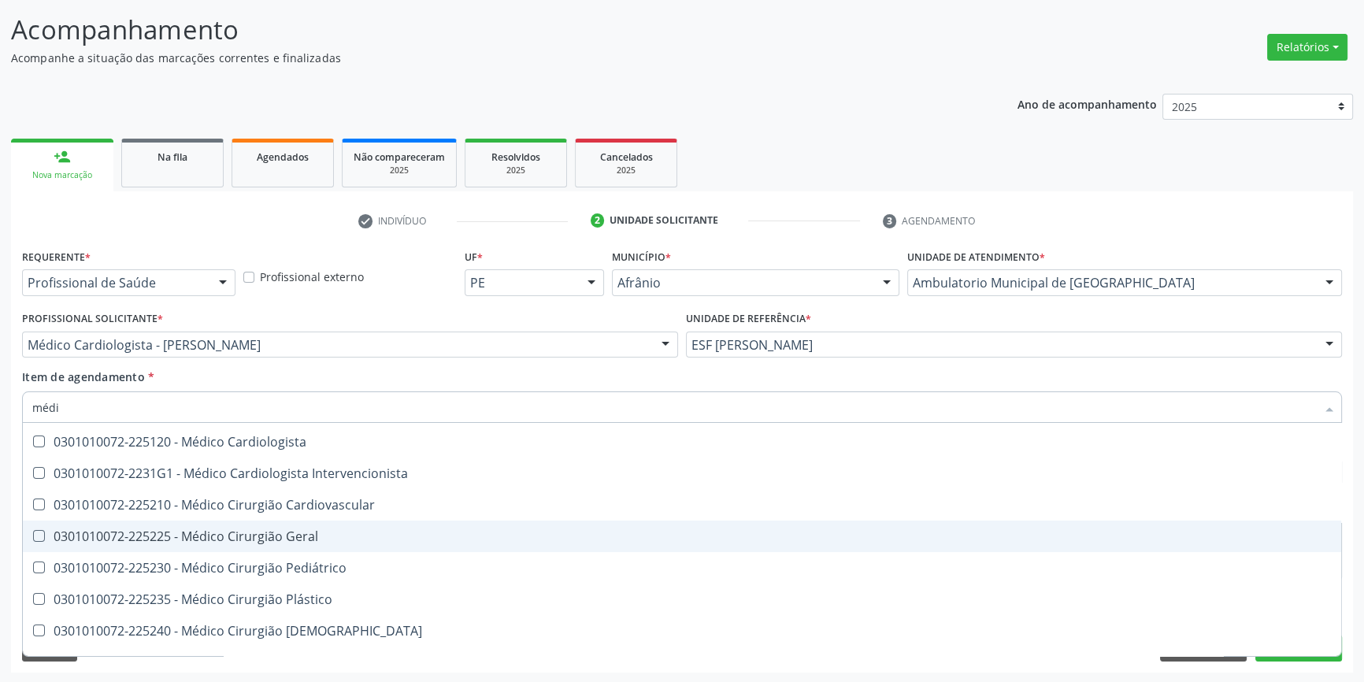
click at [302, 539] on div "0301010072-225225 - Médico Cirurgião Geral" at bounding box center [681, 536] width 1299 height 13
checkbox Geral "true"
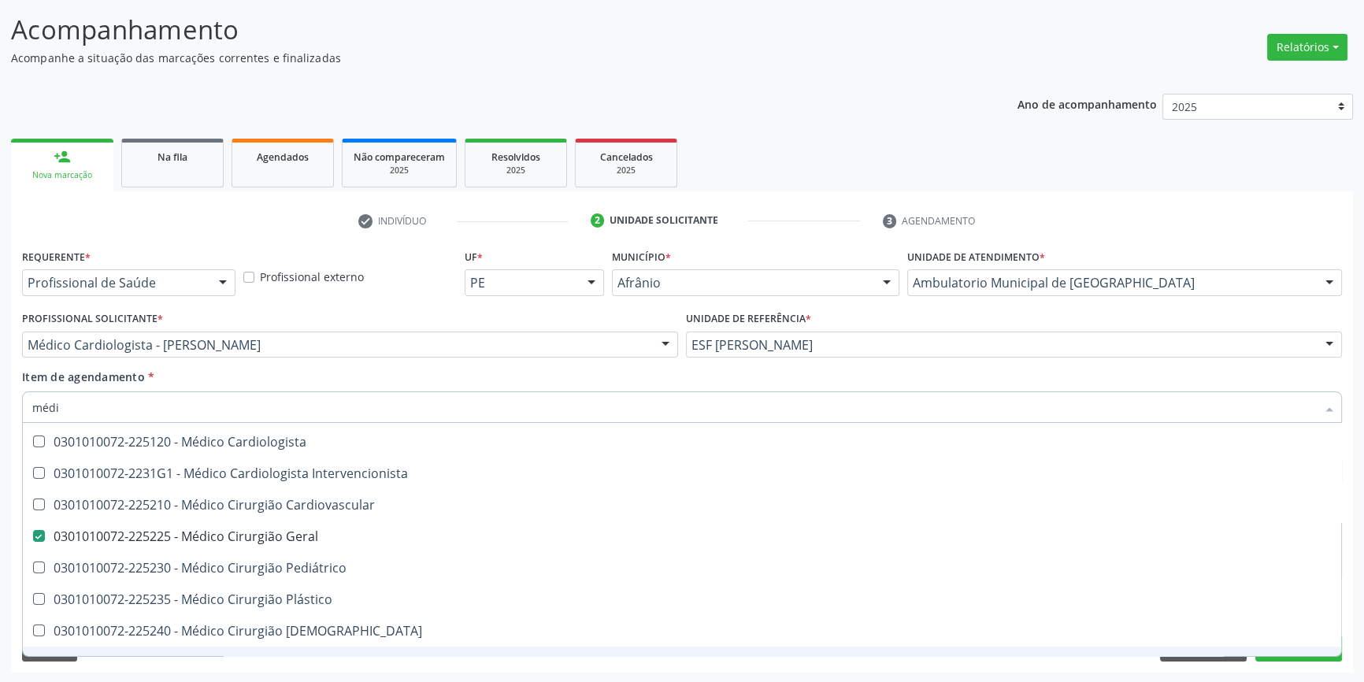
click at [1316, 654] on span "0301010072-225295 - Médico Cirurgião da Mão" at bounding box center [682, 663] width 1318 height 32
click at [1315, 654] on span "0301010072-225295 - Médico Cirurgião da Mão" at bounding box center [682, 663] width 1318 height 32
checkbox Mão "false"
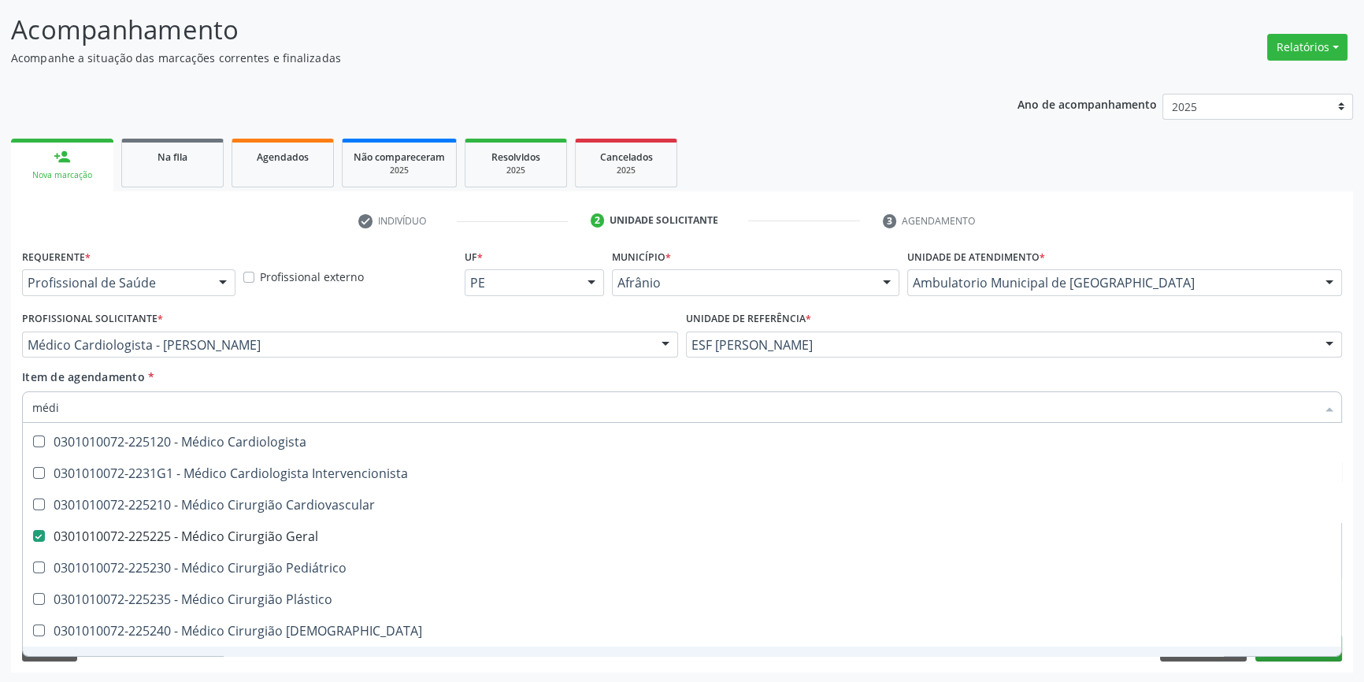
click at [1315, 655] on div "Requerente * Profissional de Saúde Profissional de Saúde Paciente Nenhum result…" at bounding box center [682, 459] width 1342 height 428
click at [1315, 655] on button "Próximo" at bounding box center [1298, 648] width 87 height 27
checkbox articulação "true"
checkbox Geral "false"
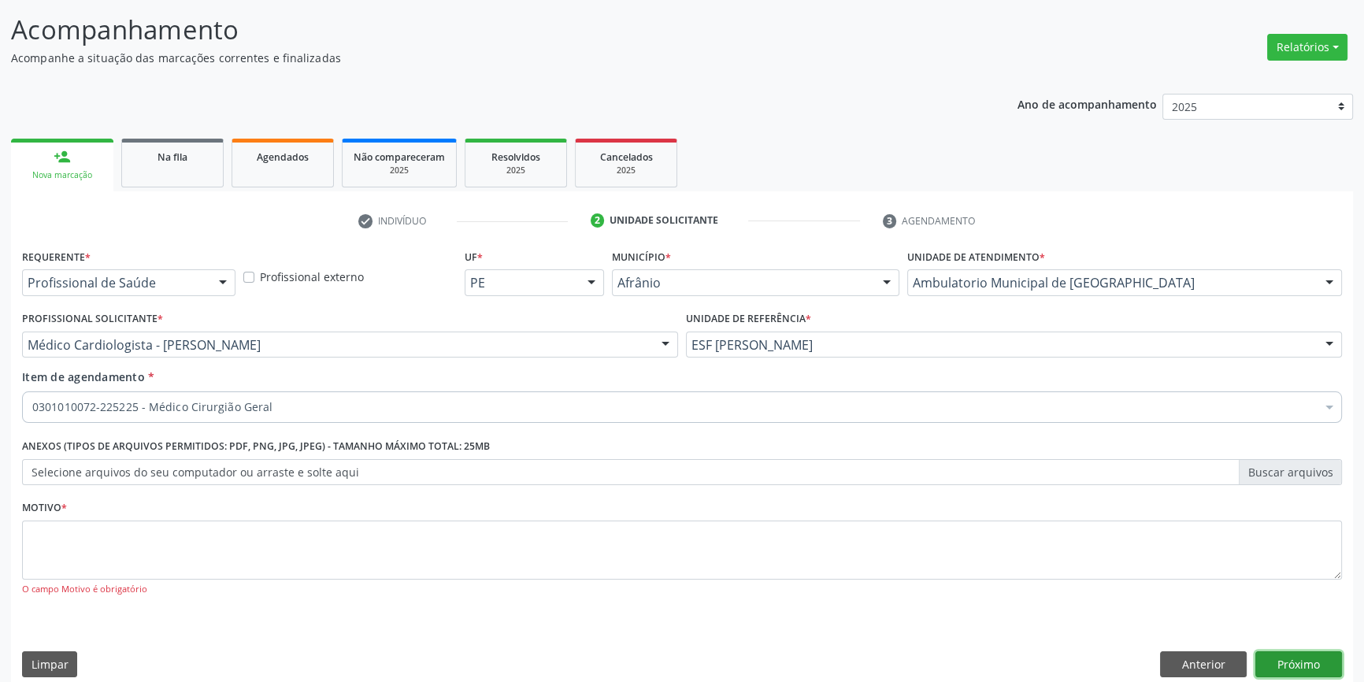
scroll to position [0, 0]
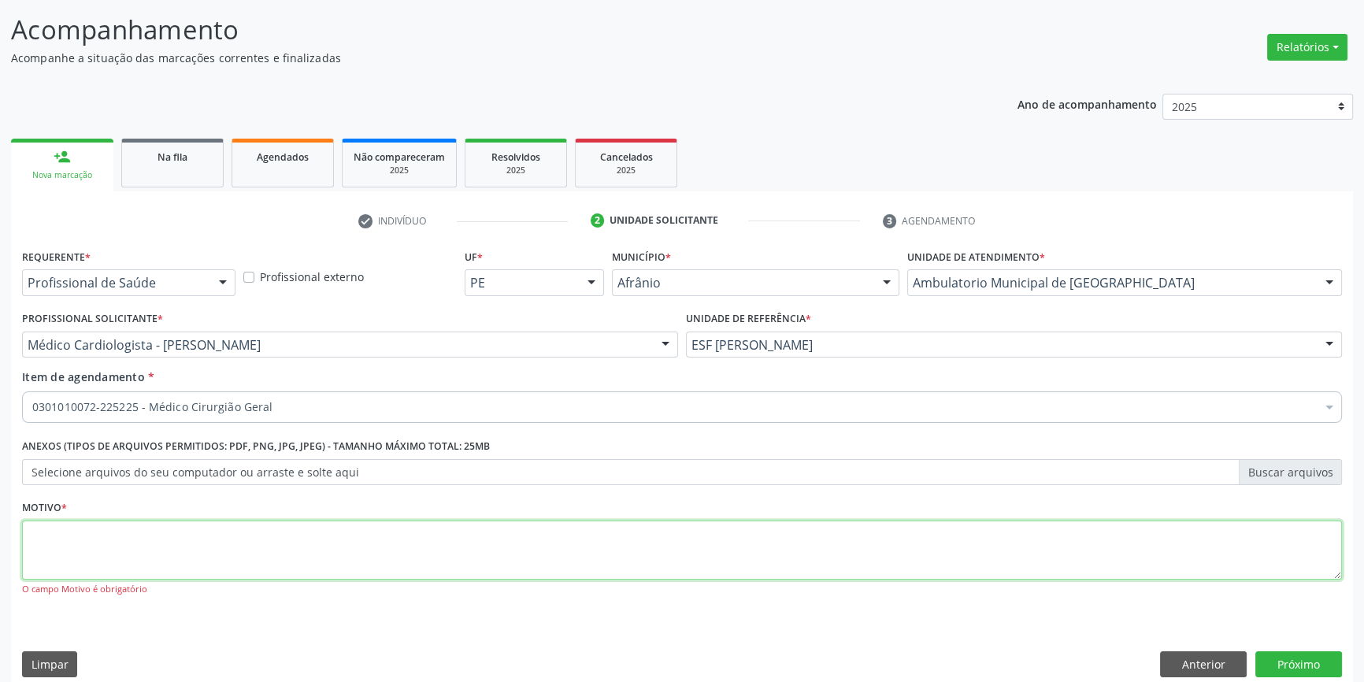
click at [394, 539] on textarea at bounding box center [682, 551] width 1320 height 60
type textarea "*"
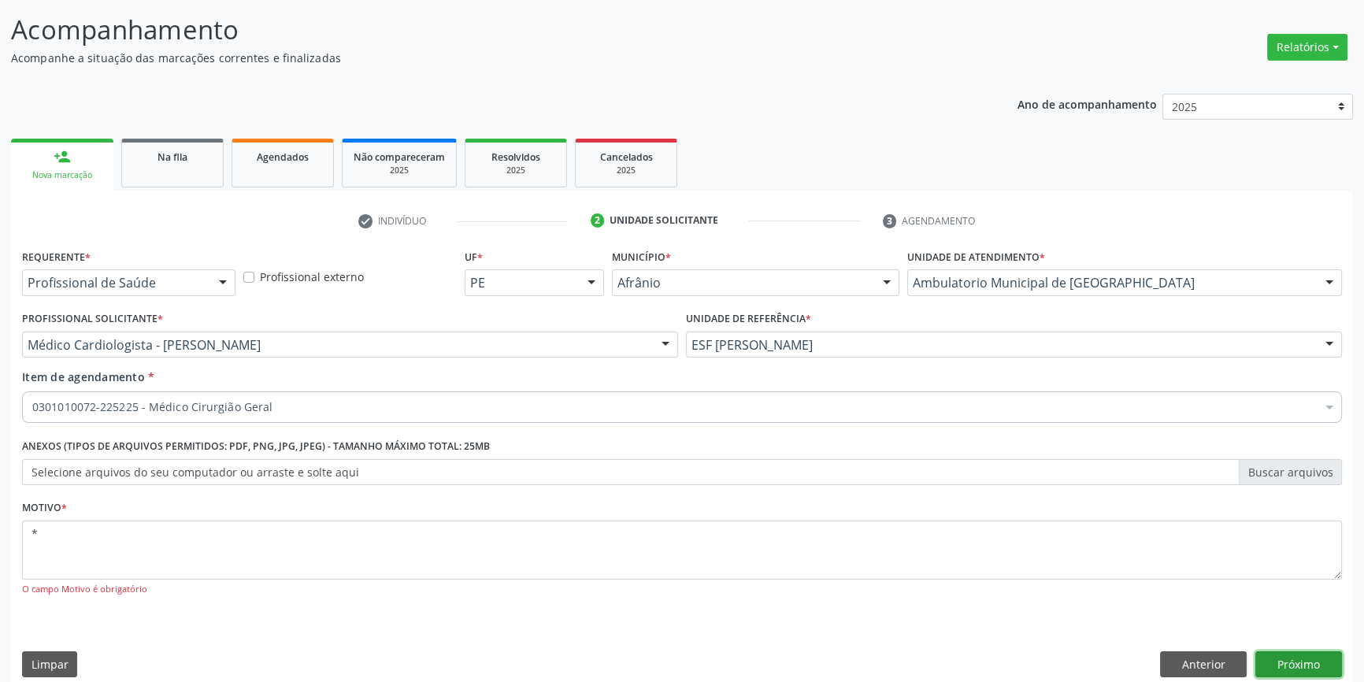
drag, startPoint x: 1299, startPoint y: 651, endPoint x: 1299, endPoint y: 660, distance: 9.5
click at [1299, 660] on button "Próximo" at bounding box center [1298, 664] width 87 height 27
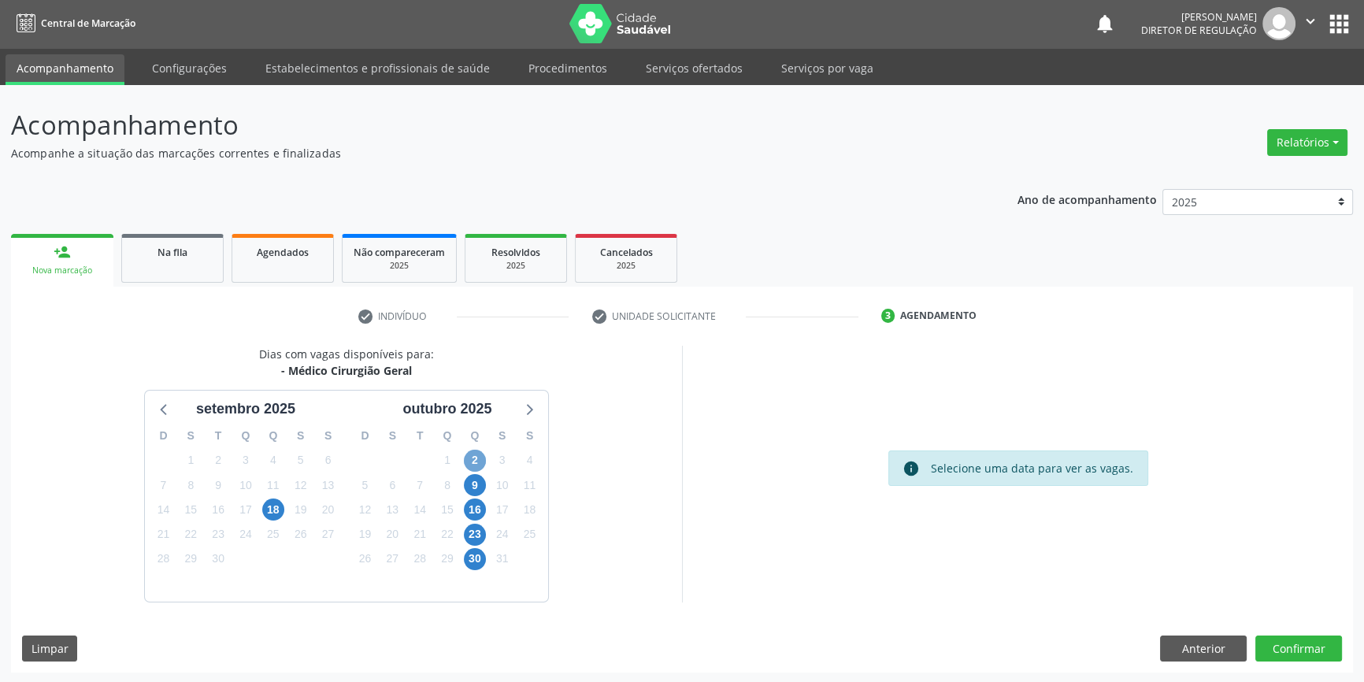
click at [475, 465] on span "2" at bounding box center [475, 461] width 22 height 22
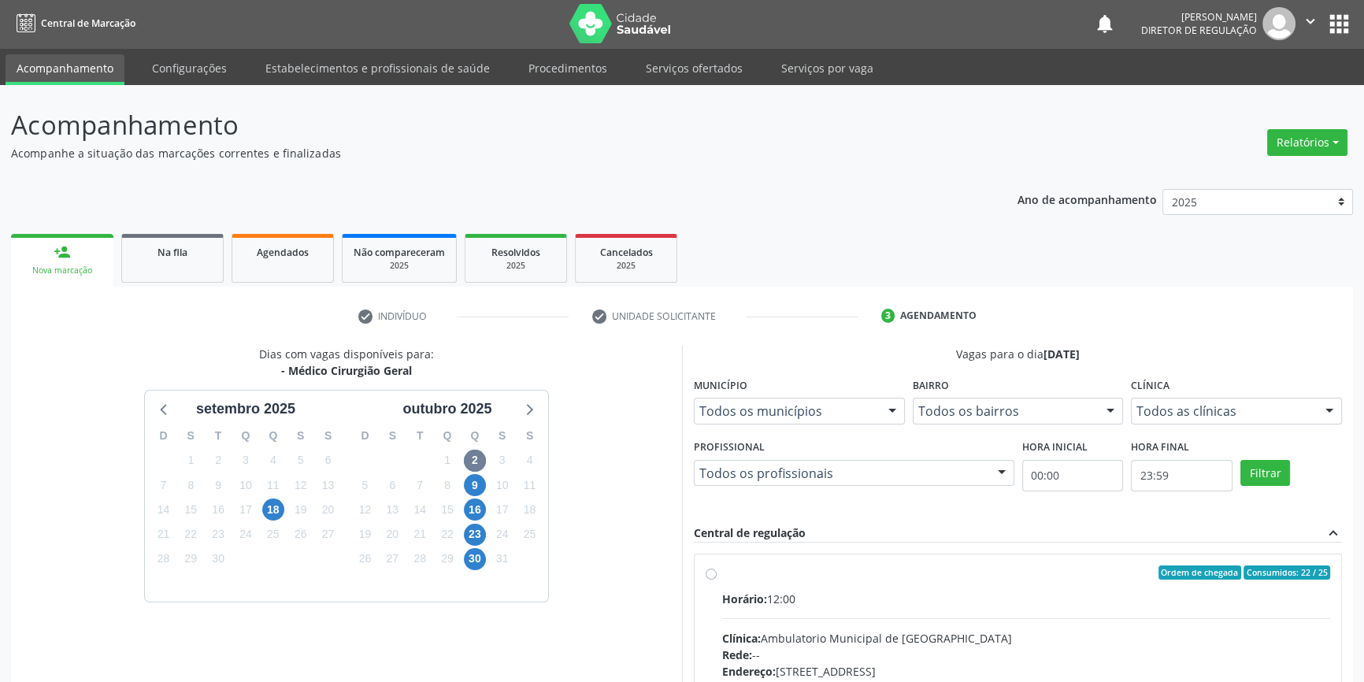
click at [720, 570] on div "Ordem de chegada Consumidos: 22 / 25 Horário: 12:00 Clínica: Ambulatorio Munici…" at bounding box center [1018, 686] width 625 height 242
radio input "true"
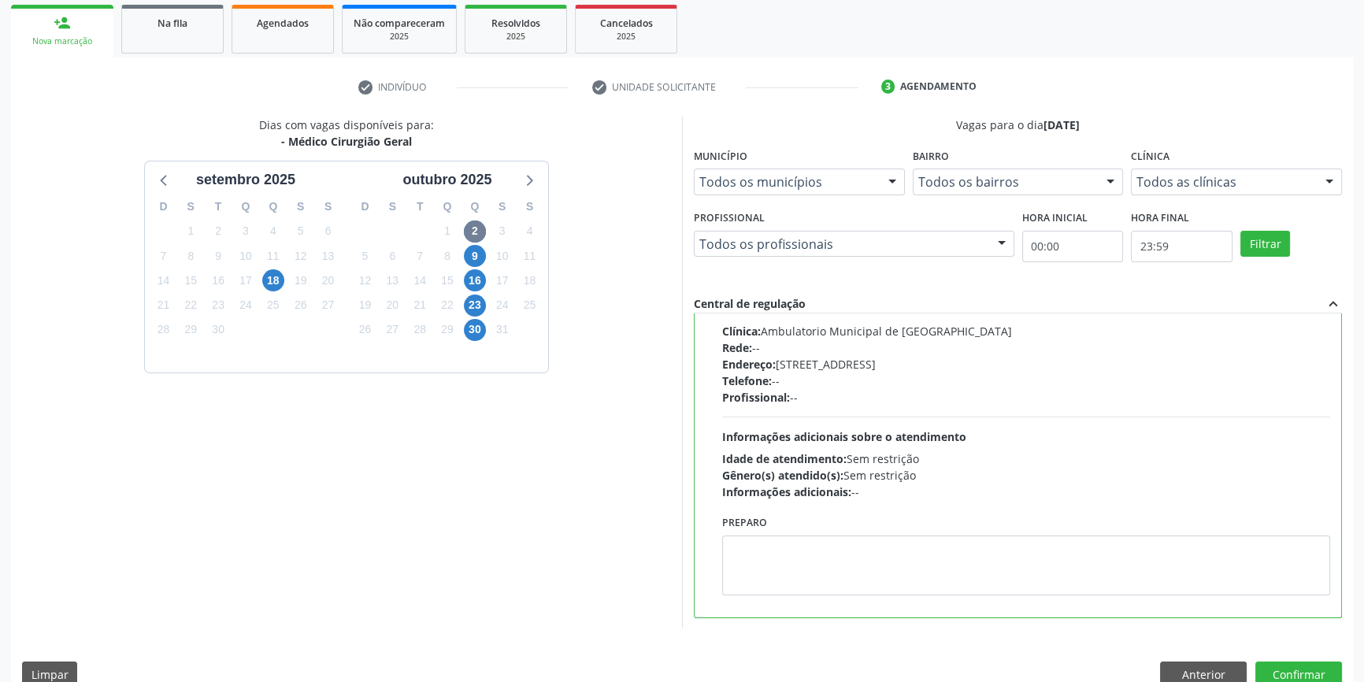
scroll to position [258, 0]
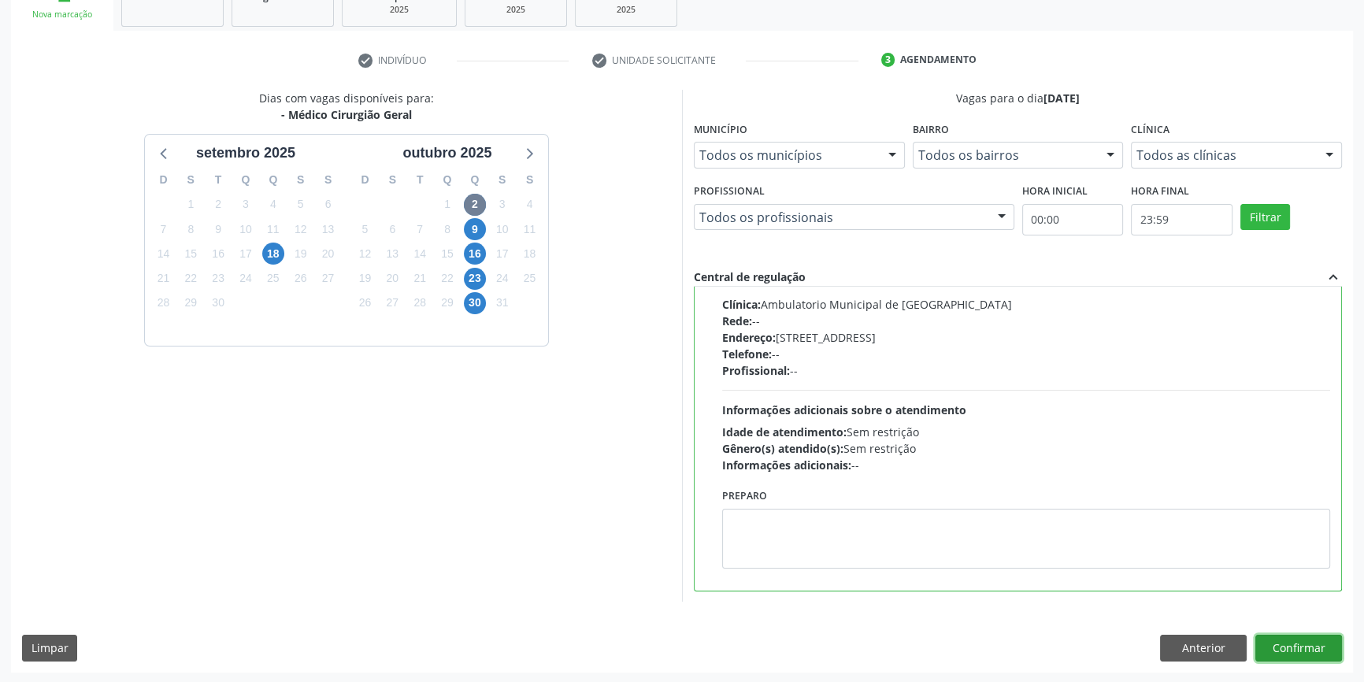
click at [1310, 652] on button "Confirmar" at bounding box center [1298, 648] width 87 height 27
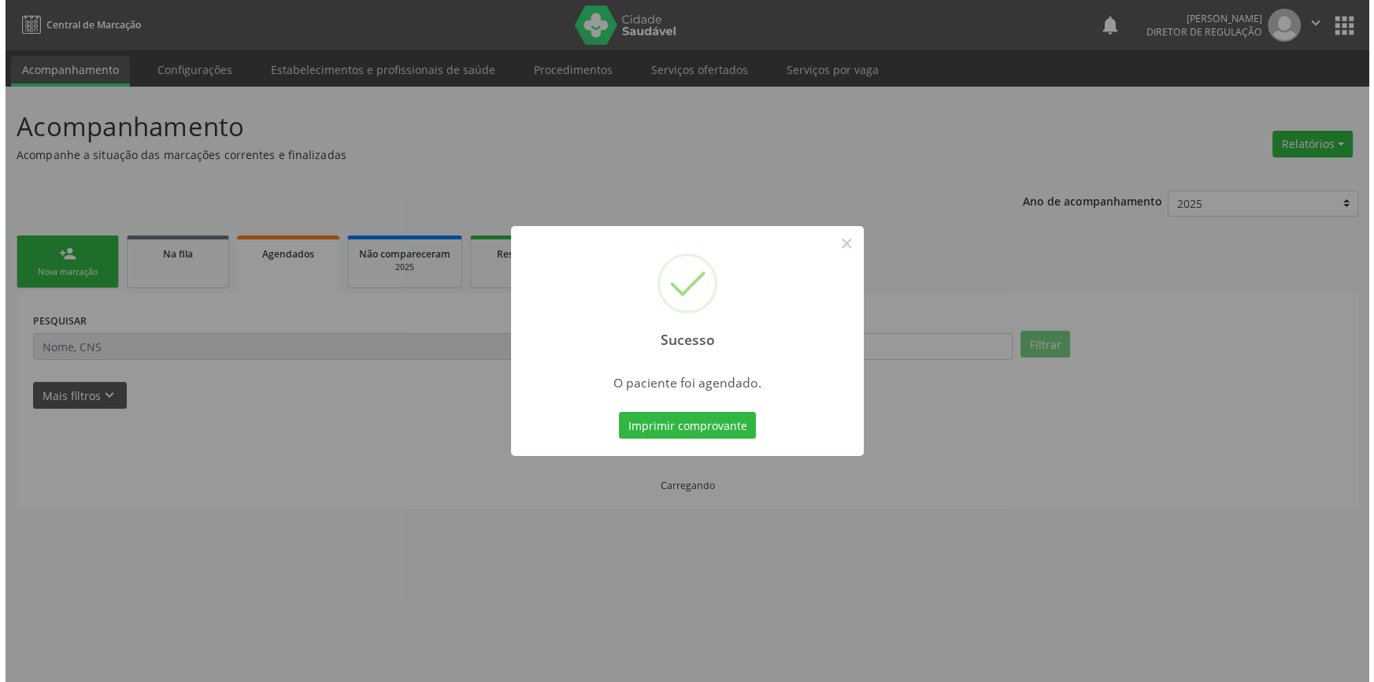
scroll to position [0, 0]
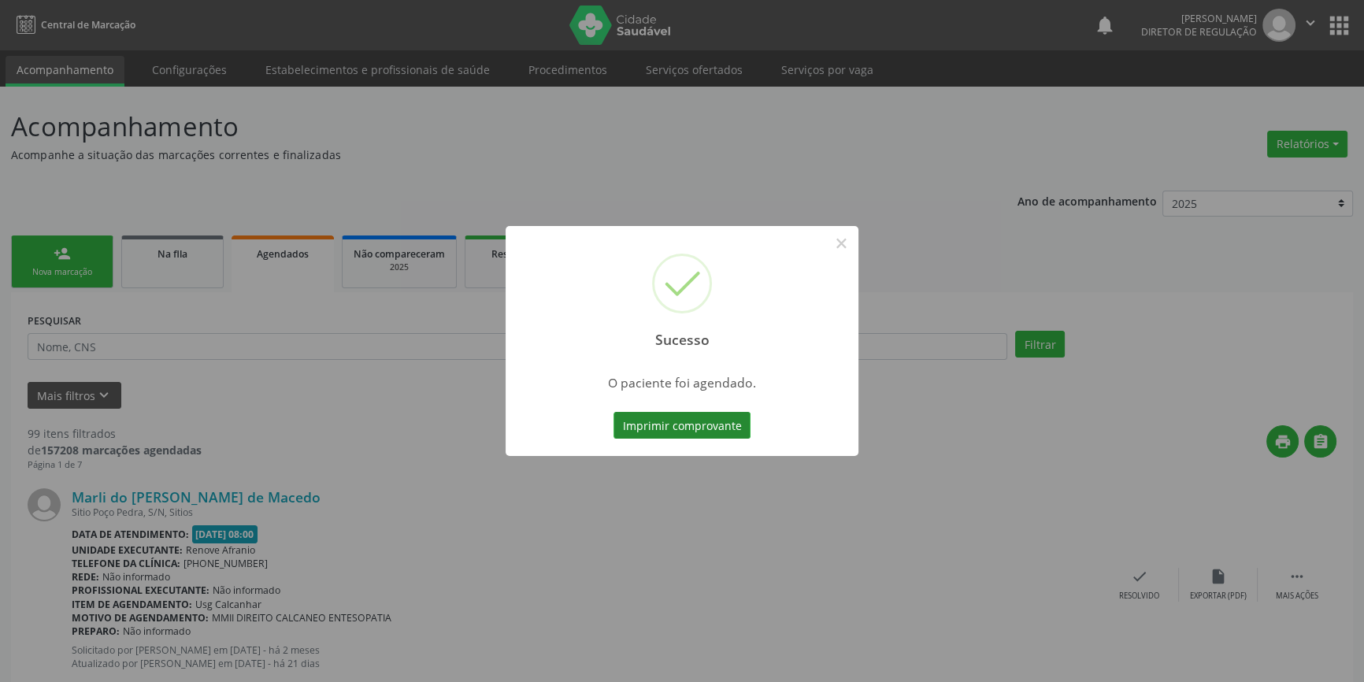
click at [650, 432] on button "Imprimir comprovante" at bounding box center [681, 425] width 137 height 27
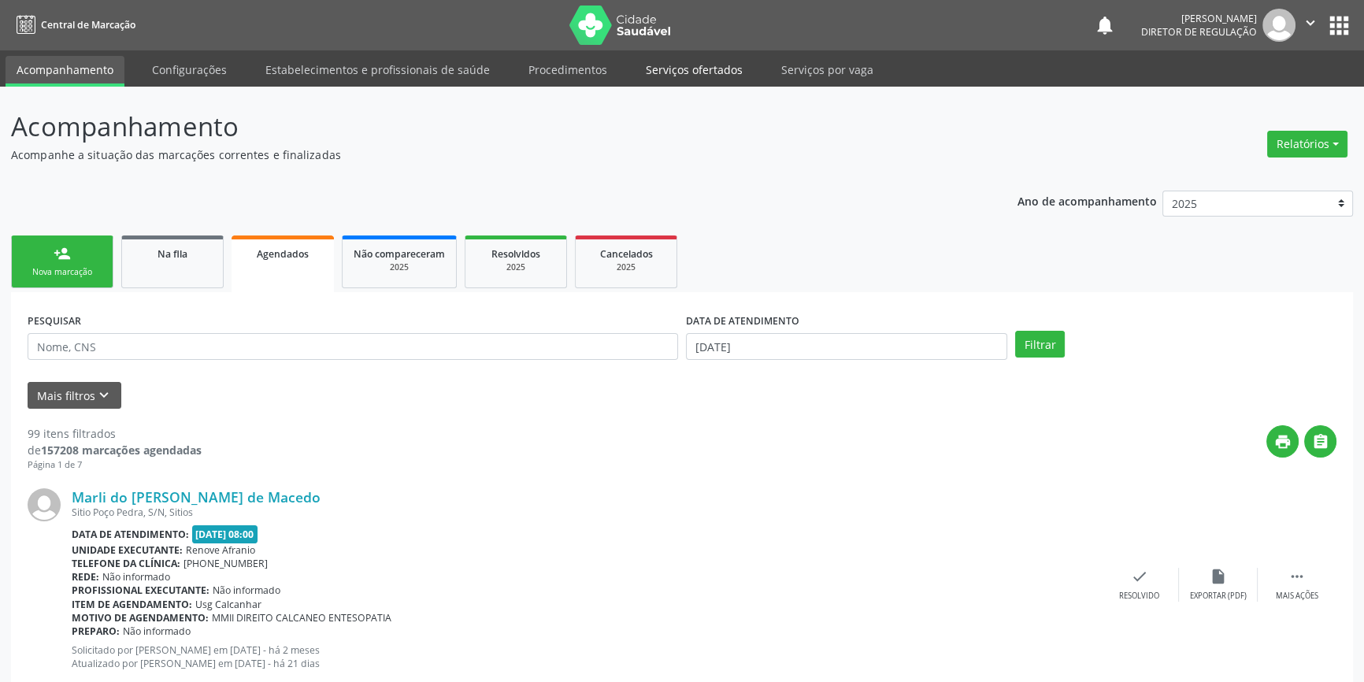
click at [691, 69] on link "Serviços ofertados" at bounding box center [694, 70] width 119 height 28
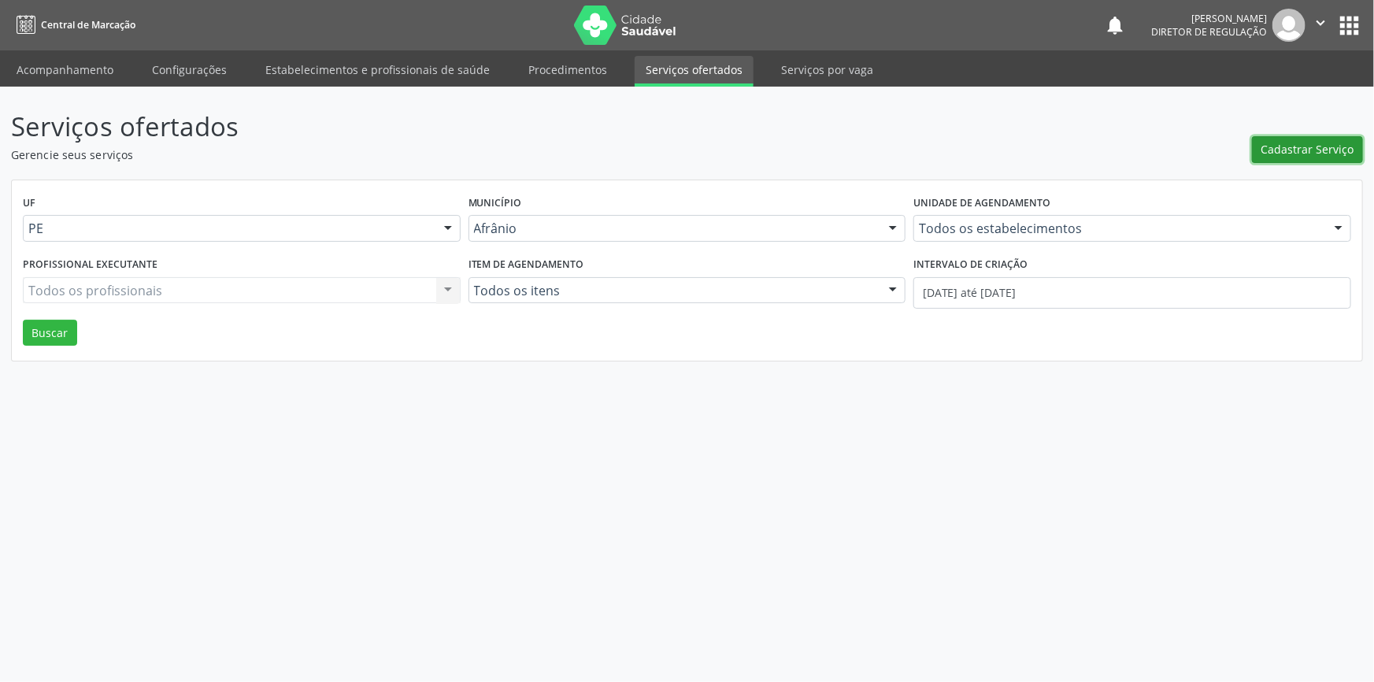
click at [1298, 154] on span "Cadastrar Serviço" at bounding box center [1308, 149] width 93 height 17
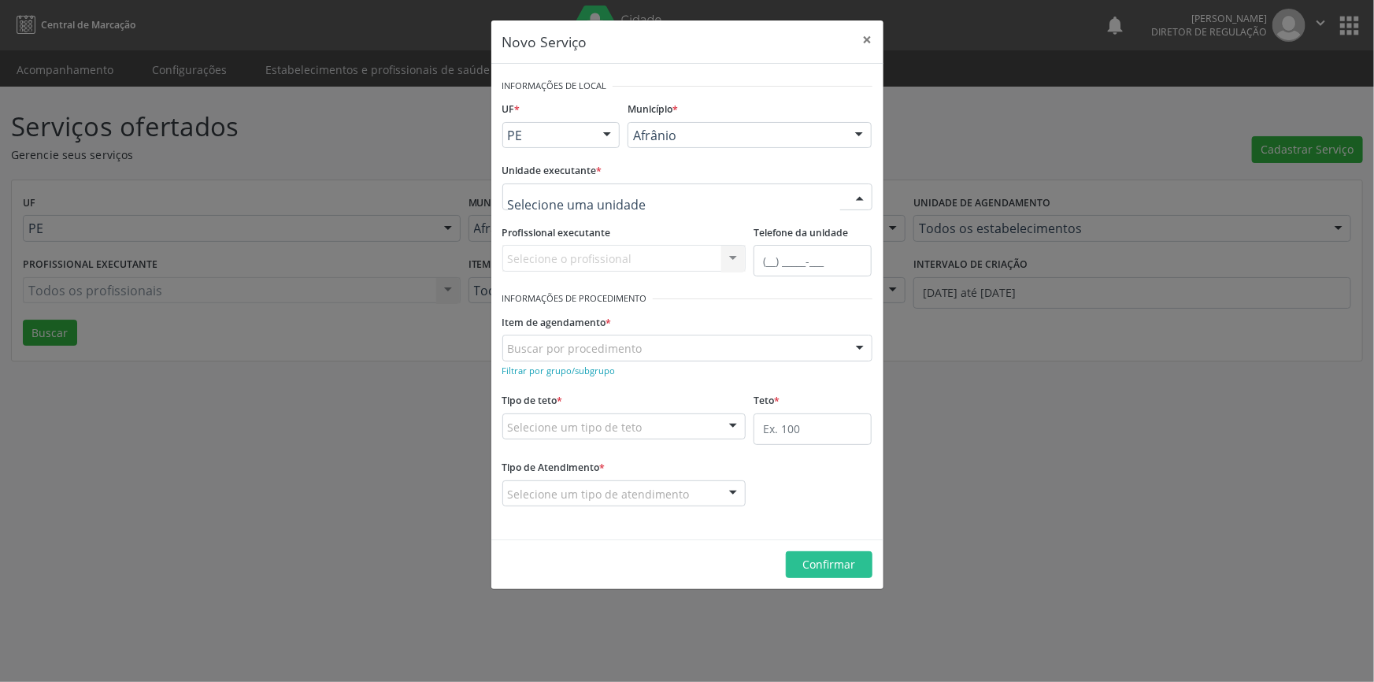
click at [699, 188] on div at bounding box center [687, 196] width 370 height 27
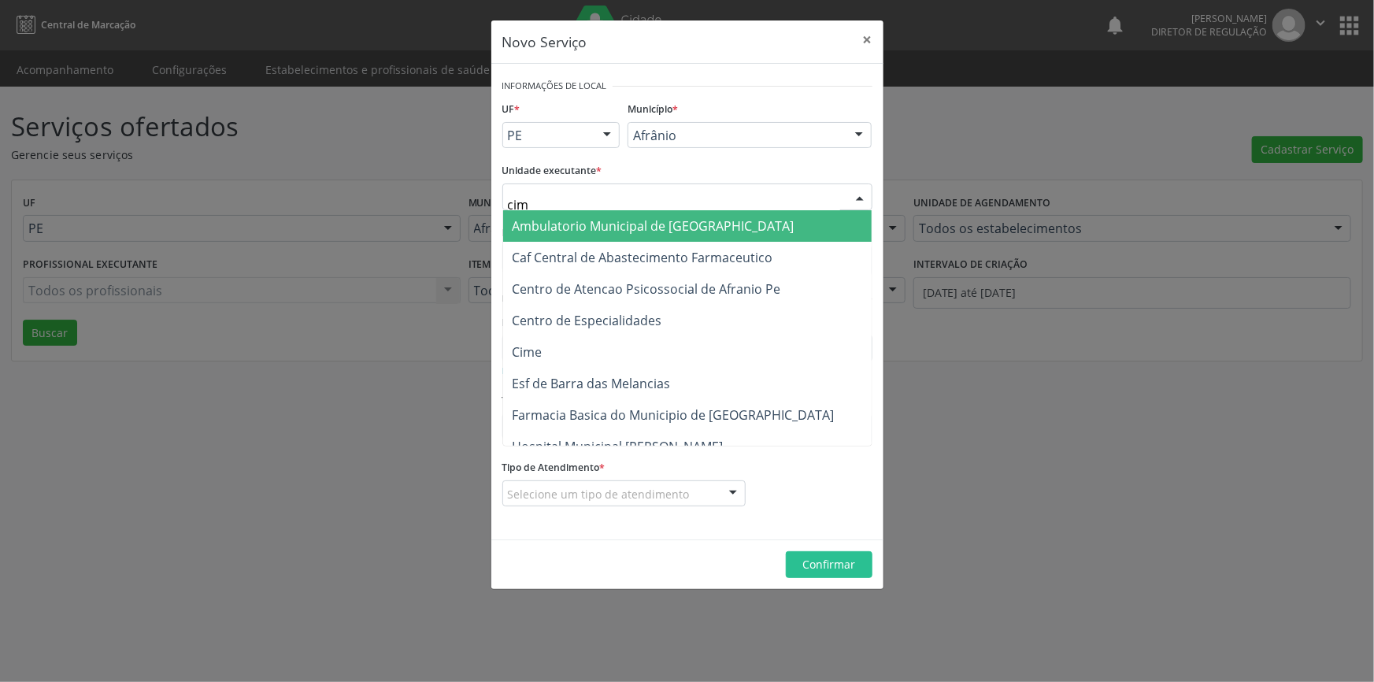
type input "cime"
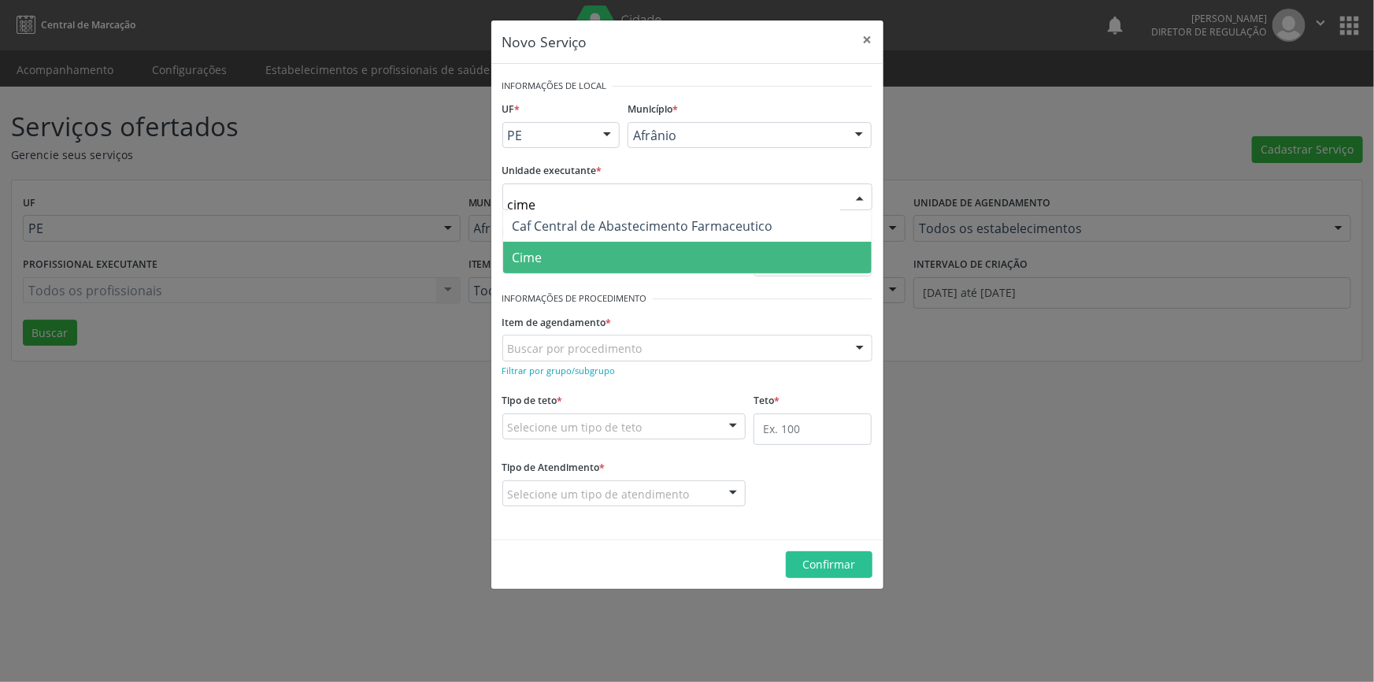
click at [613, 243] on span "Cime" at bounding box center [687, 258] width 369 height 32
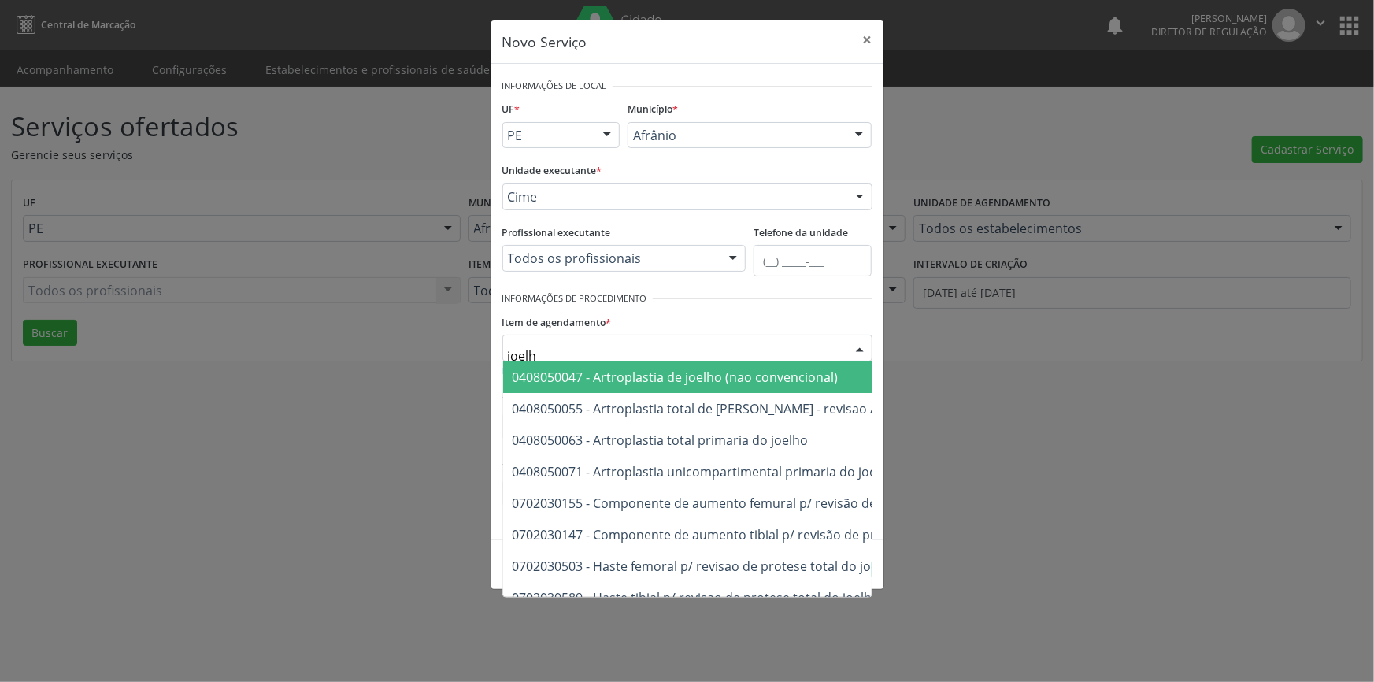
type input "joelho"
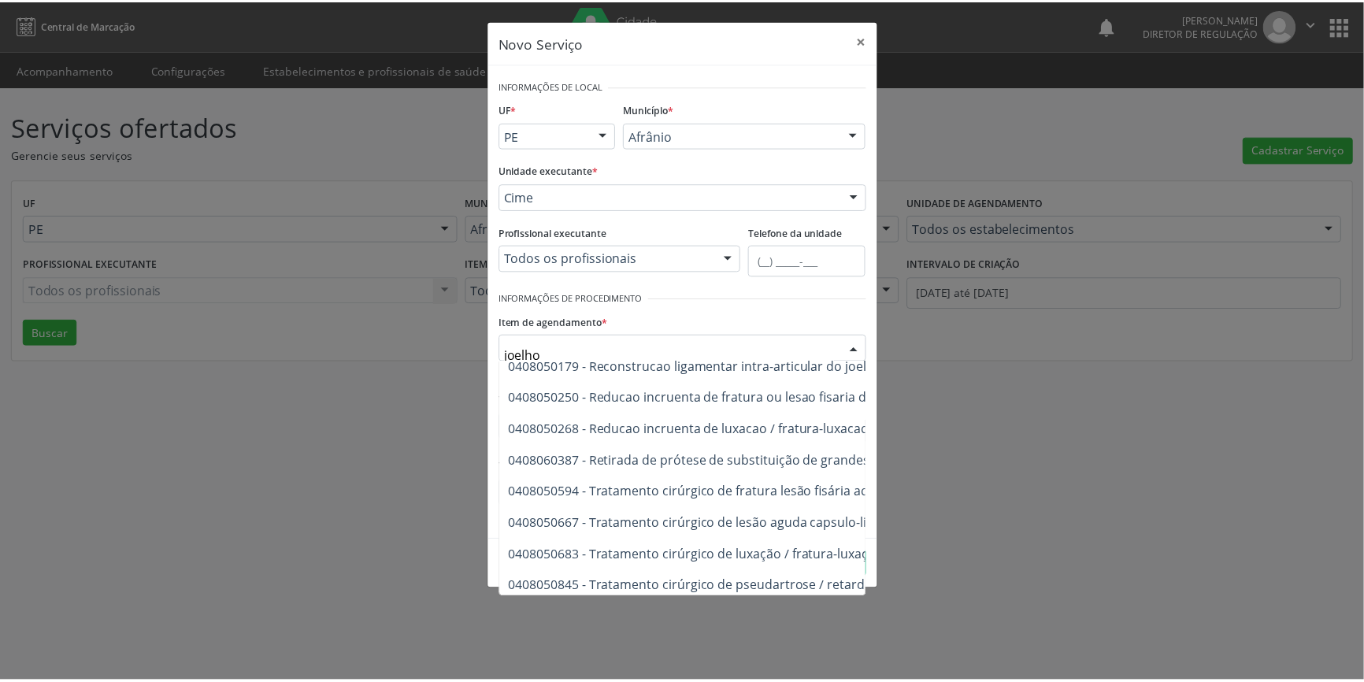
scroll to position [688, 0]
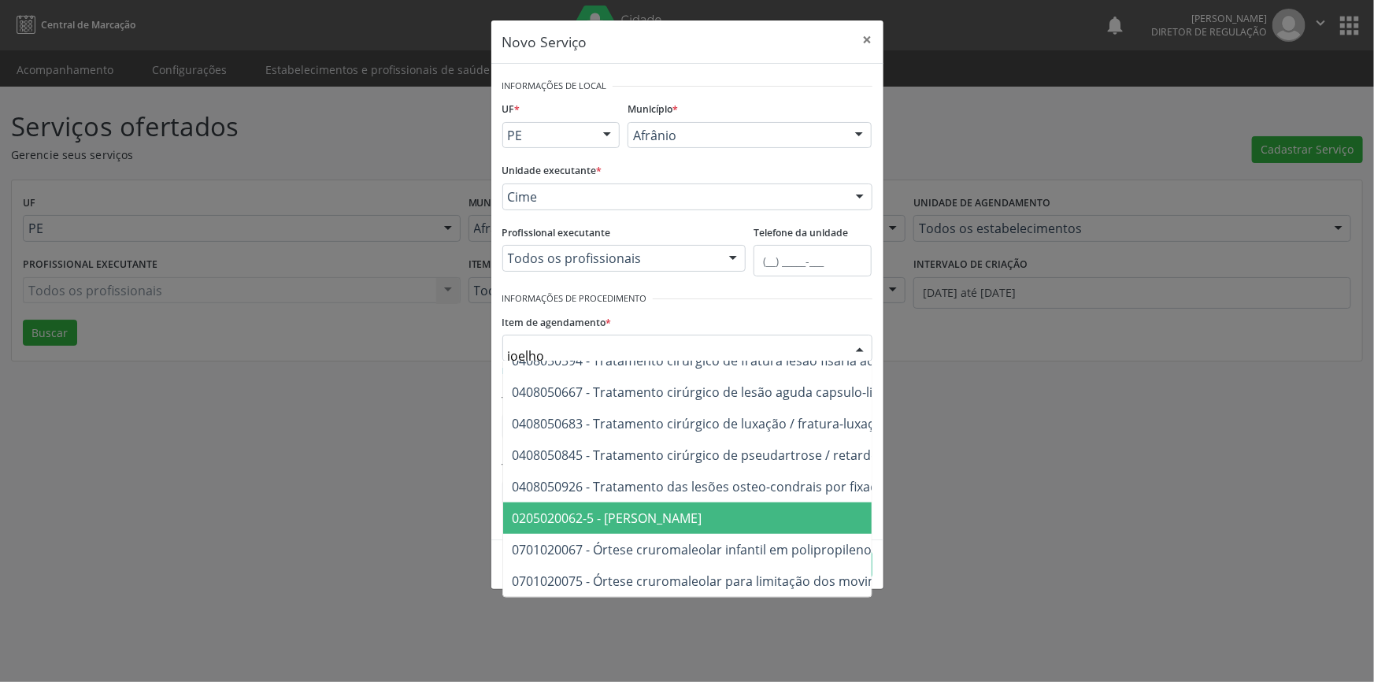
click at [679, 507] on span "0205020062-5 - [PERSON_NAME]" at bounding box center [847, 518] width 688 height 32
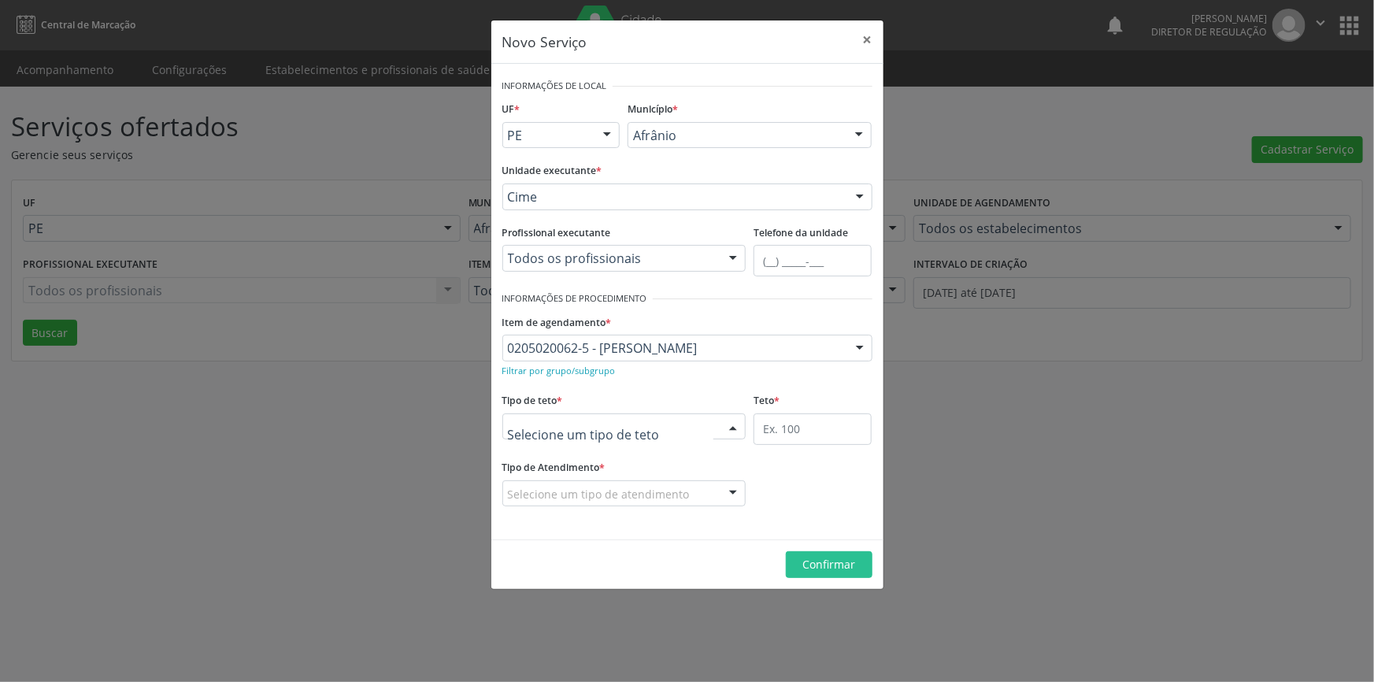
click at [658, 436] on div at bounding box center [624, 426] width 244 height 27
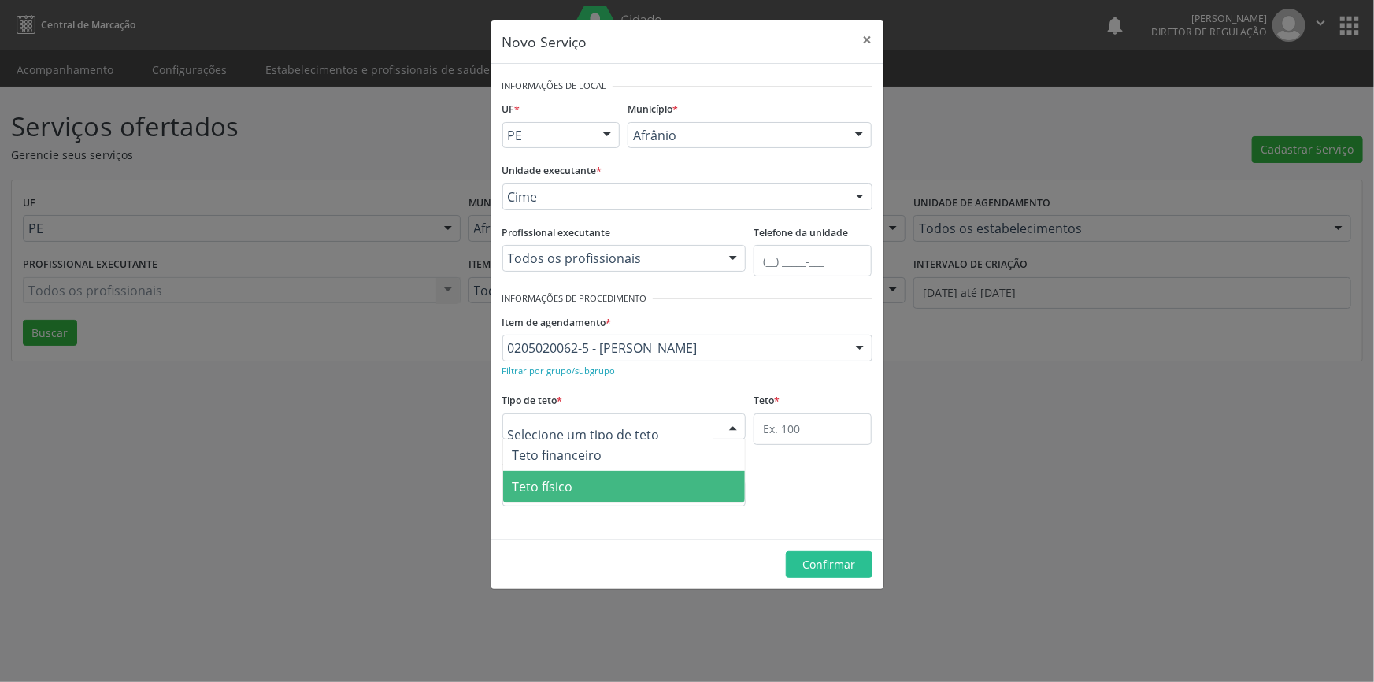
click at [614, 481] on span "Teto físico" at bounding box center [624, 487] width 243 height 32
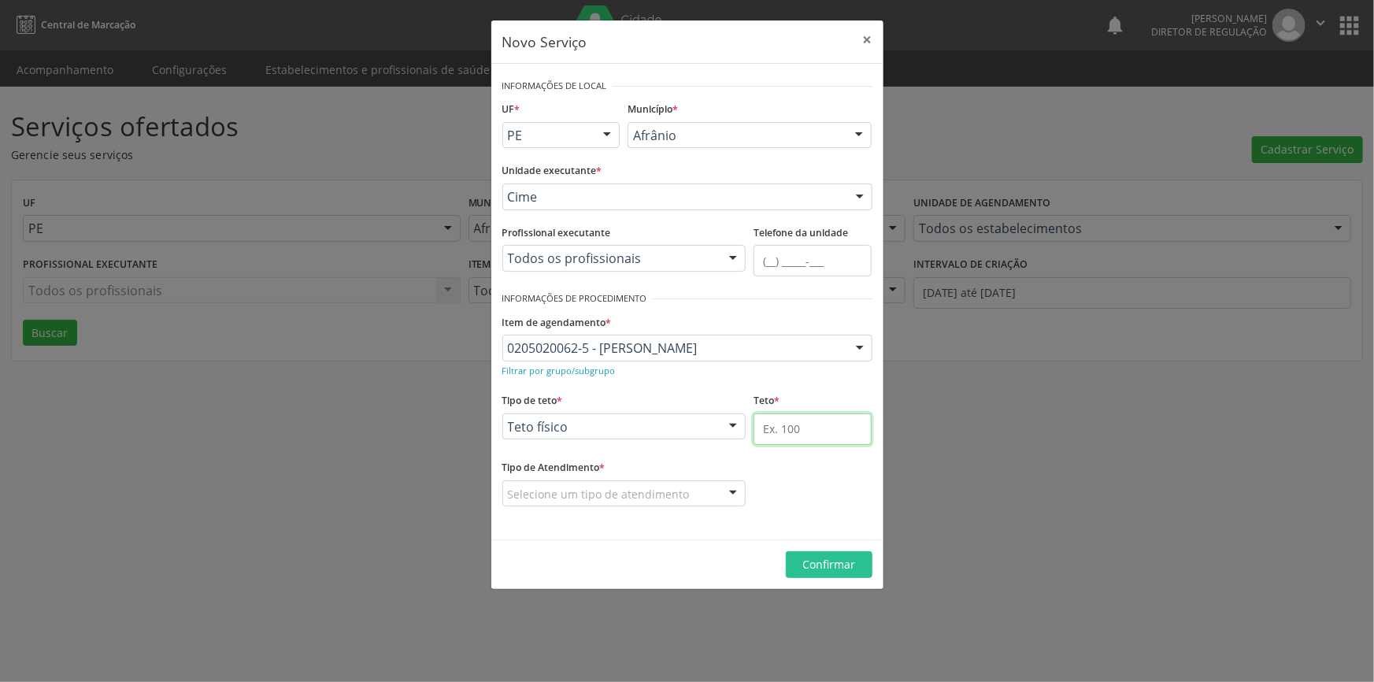
click at [784, 436] on input "text" at bounding box center [813, 429] width 118 height 32
type input "1"
click at [710, 481] on div "Selecione um tipo de atendimento" at bounding box center [624, 493] width 244 height 27
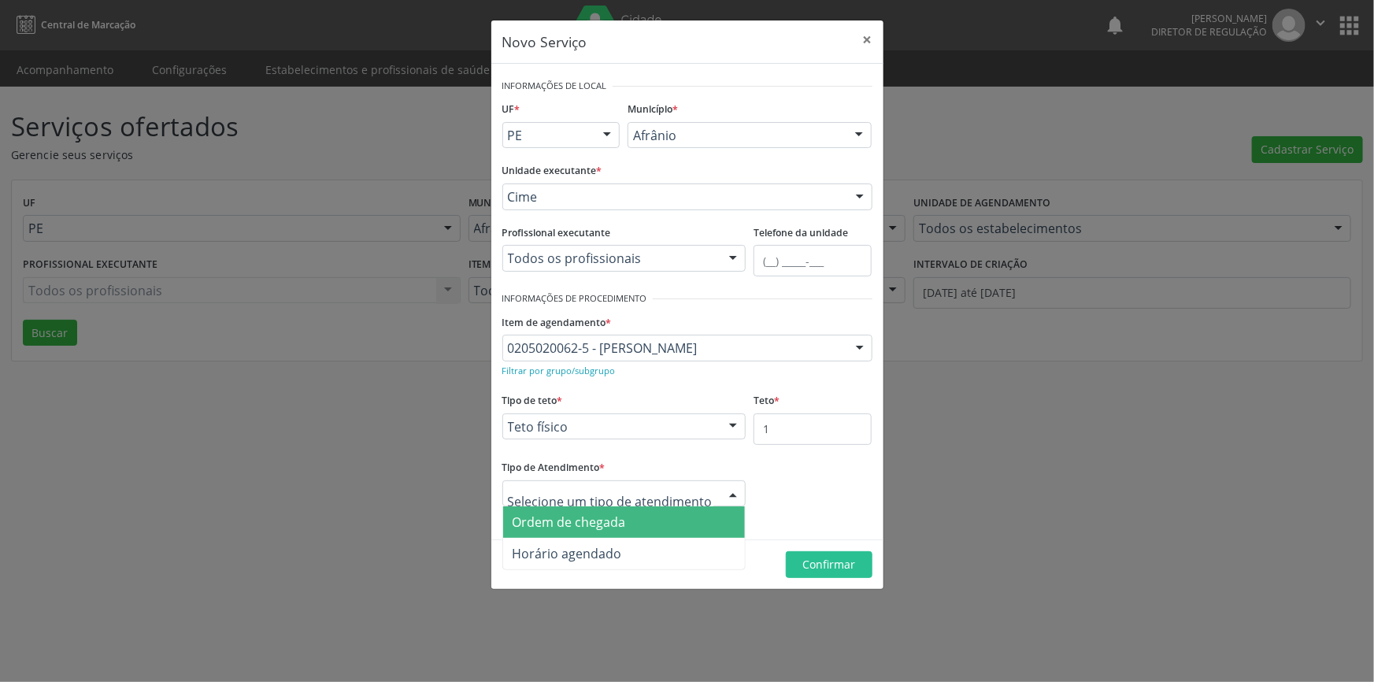
click at [622, 519] on span "Ordem de chegada" at bounding box center [569, 521] width 113 height 17
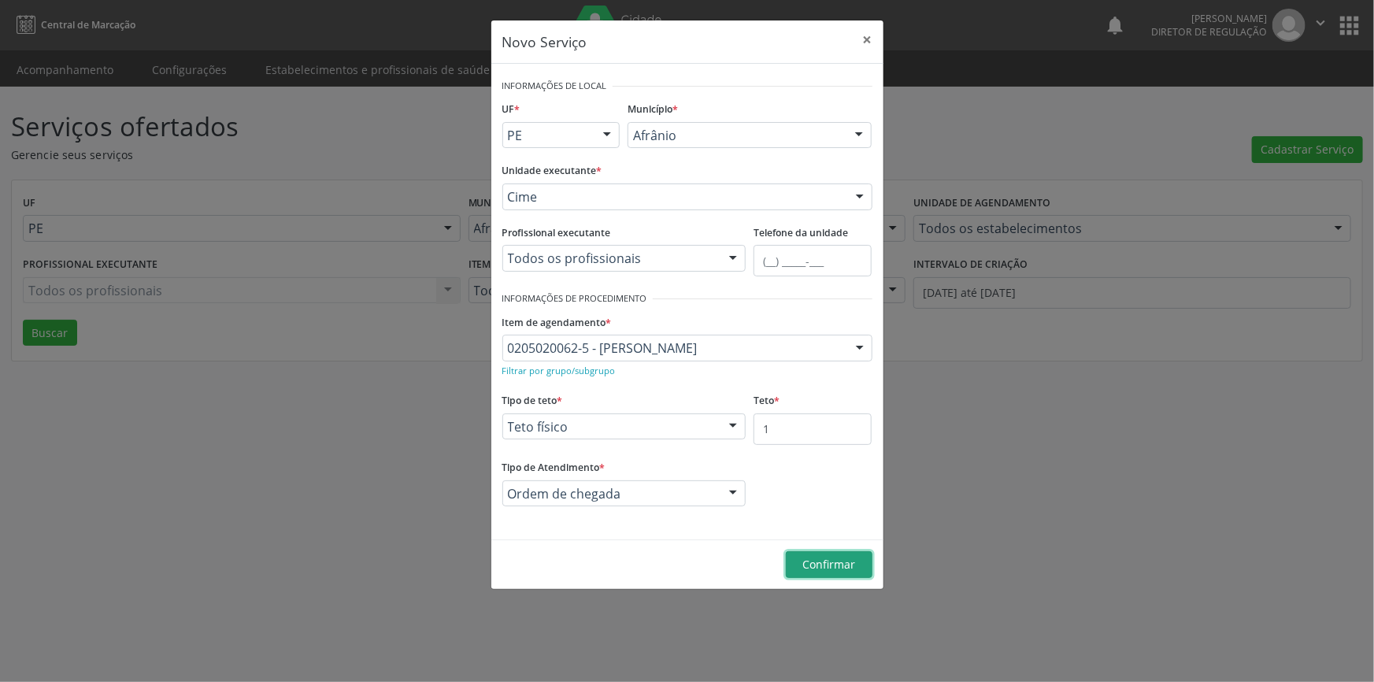
click at [817, 562] on span "Confirmar" at bounding box center [829, 564] width 53 height 15
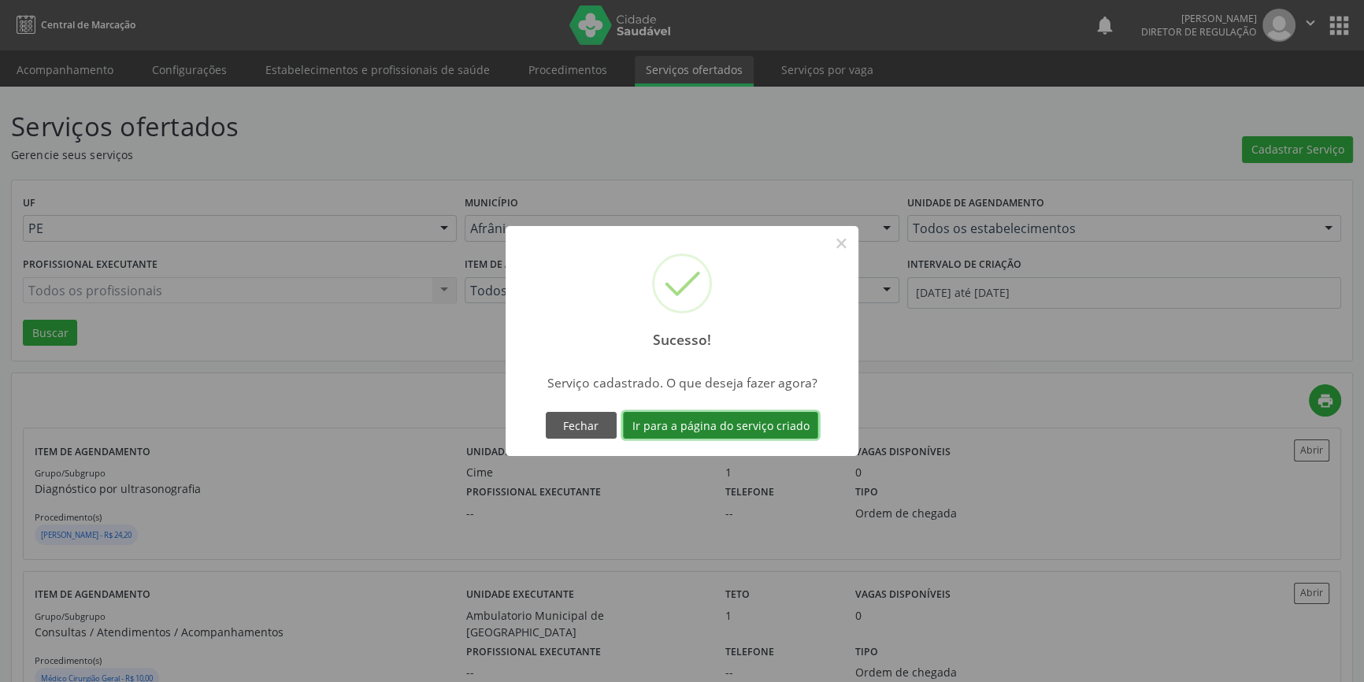
click at [772, 418] on button "Ir para a página do serviço criado" at bounding box center [720, 425] width 195 height 27
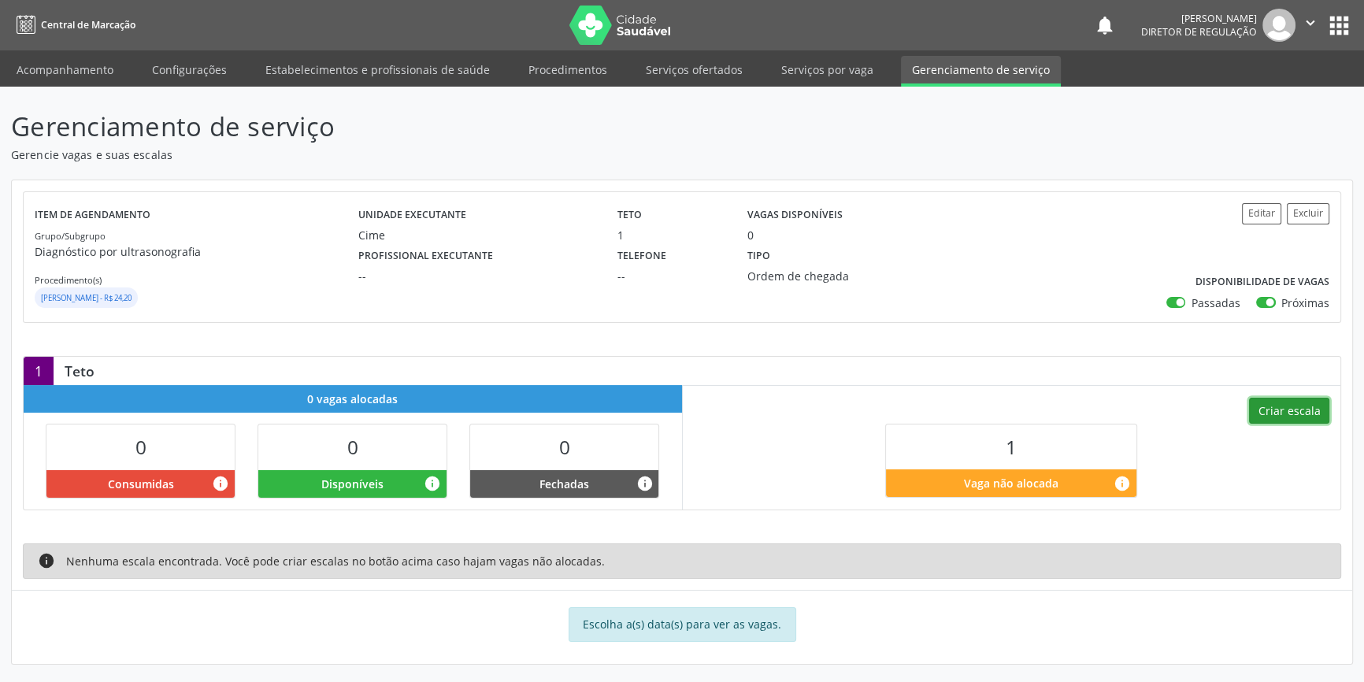
click at [1288, 402] on button "Criar escala" at bounding box center [1289, 411] width 80 height 27
select select "8"
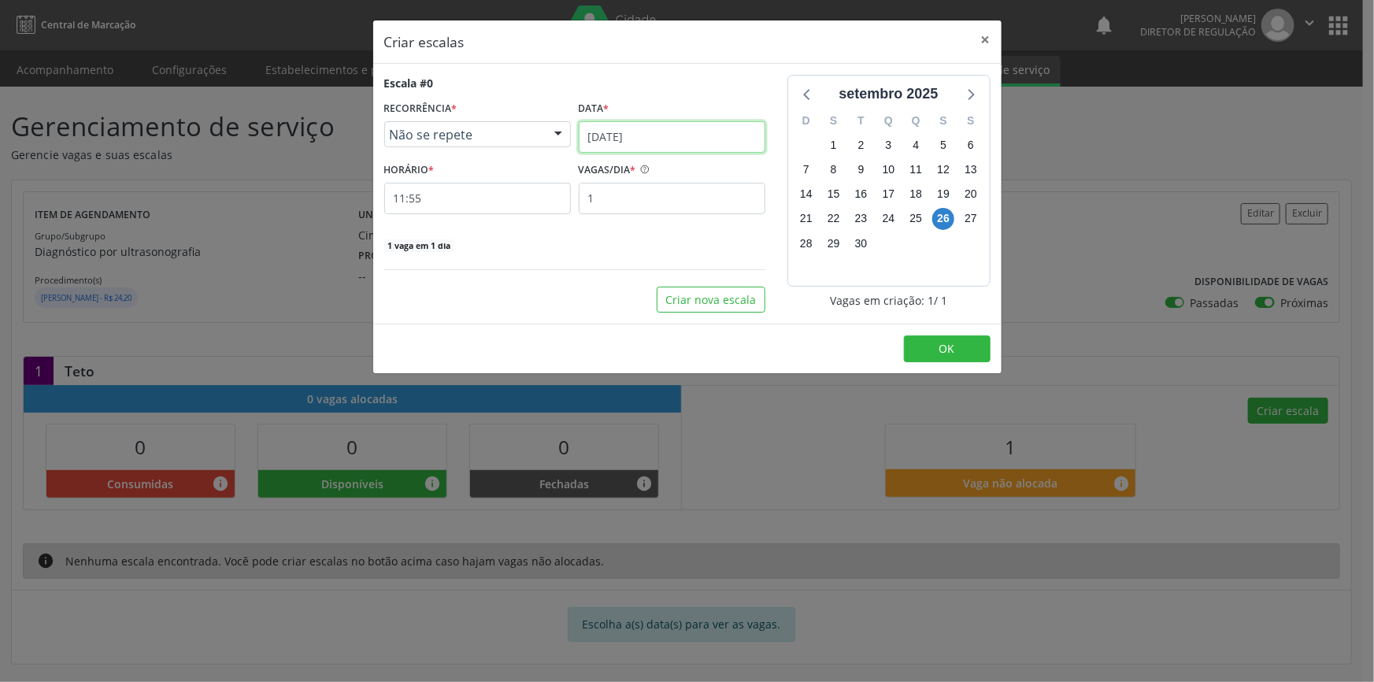
click at [735, 139] on input "[DATE]" at bounding box center [672, 137] width 187 height 32
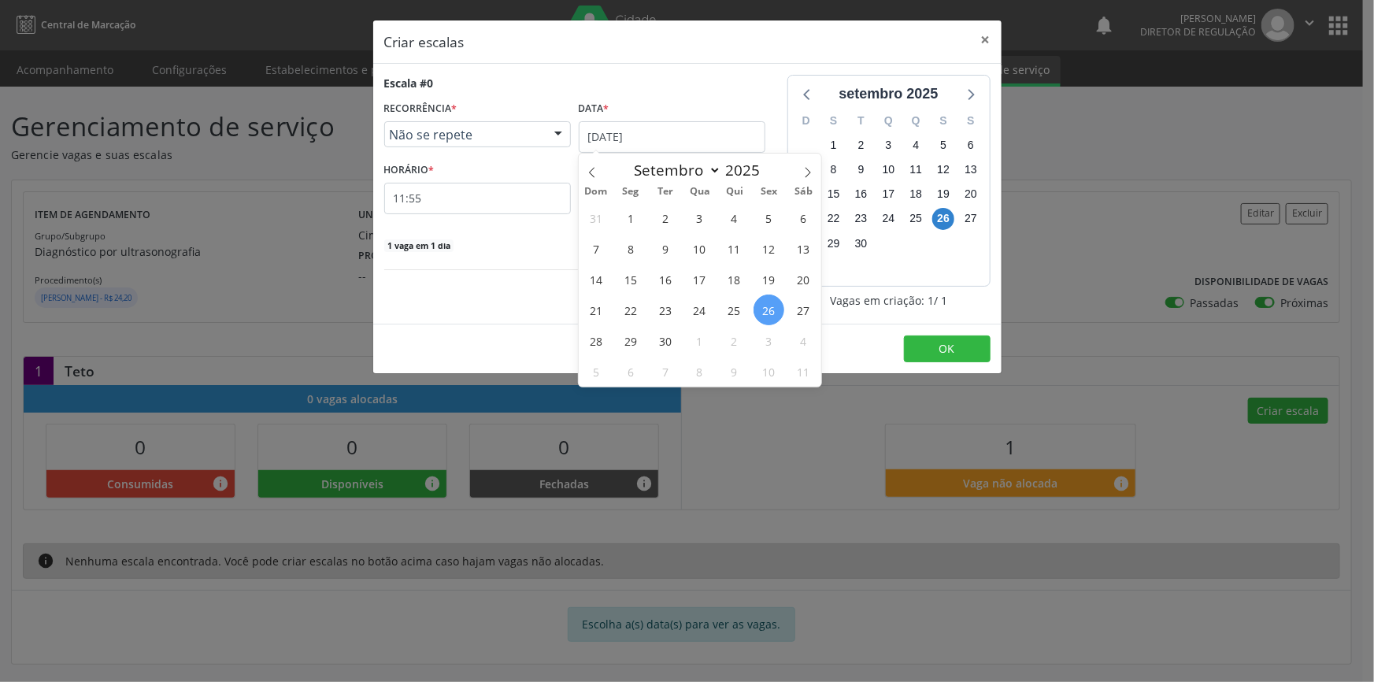
click at [724, 338] on span "2" at bounding box center [734, 340] width 31 height 31
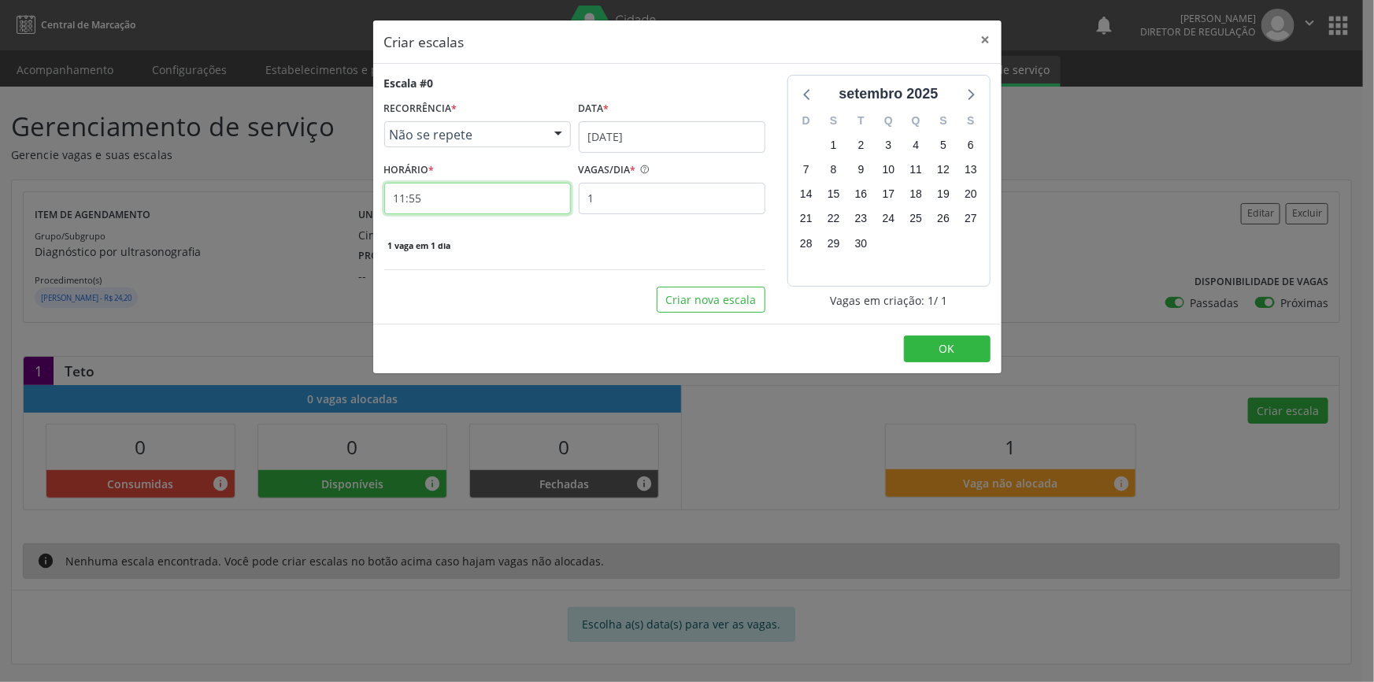
click at [469, 213] on input "11:55" at bounding box center [477, 199] width 187 height 32
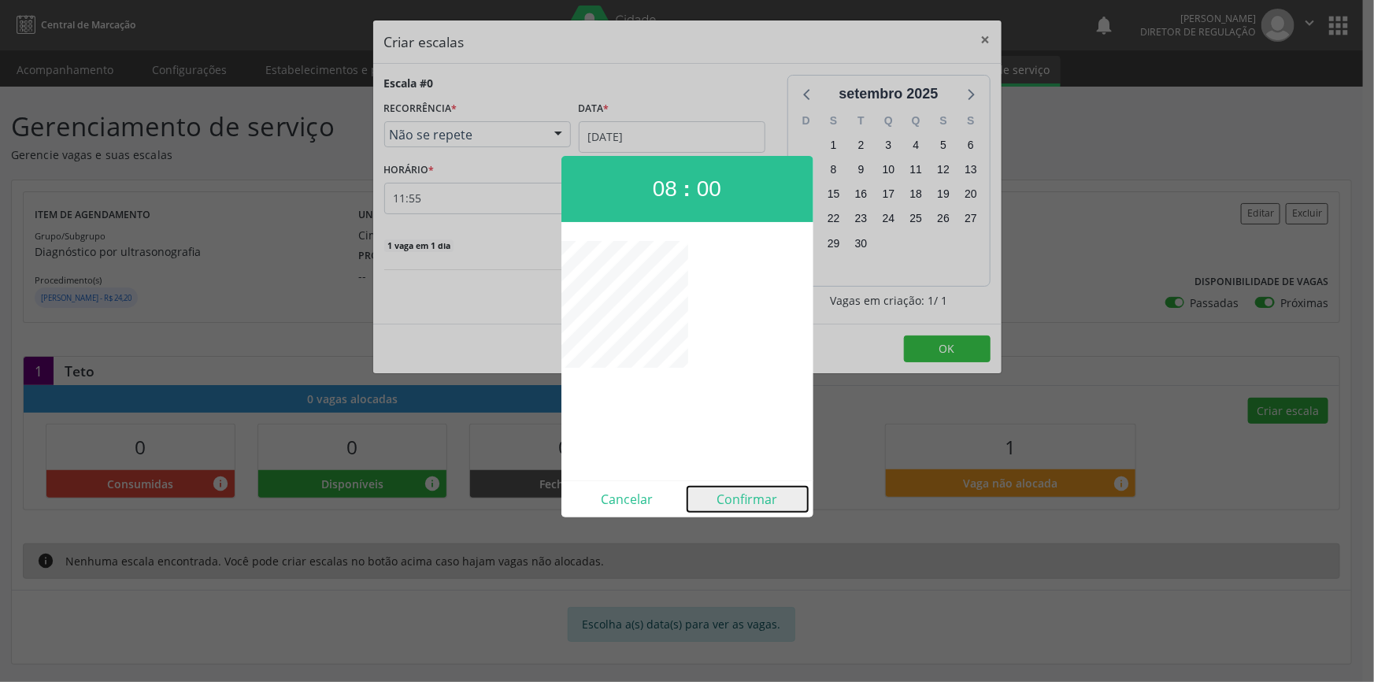
click at [732, 496] on button "Confirmar" at bounding box center [748, 499] width 120 height 25
type input "08:00"
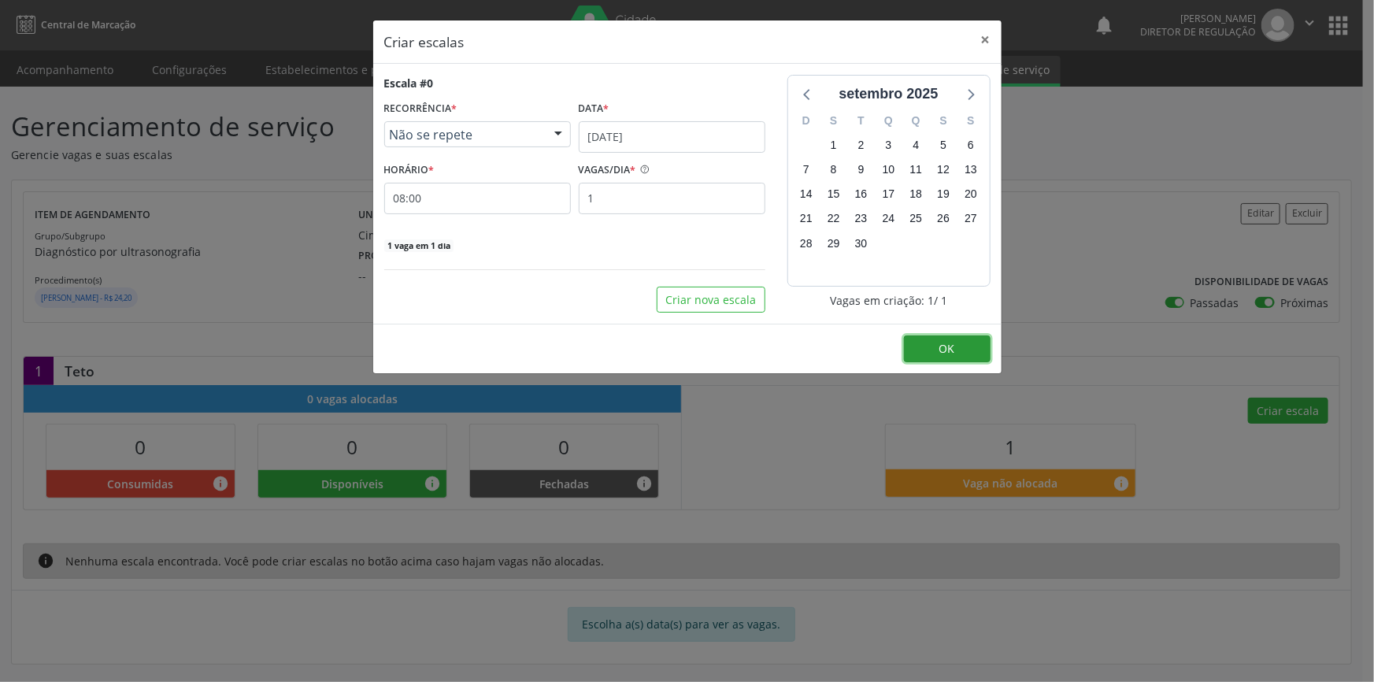
click at [929, 358] on button "OK" at bounding box center [947, 348] width 87 height 27
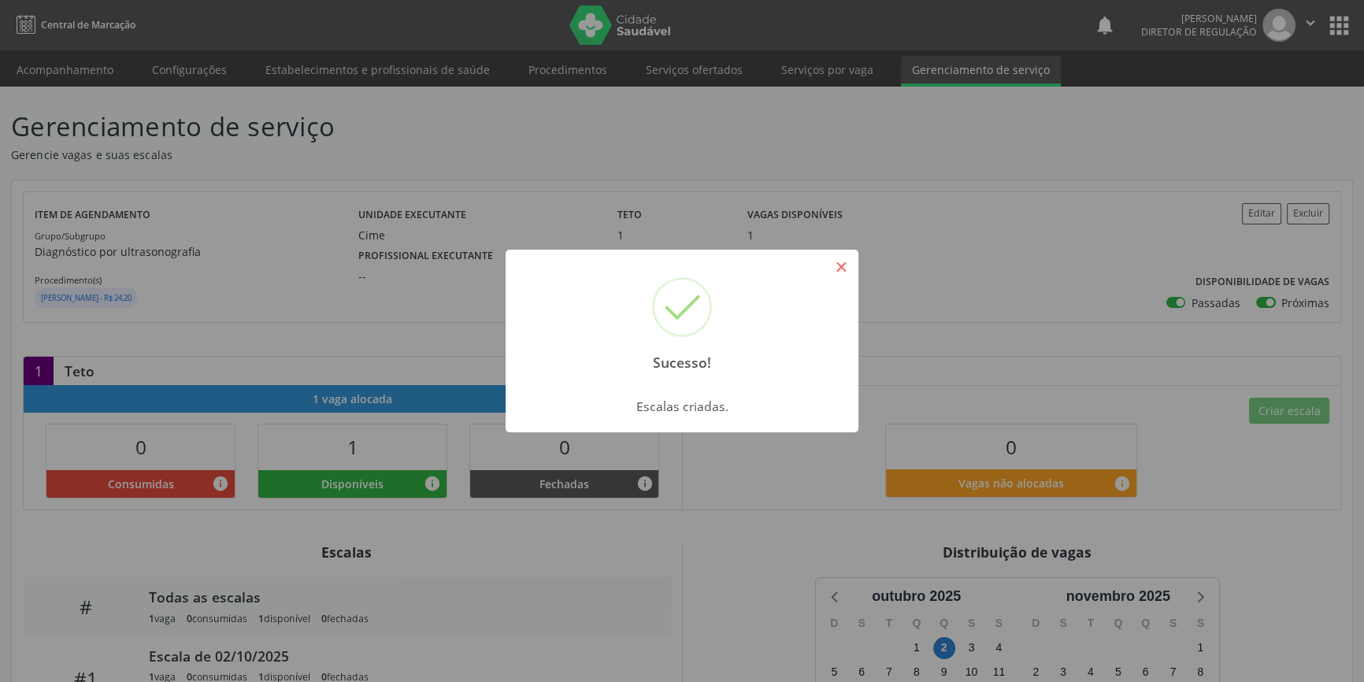
click at [839, 276] on button "×" at bounding box center [841, 267] width 27 height 27
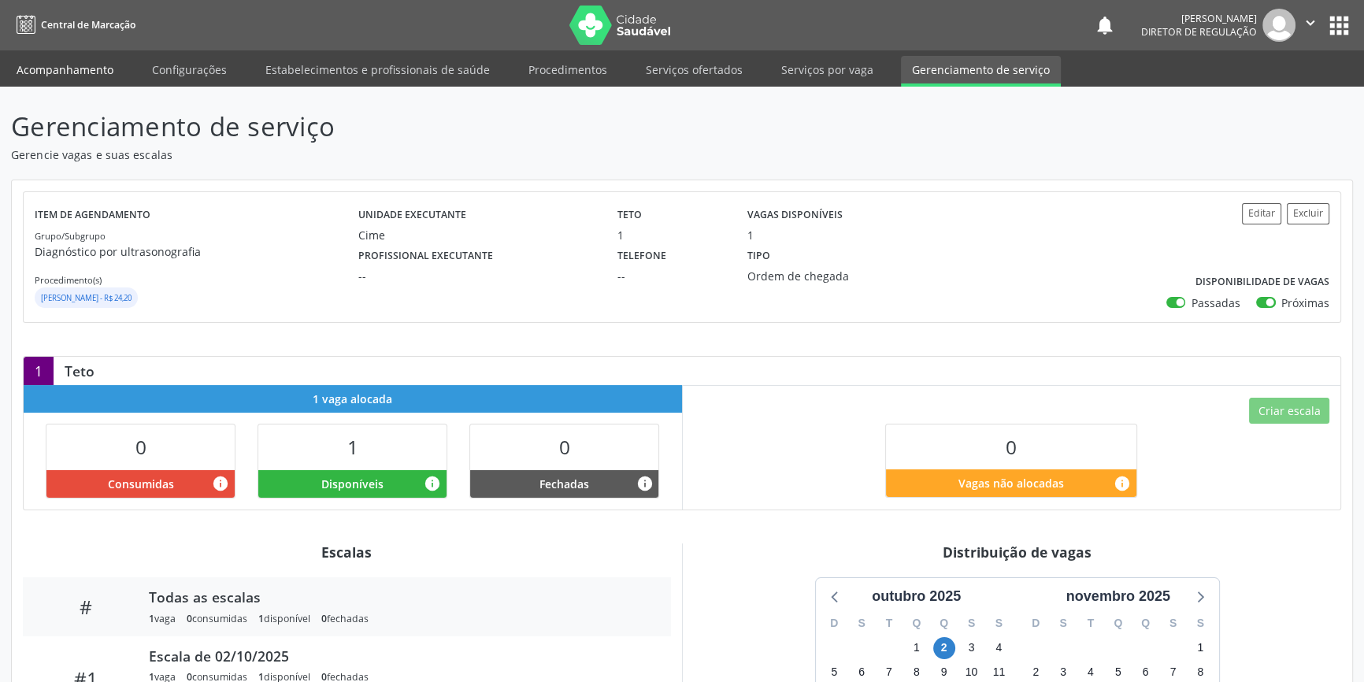
click at [108, 67] on link "Acompanhamento" at bounding box center [65, 70] width 119 height 28
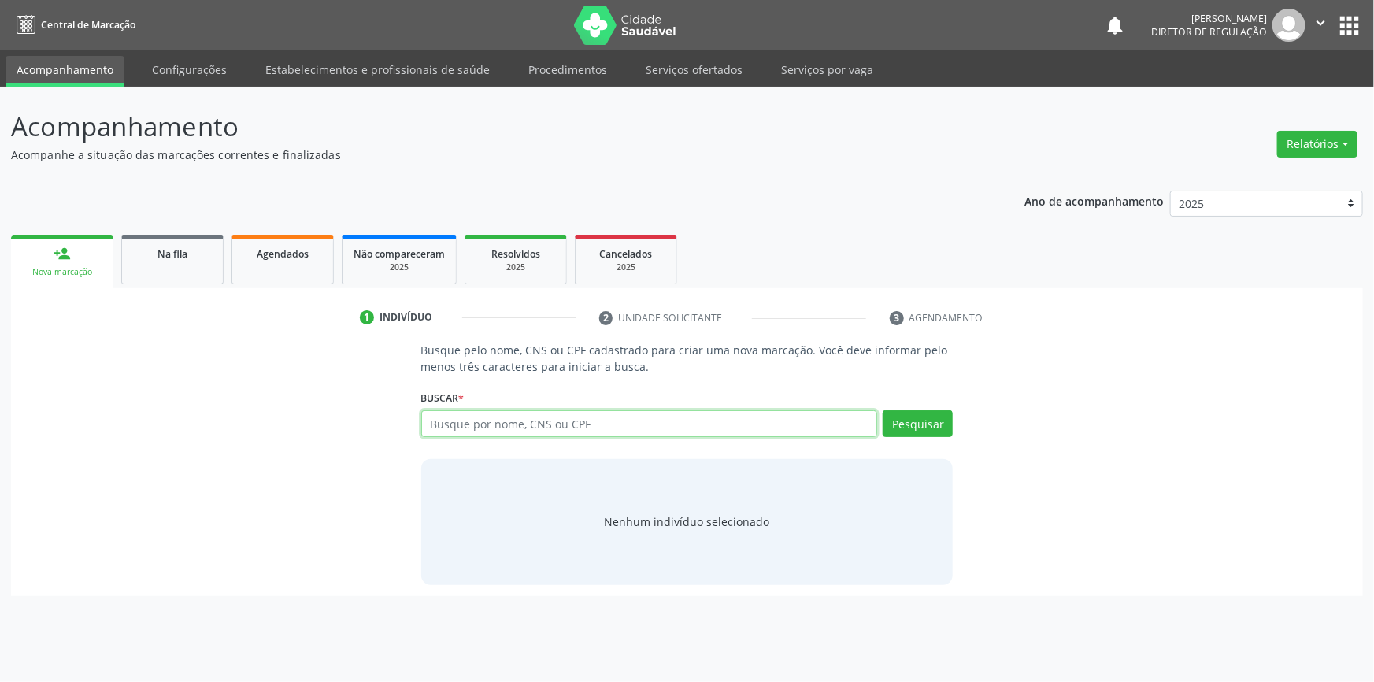
click at [460, 424] on input "text" at bounding box center [649, 423] width 457 height 27
type input "707407080356774"
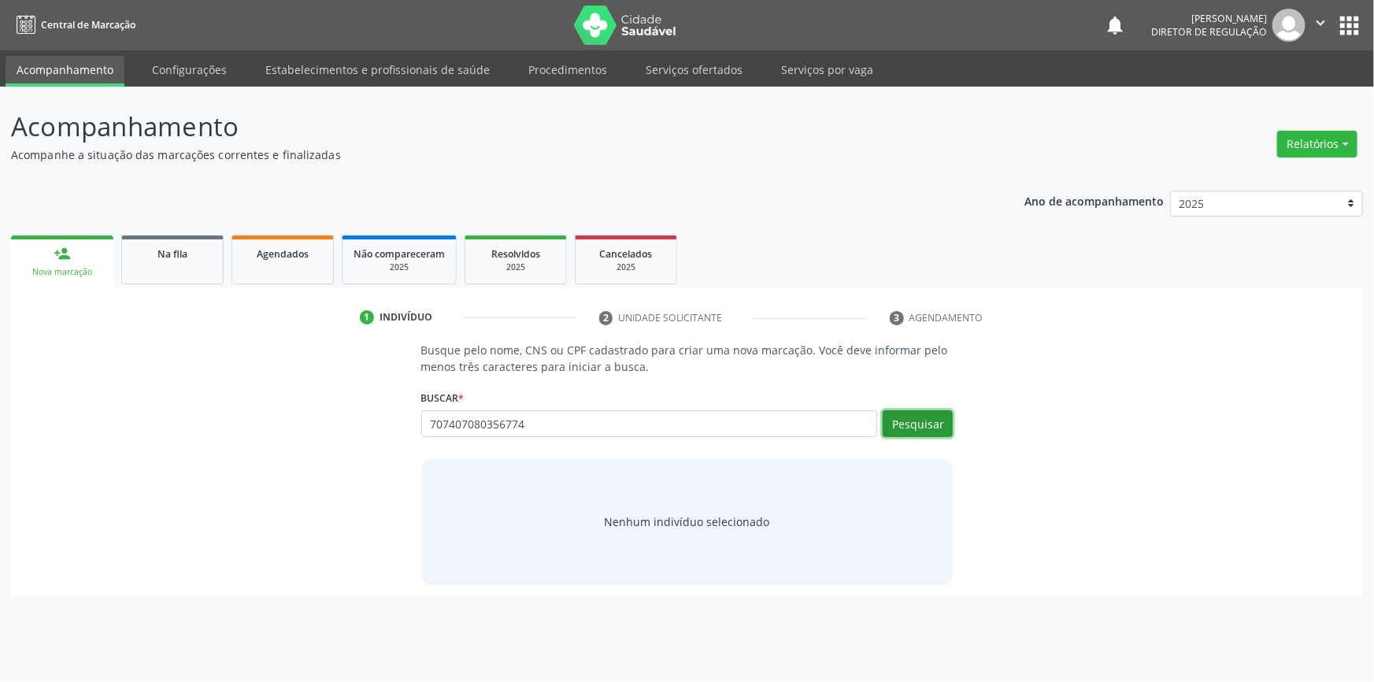
click at [907, 417] on button "Pesquisar" at bounding box center [918, 423] width 70 height 27
type input "707407080356774"
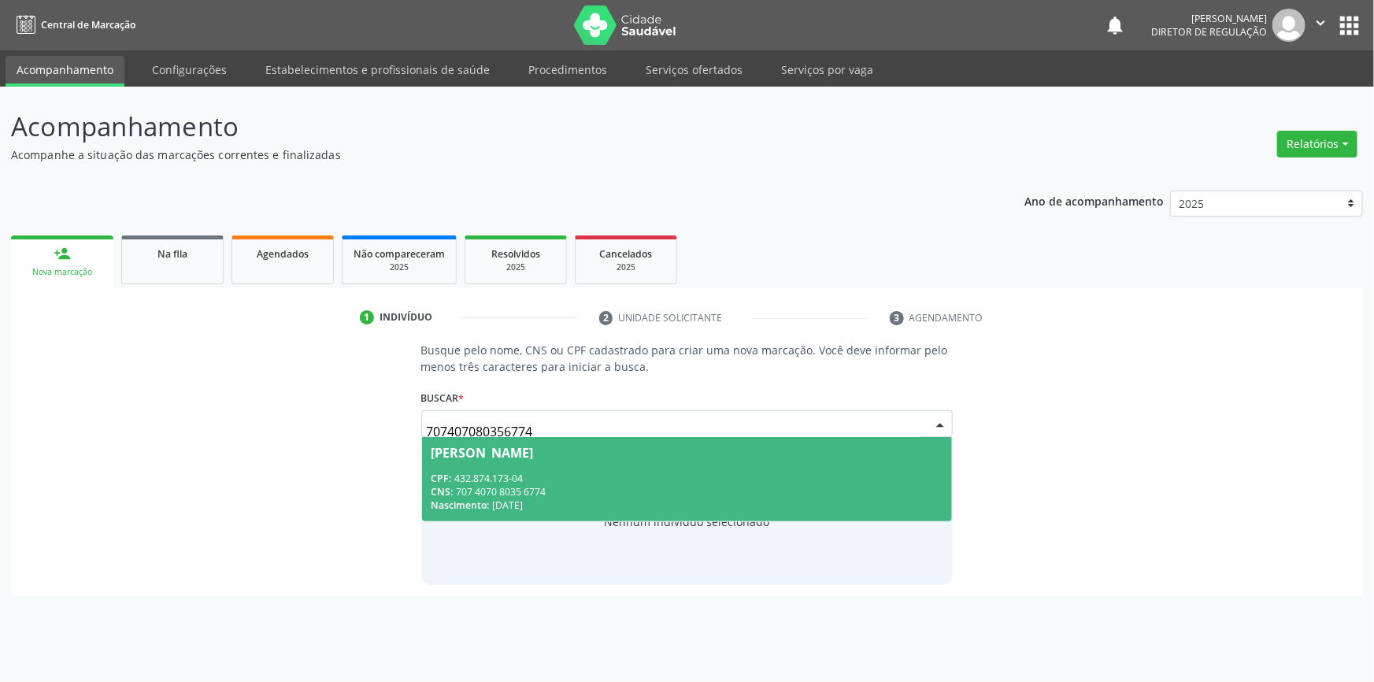
click at [486, 475] on div "CPF: 432.874.173-04" at bounding box center [688, 478] width 512 height 13
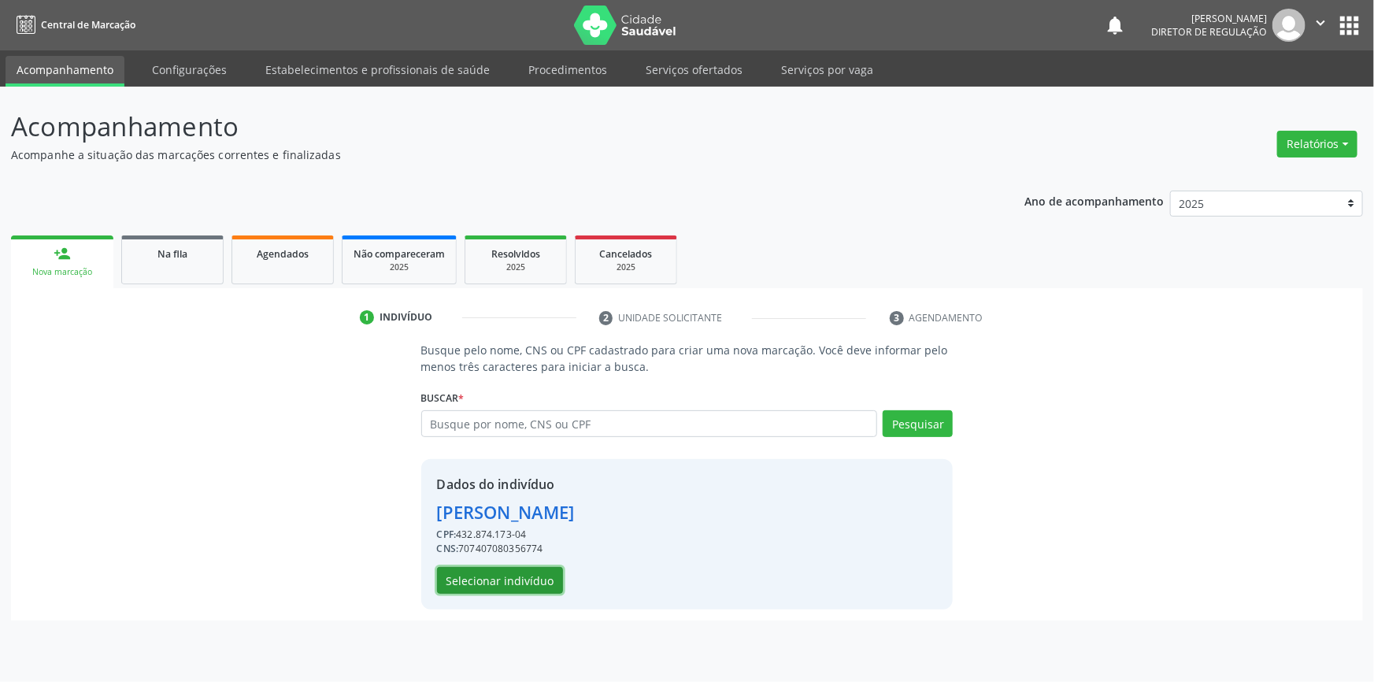
click at [511, 575] on button "Selecionar indivíduo" at bounding box center [500, 580] width 126 height 27
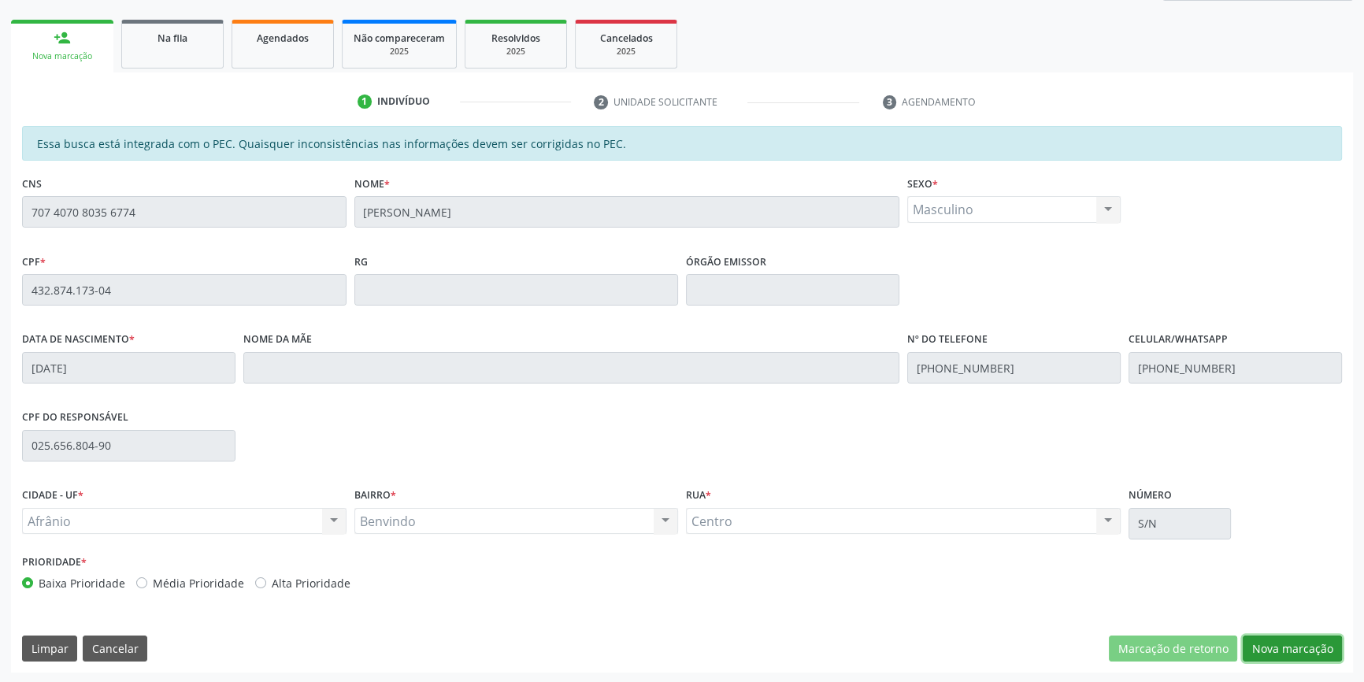
click at [1264, 645] on button "Nova marcação" at bounding box center [1292, 649] width 99 height 27
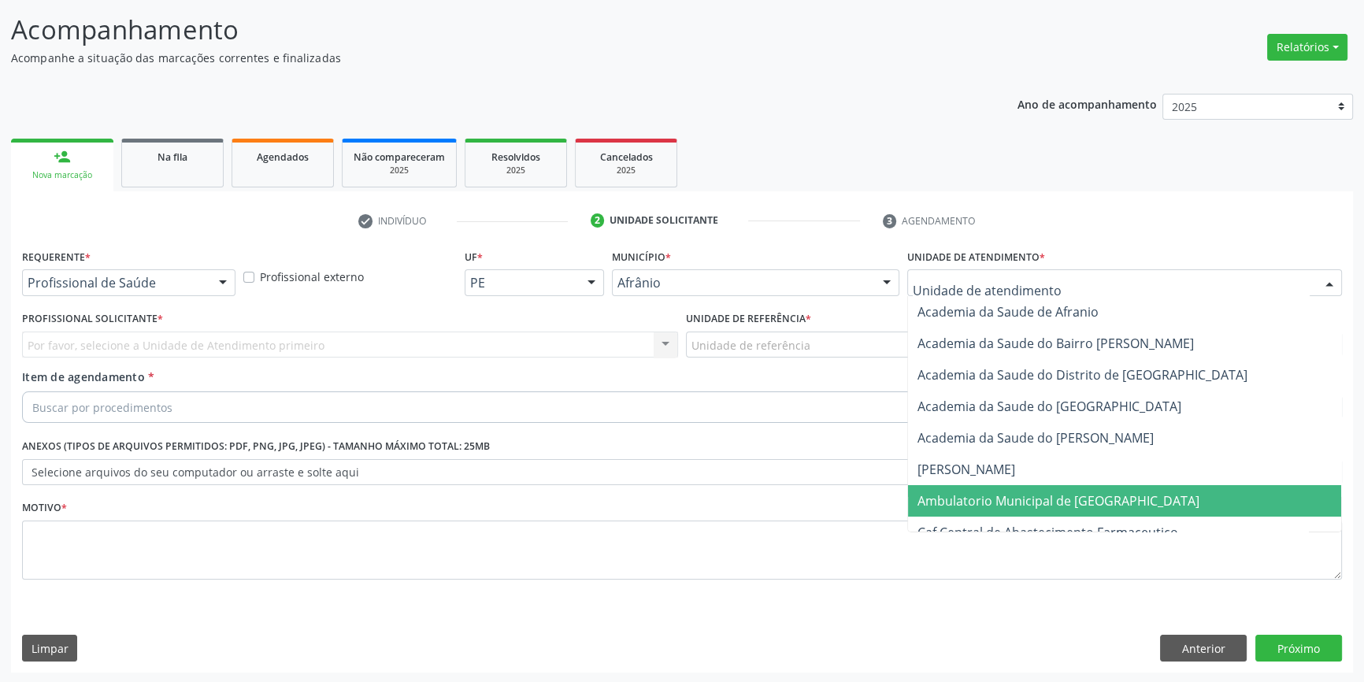
click at [989, 499] on span "Ambulatorio Municipal de [GEOGRAPHIC_DATA]" at bounding box center [1058, 500] width 282 height 17
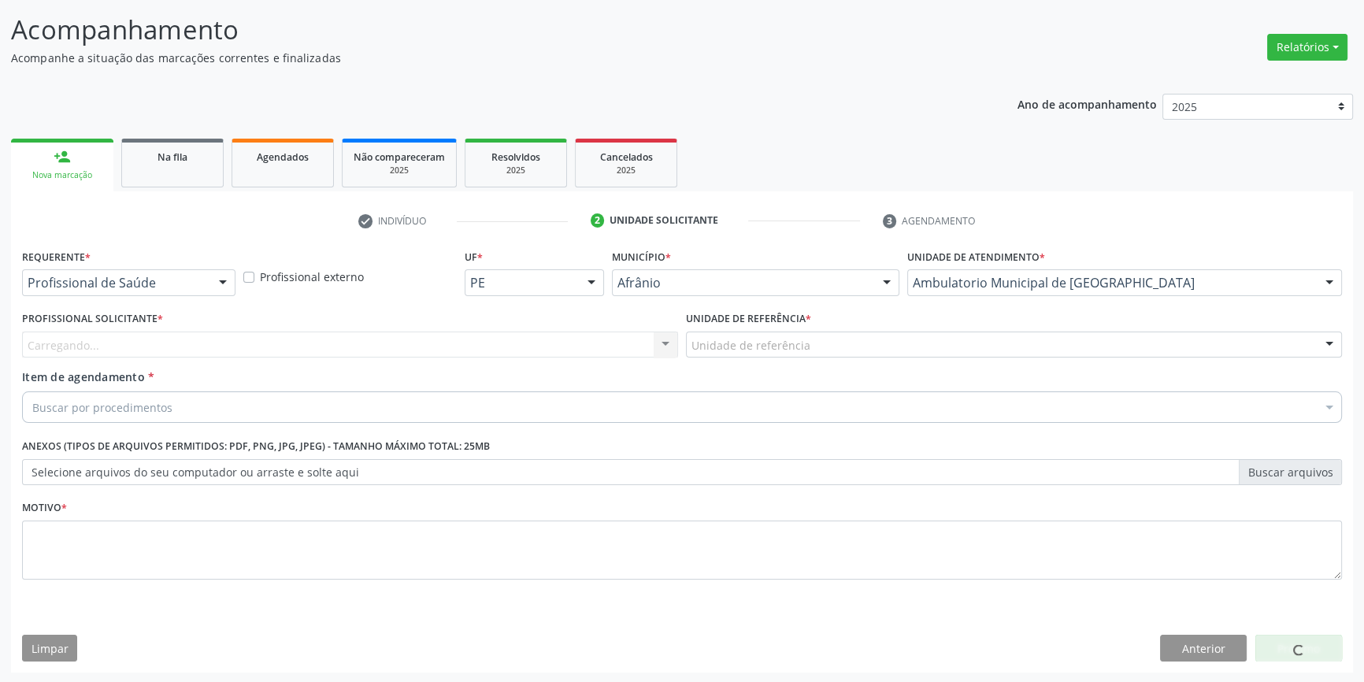
click at [823, 343] on div "Unidade de referência" at bounding box center [1014, 345] width 656 height 27
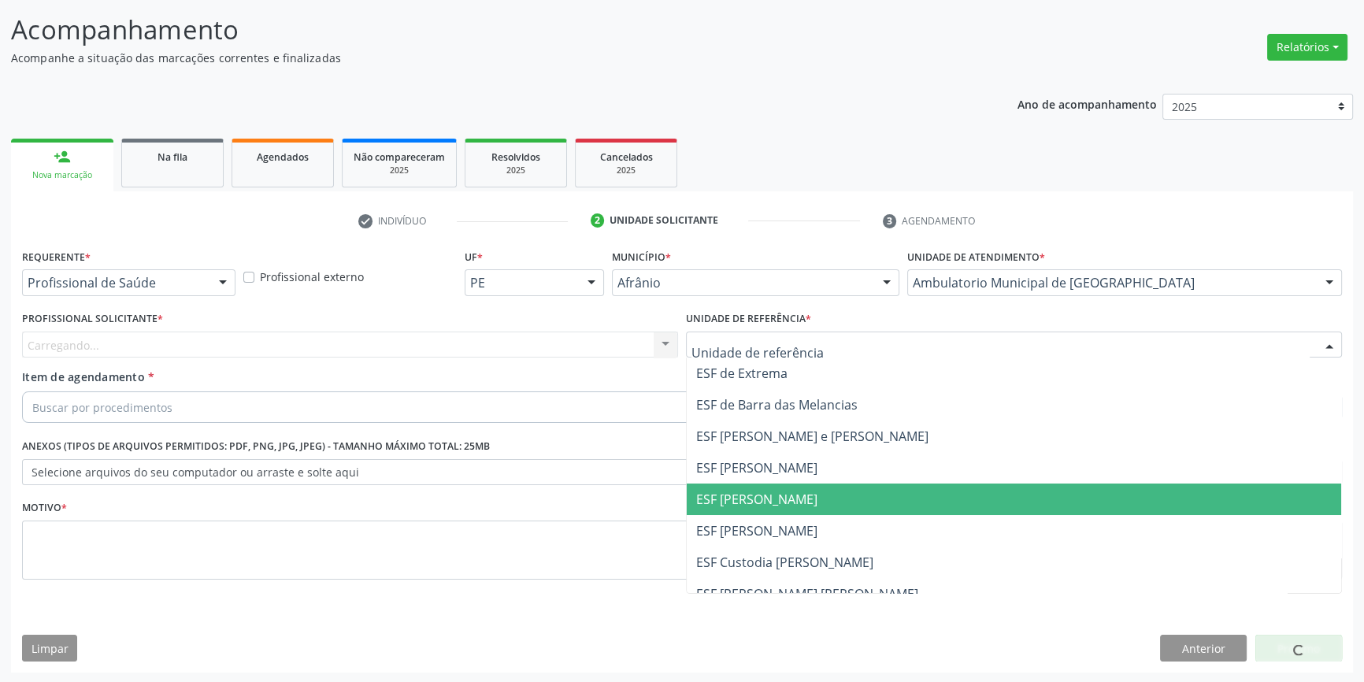
click at [780, 504] on span "ESF [PERSON_NAME]" at bounding box center [756, 499] width 121 height 17
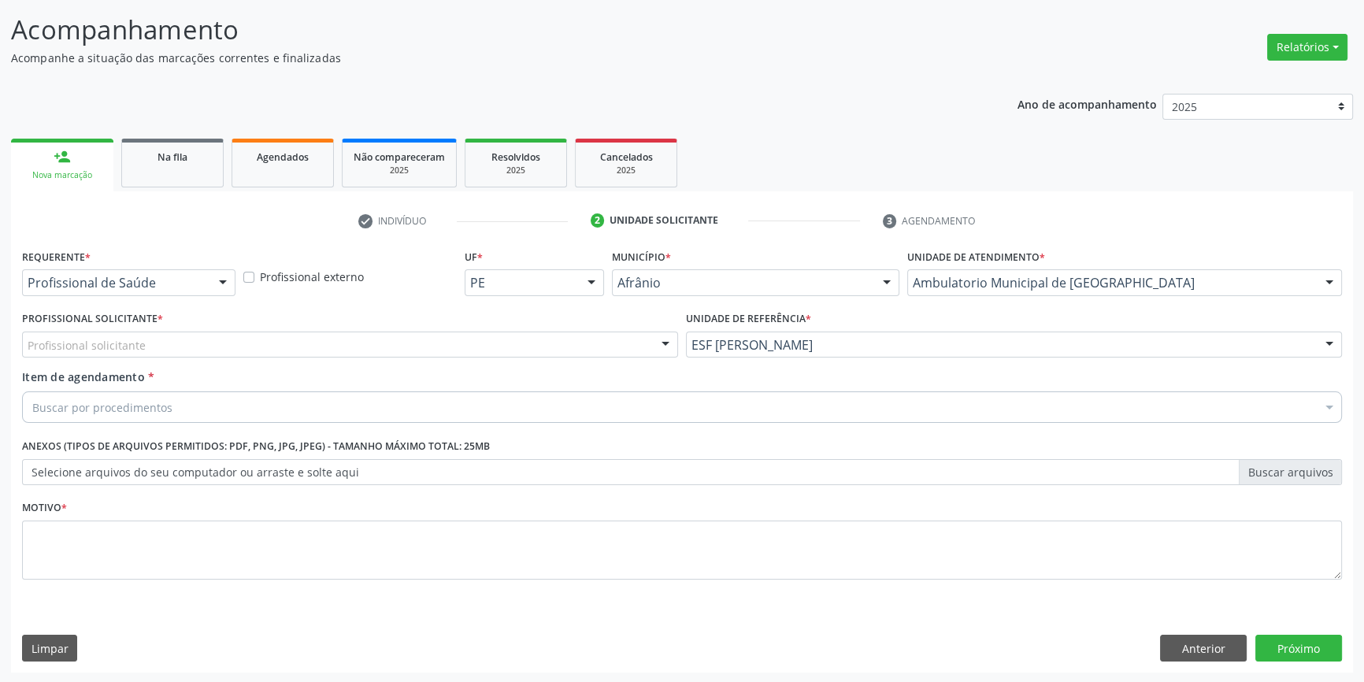
click at [534, 344] on div "Profissional solicitante" at bounding box center [350, 345] width 656 height 27
drag, startPoint x: 36, startPoint y: 321, endPoint x: 17, endPoint y: 331, distance: 22.2
click at [18, 331] on div "Profissional Solicitante * 0205020062 Nenhum resultado encontrado para: " 02050…" at bounding box center [350, 337] width 664 height 61
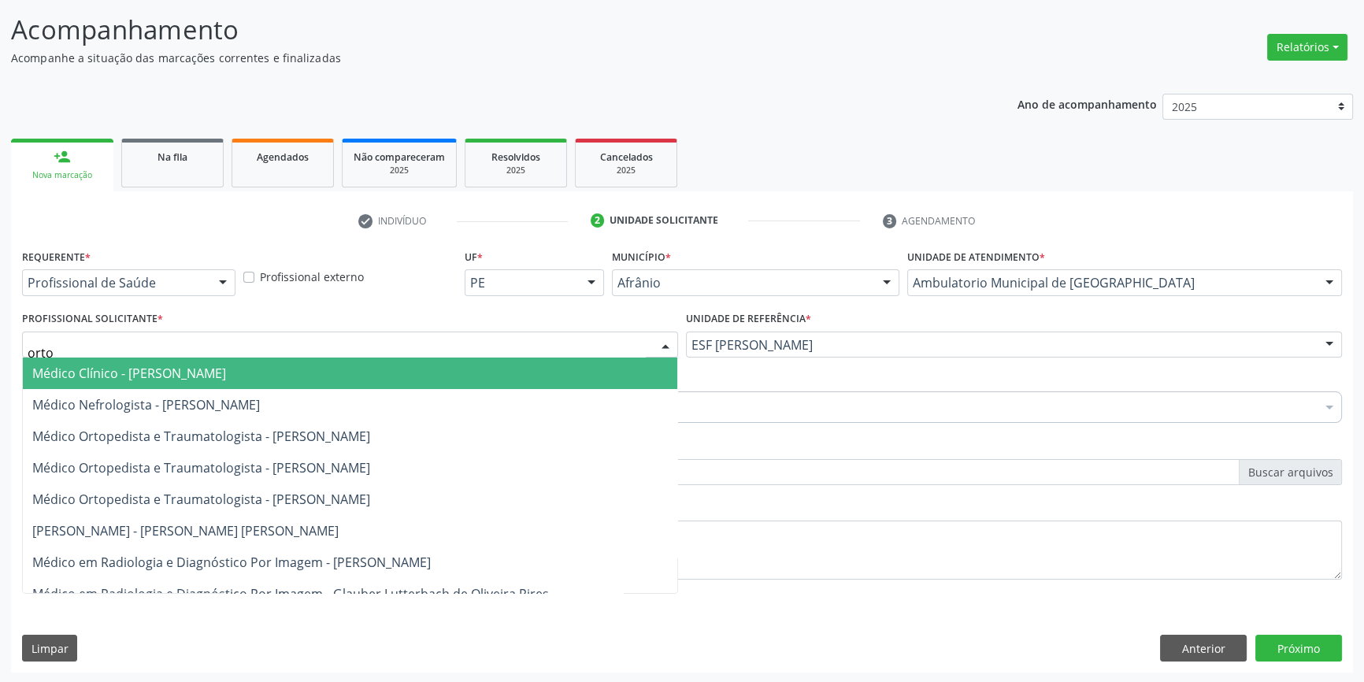
type input "ortop"
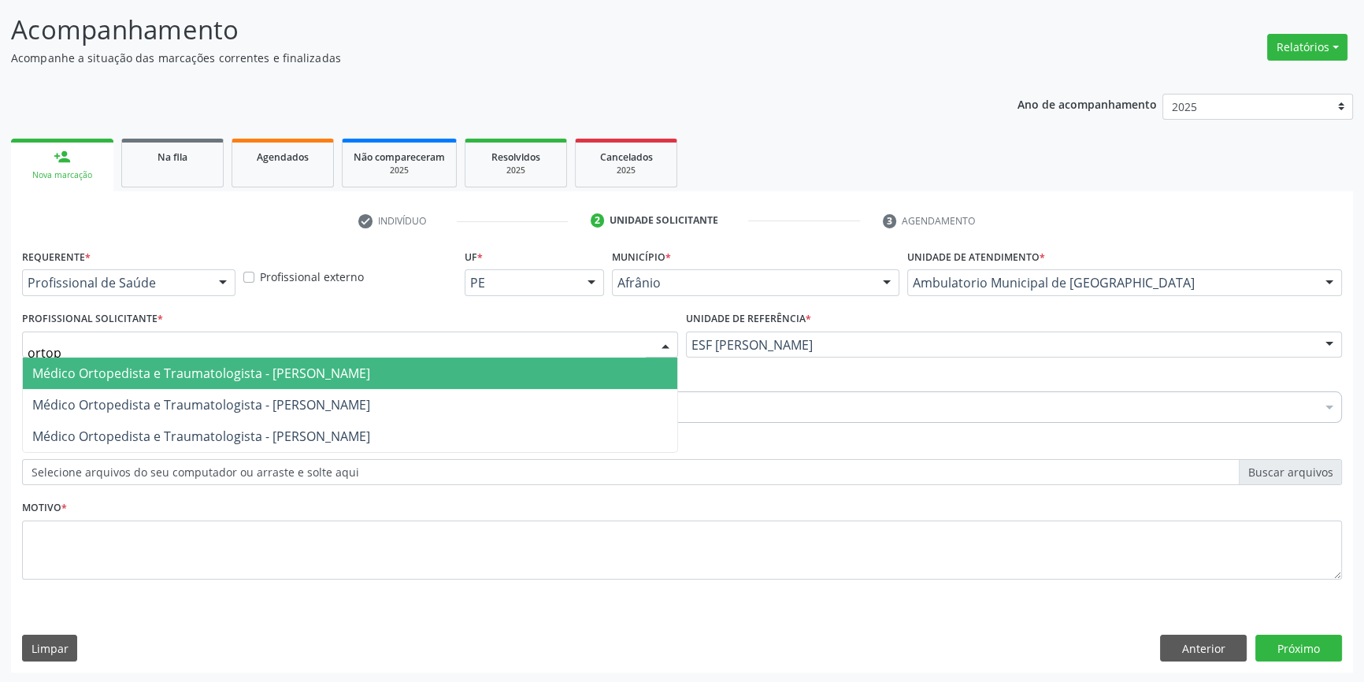
click at [305, 379] on span "Médico Ortopedista e Traumatologista - [PERSON_NAME]" at bounding box center [201, 373] width 338 height 17
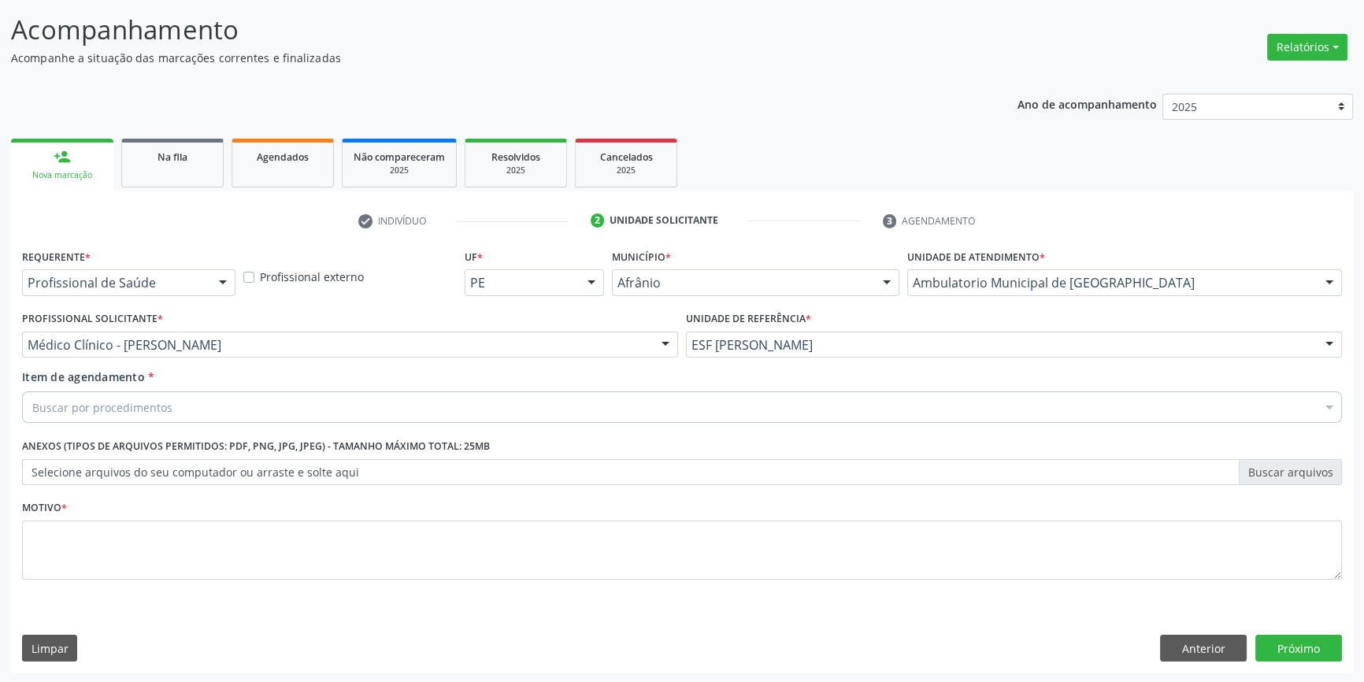
click at [228, 416] on div "Buscar por procedimentos" at bounding box center [682, 407] width 1320 height 32
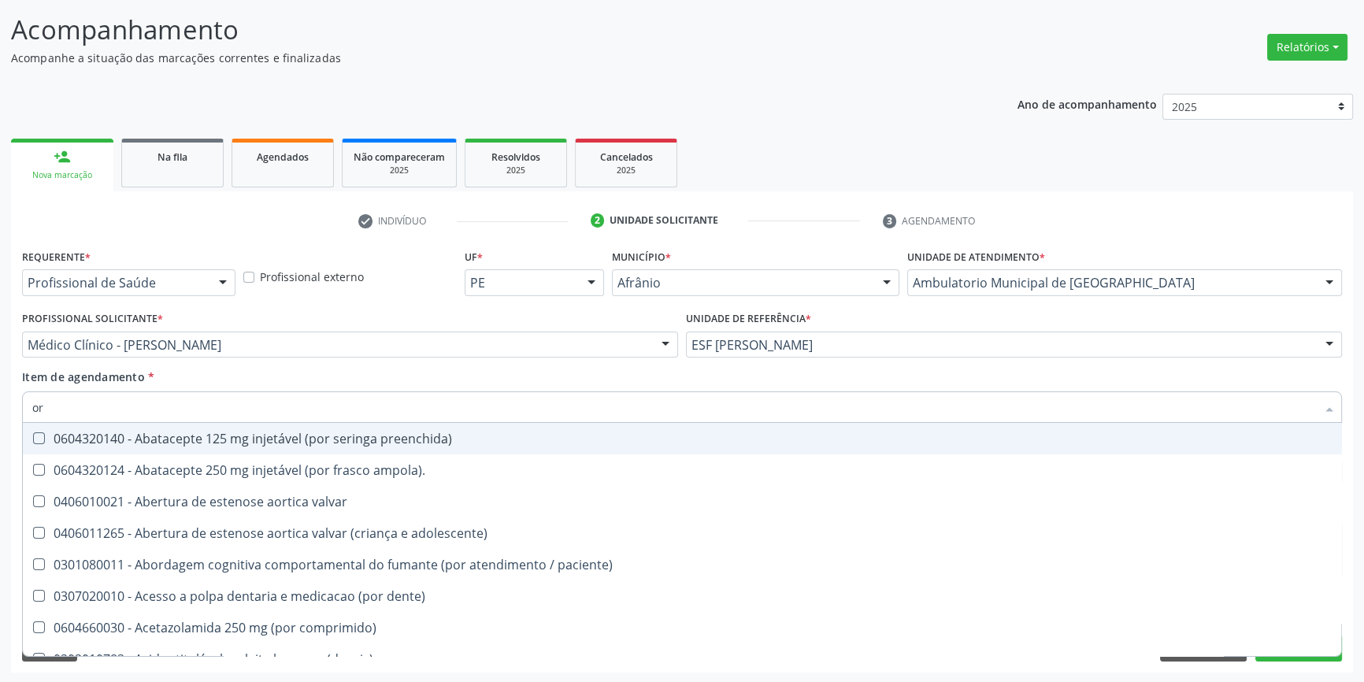
type input "o"
type input "joelho"
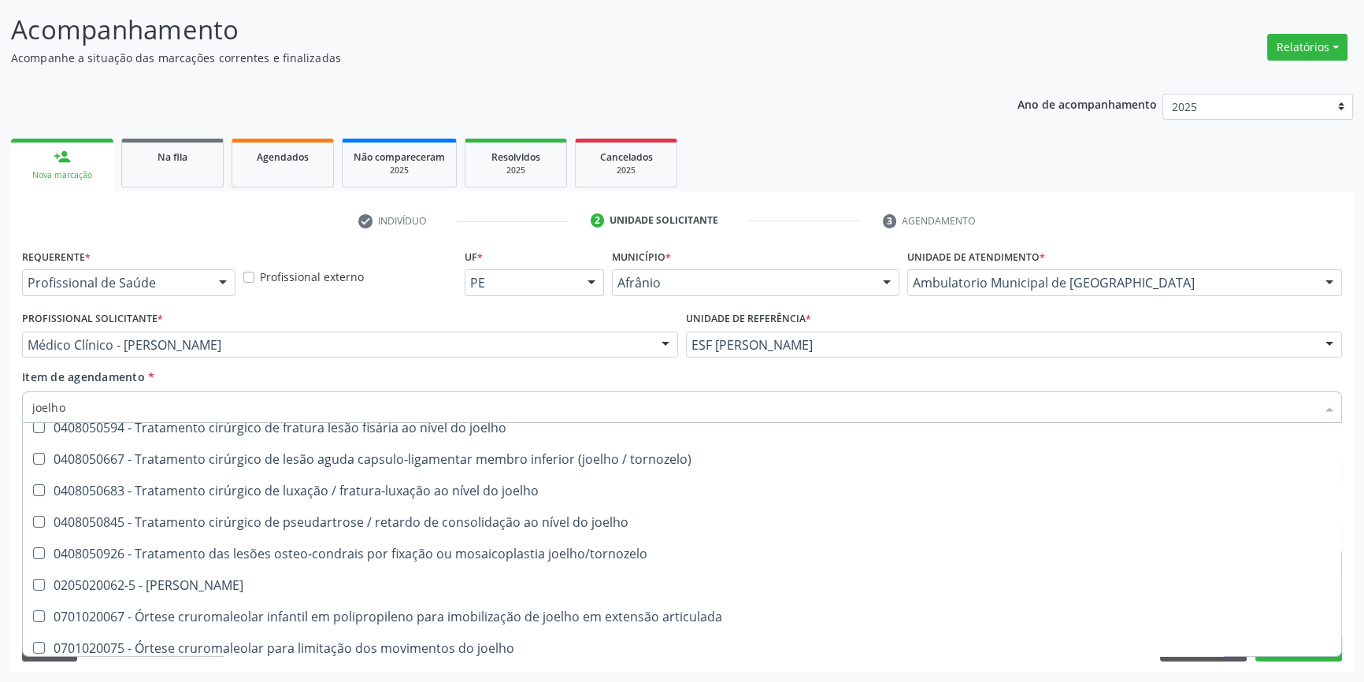
scroll to position [680, 0]
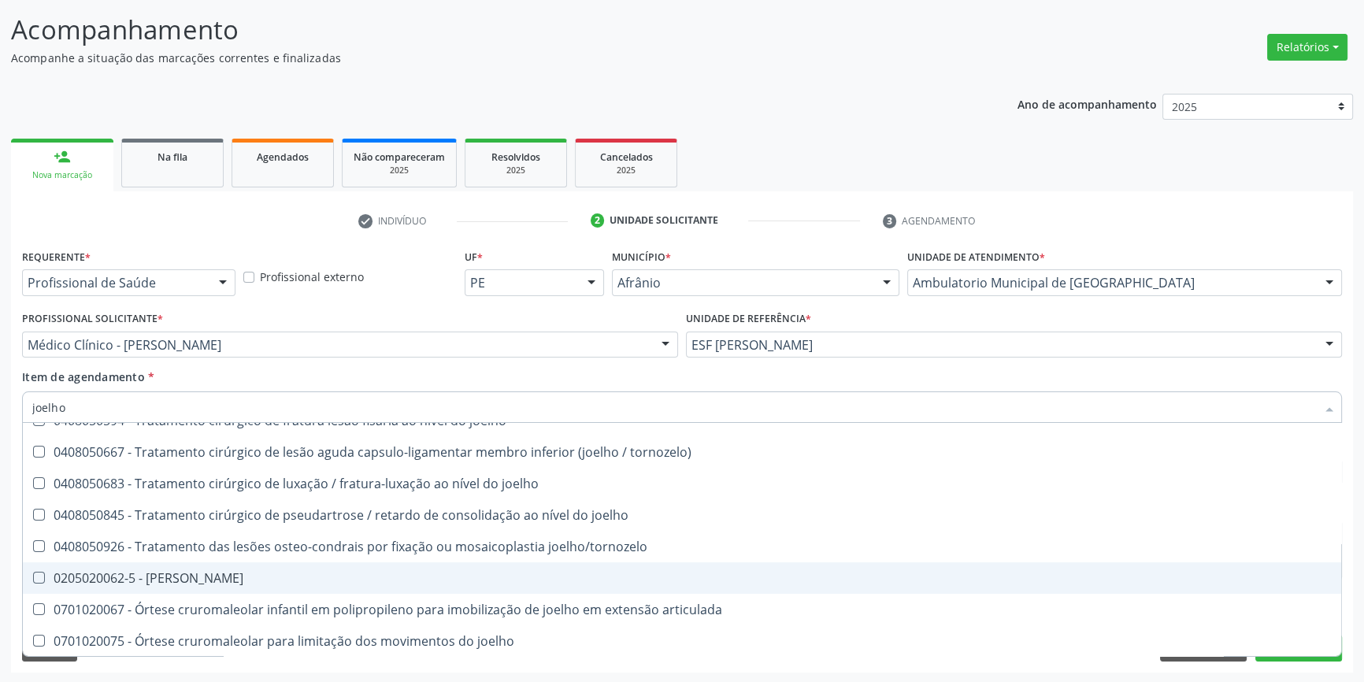
click at [209, 566] on span "0205020062-5 - [PERSON_NAME]" at bounding box center [682, 578] width 1318 height 32
checkbox Joelho "true"
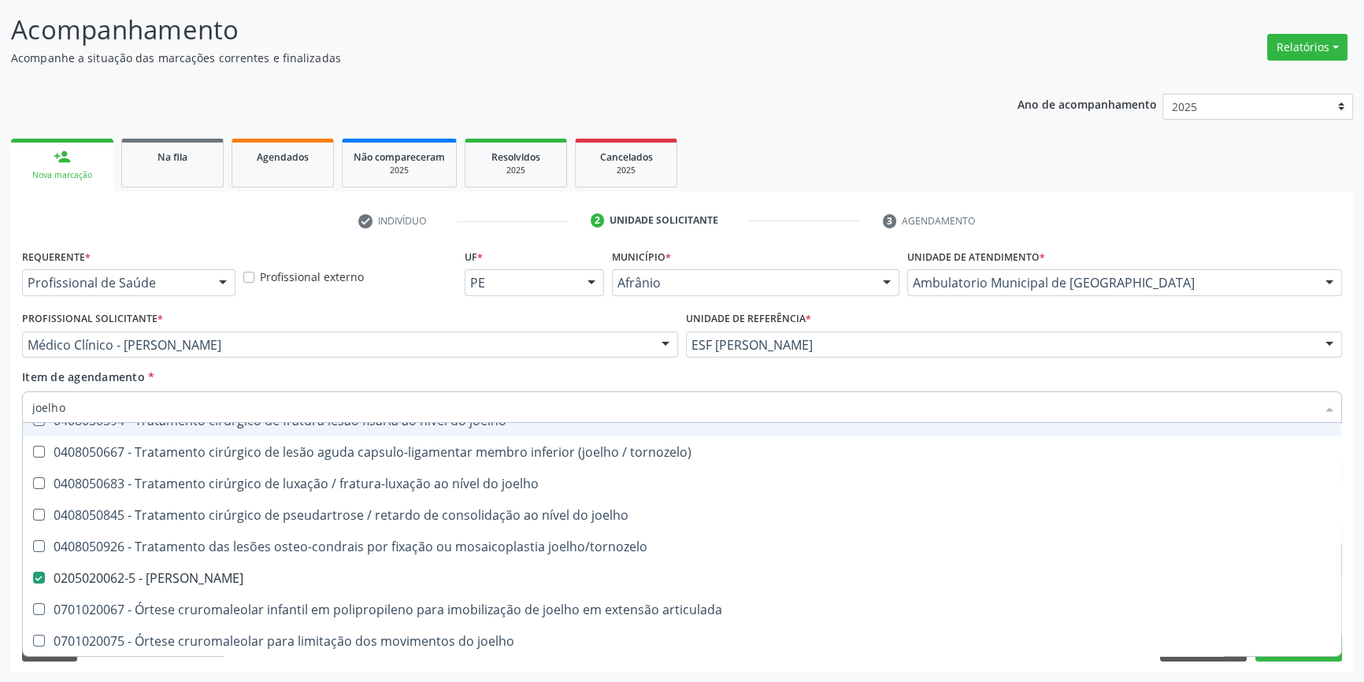
click at [287, 391] on input "joelho" at bounding box center [674, 407] width 1284 height 32
click at [290, 384] on div "Item de agendamento * [PERSON_NAME] seleção 0408050047 - Artroplastia de joelho…" at bounding box center [682, 394] width 1320 height 50
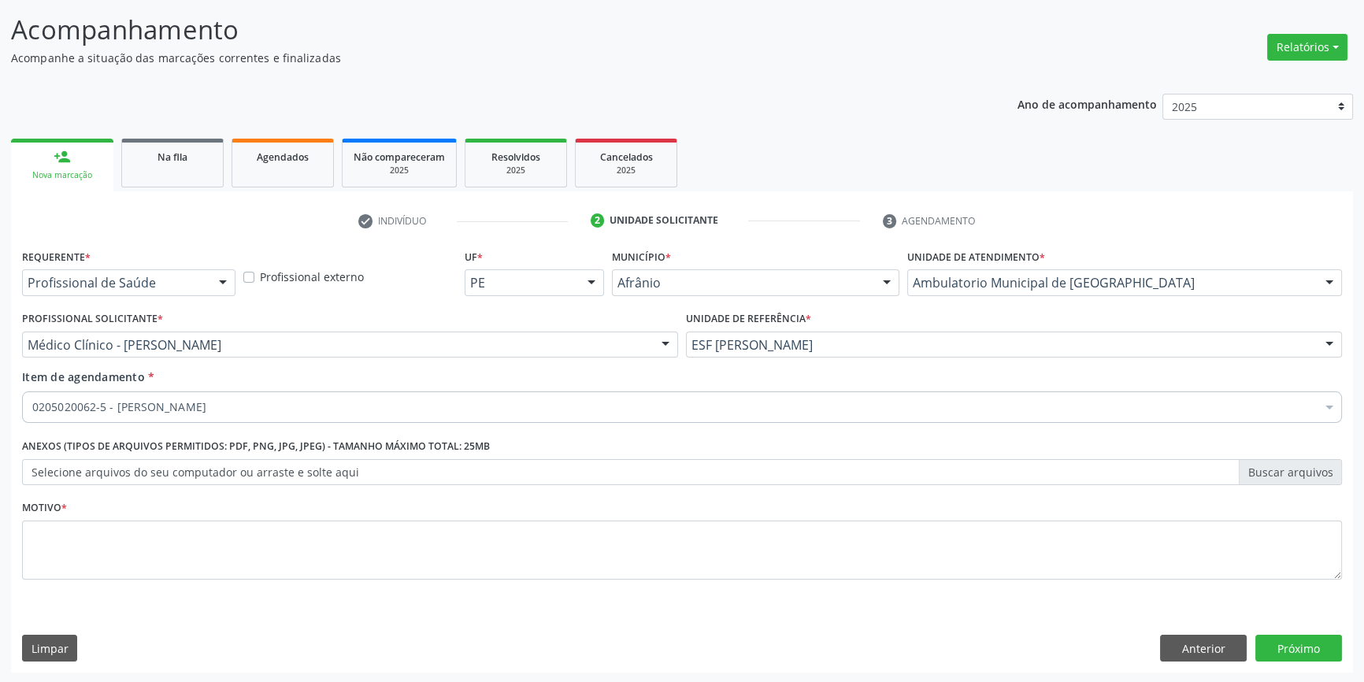
scroll to position [0, 0]
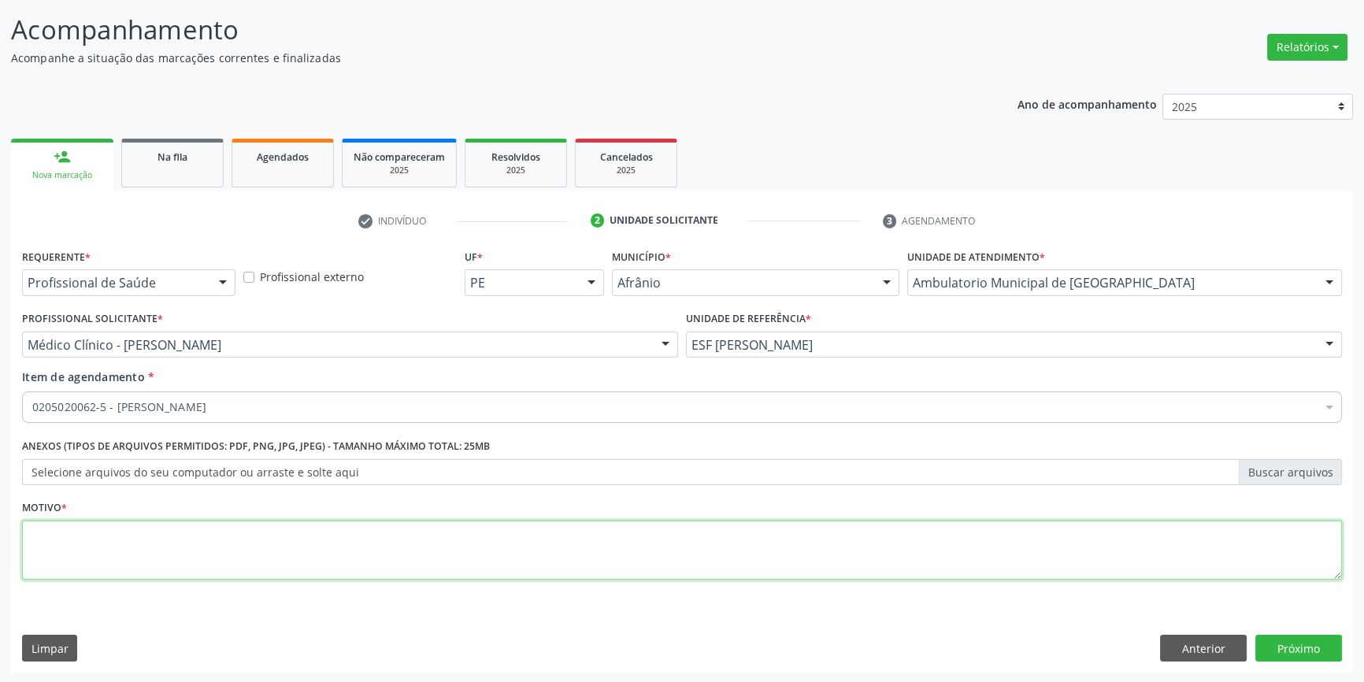
click at [226, 523] on textarea at bounding box center [682, 551] width 1320 height 60
type textarea "'"
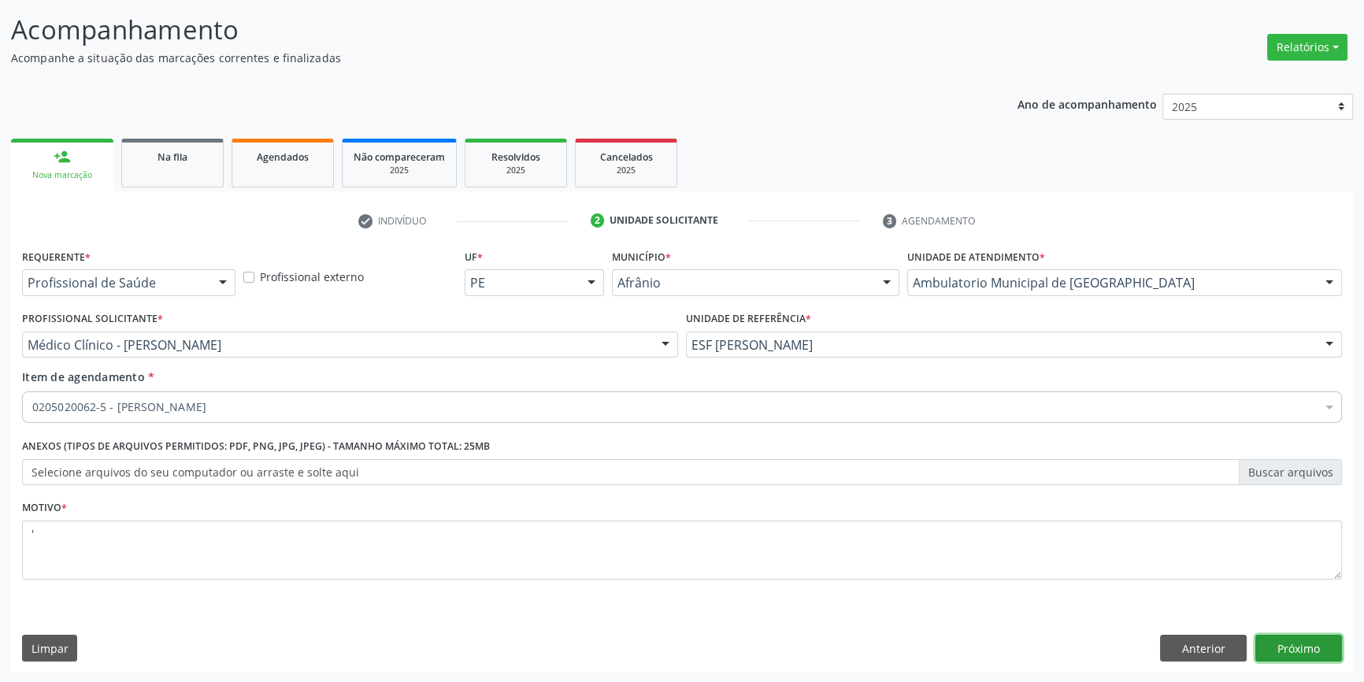
click at [1279, 643] on button "Próximo" at bounding box center [1298, 648] width 87 height 27
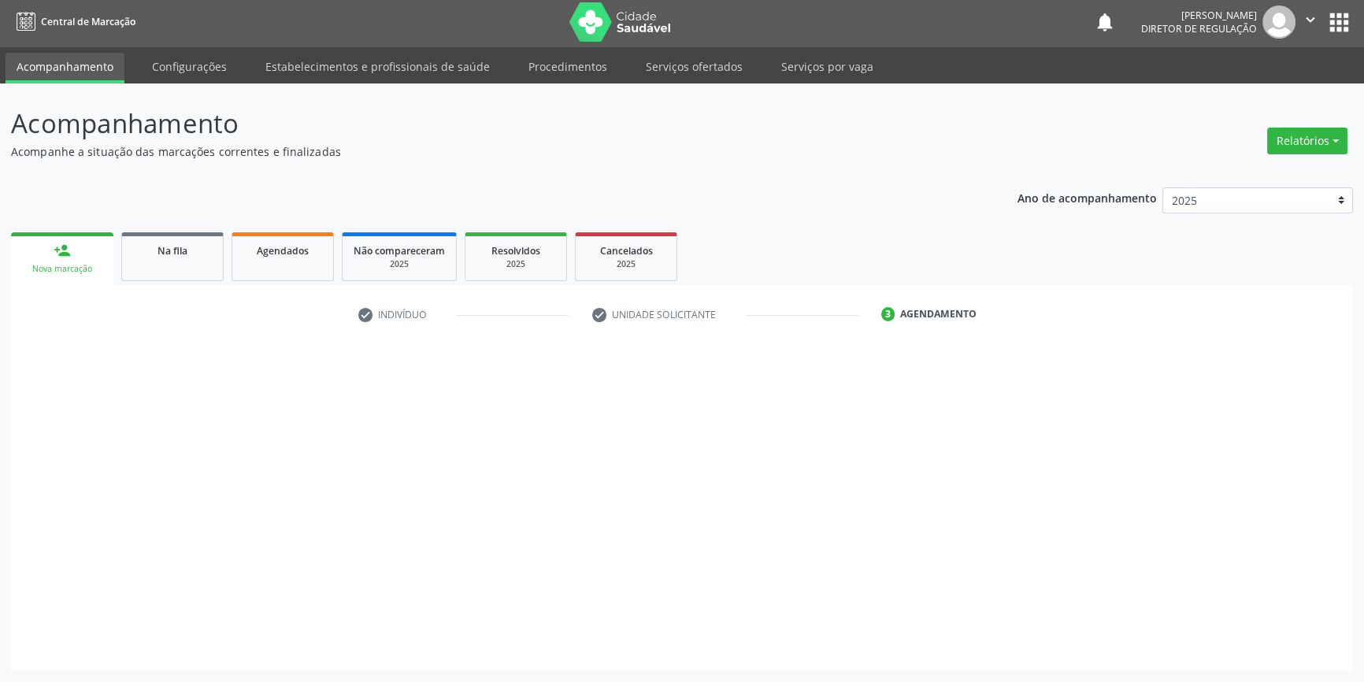
scroll to position [2, 0]
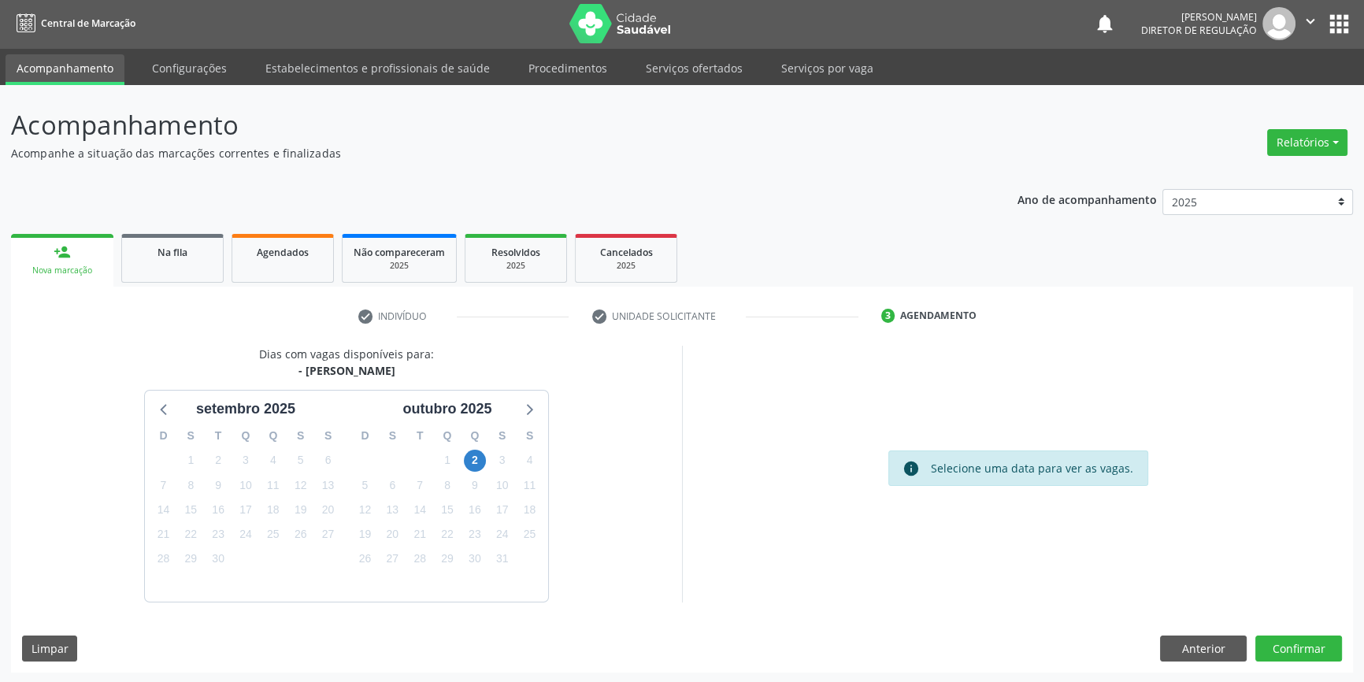
click at [462, 460] on div "2" at bounding box center [475, 460] width 28 height 24
click at [468, 458] on span "2" at bounding box center [475, 461] width 22 height 22
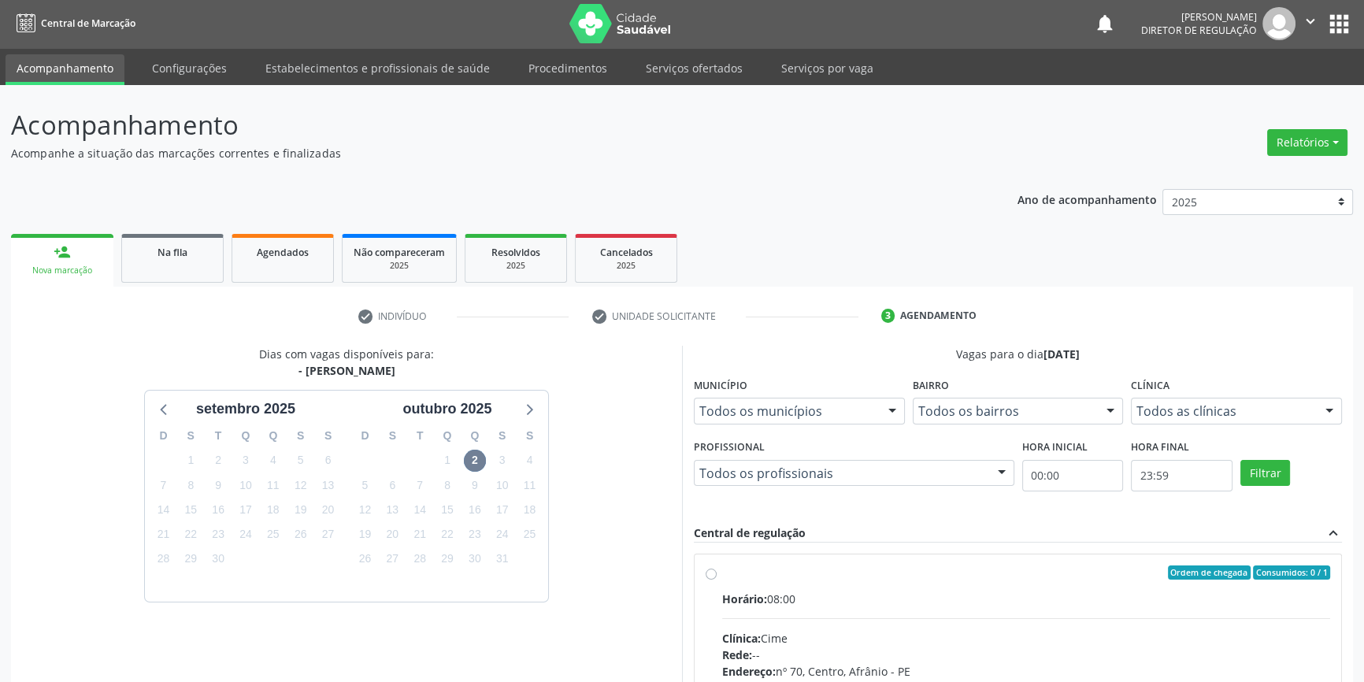
click at [743, 572] on div "Ordem de chegada Consumidos: 0 / 1" at bounding box center [1026, 572] width 608 height 14
click at [717, 572] on input "Ordem de chegada Consumidos: 0 / 1 Horário: 08:00 Clínica: Cime Rede: -- Endere…" at bounding box center [711, 572] width 11 height 14
radio input "true"
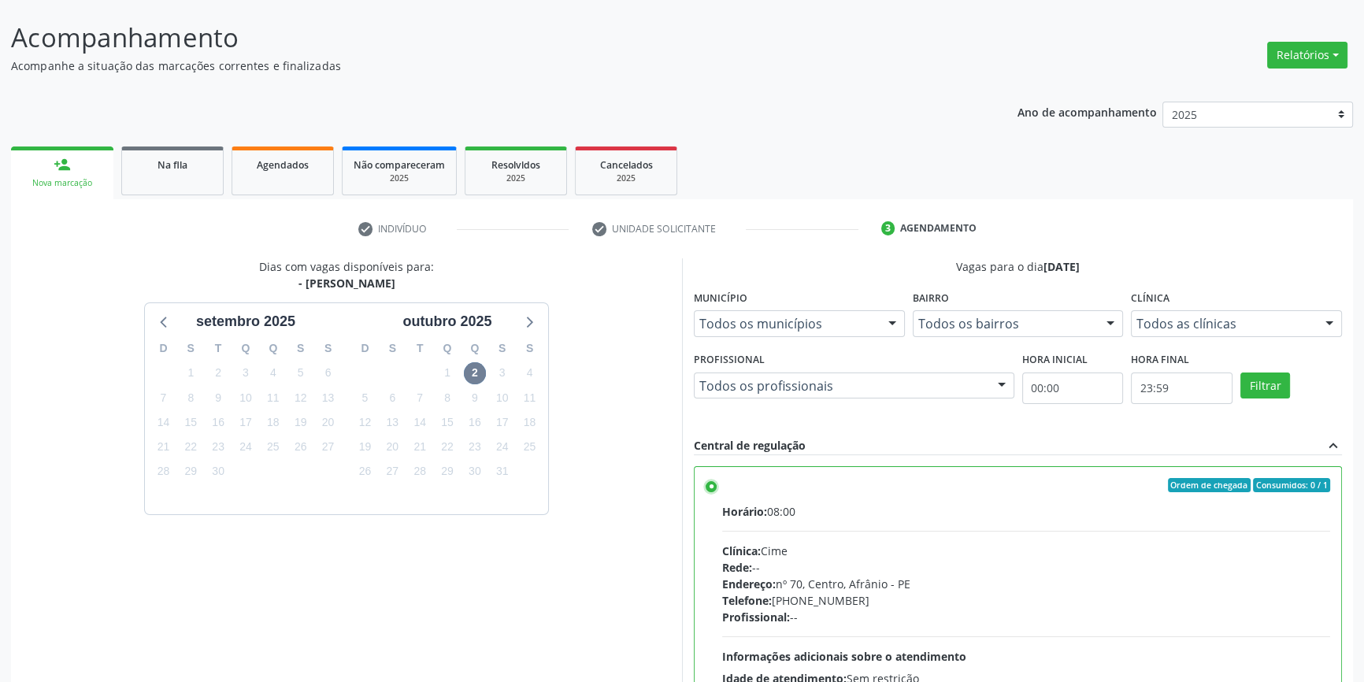
scroll to position [258, 0]
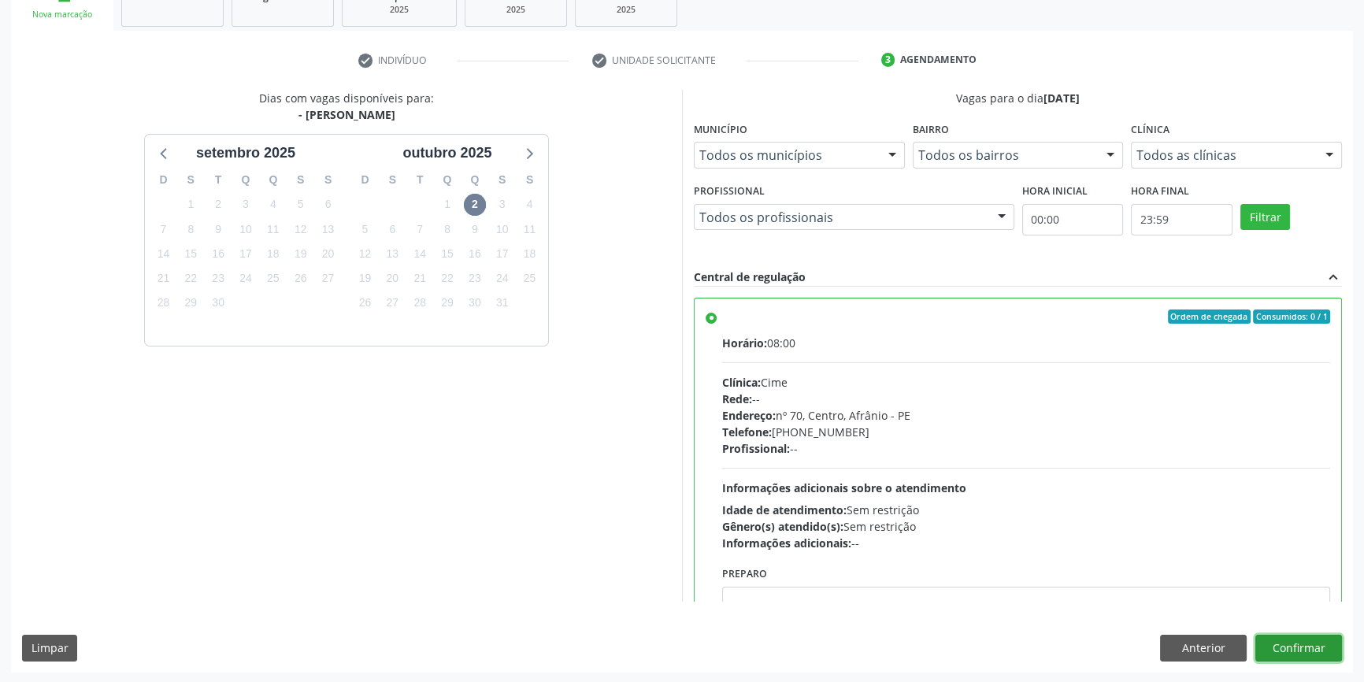
click at [1274, 641] on button "Confirmar" at bounding box center [1298, 648] width 87 height 27
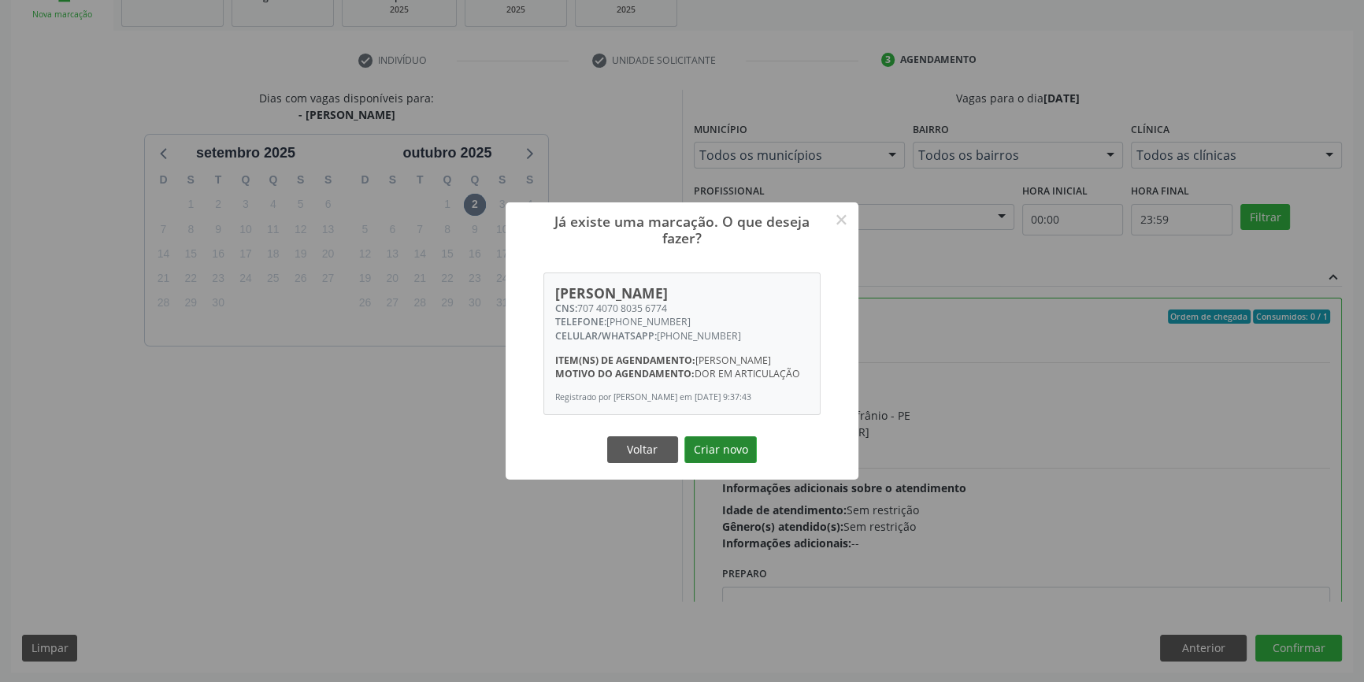
click at [732, 442] on button "Criar novo" at bounding box center [720, 449] width 72 height 27
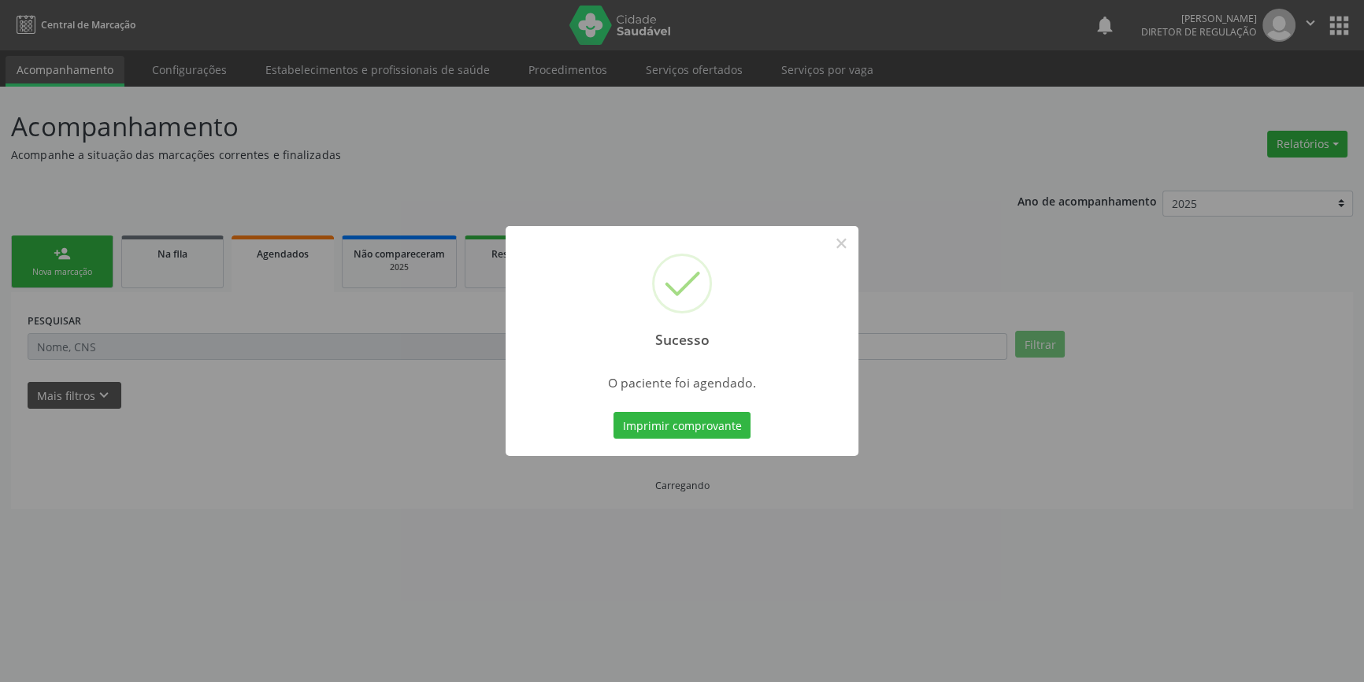
scroll to position [0, 0]
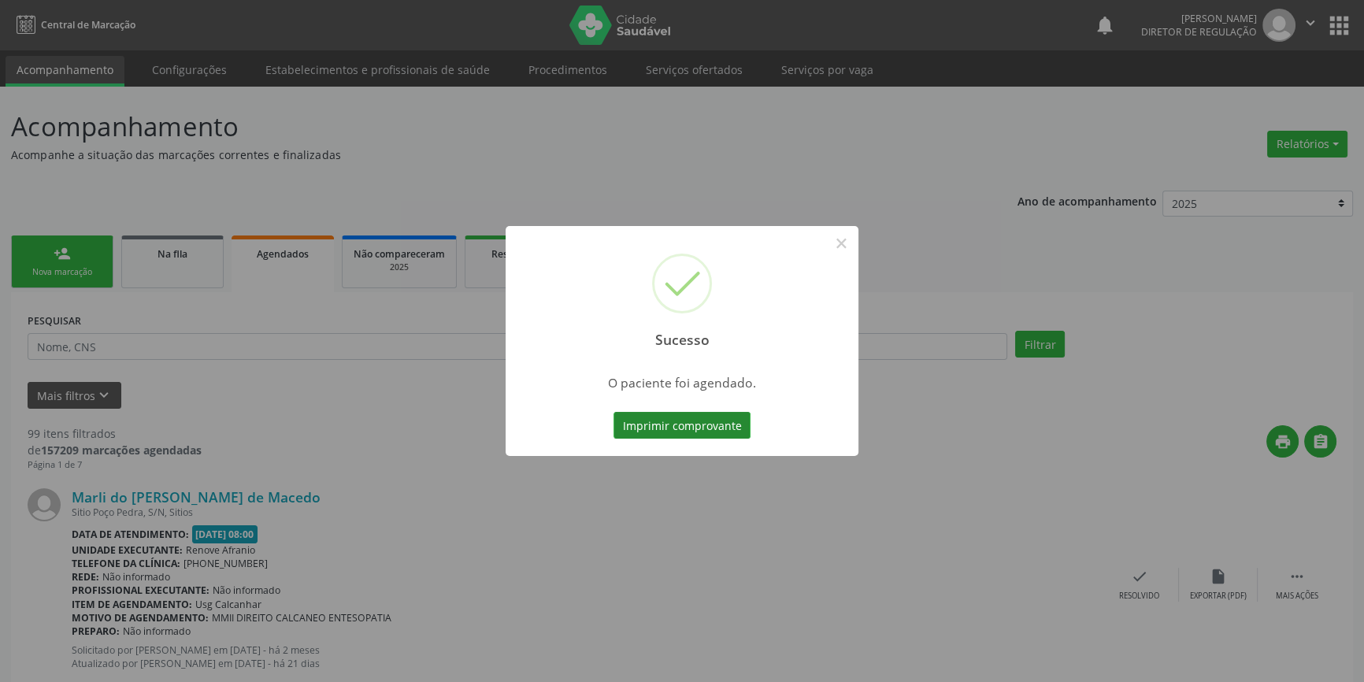
click at [722, 432] on button "Imprimir comprovante" at bounding box center [681, 425] width 137 height 27
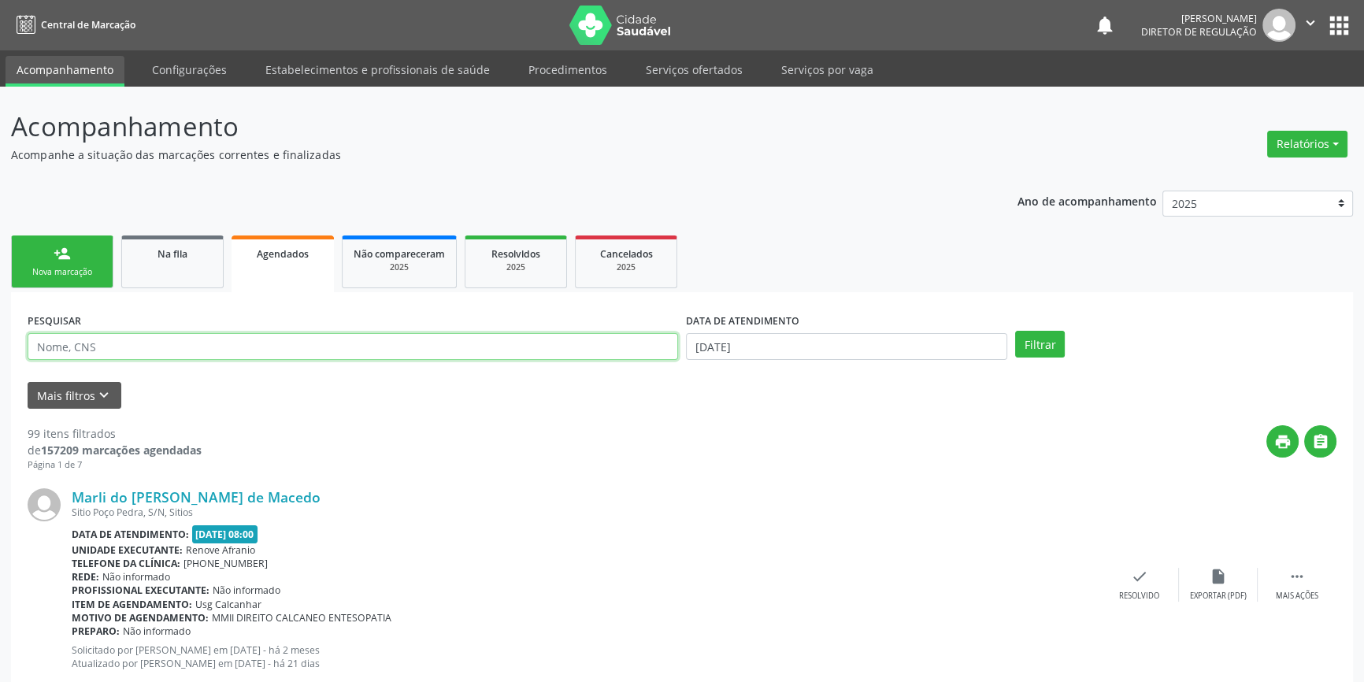
click at [111, 354] on input "text" at bounding box center [353, 346] width 651 height 27
type input "[PERSON_NAME]"
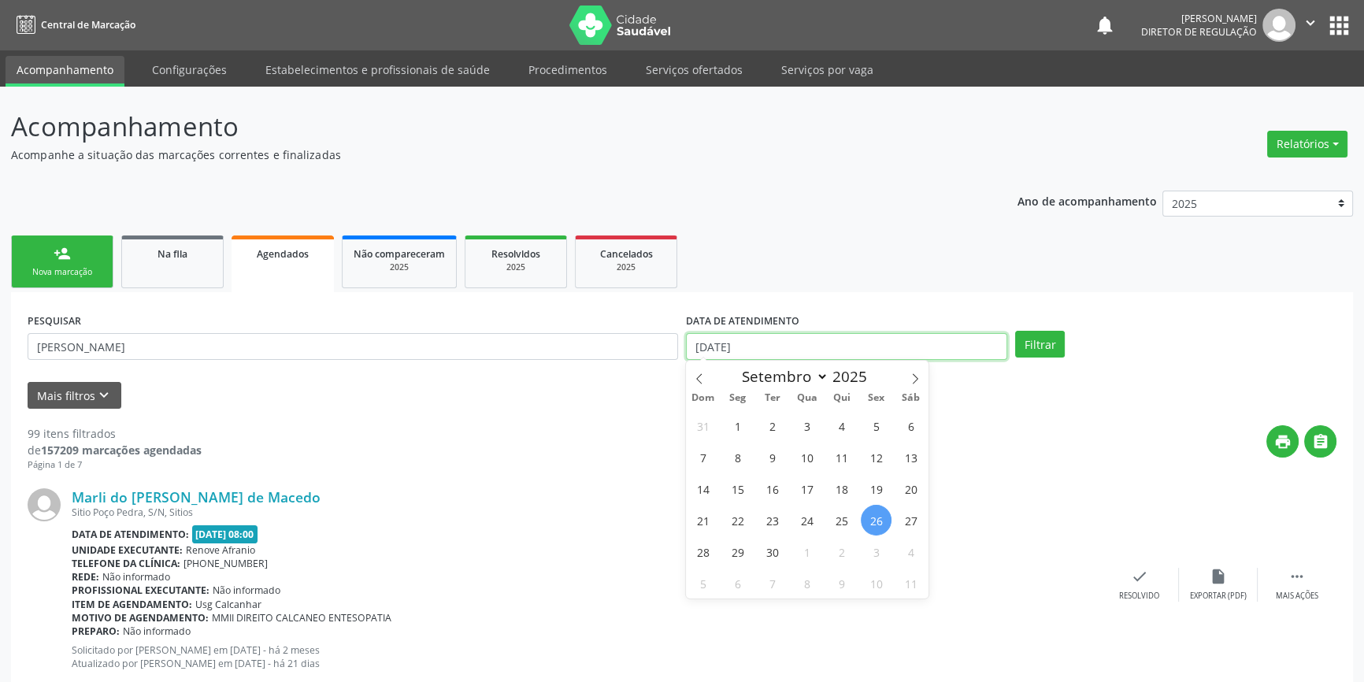
click at [747, 350] on input "[DATE]" at bounding box center [846, 346] width 321 height 27
click at [908, 377] on span at bounding box center [915, 374] width 27 height 27
select select "9"
click at [807, 427] on span "1" at bounding box center [806, 425] width 31 height 31
type input "01/10/2025"
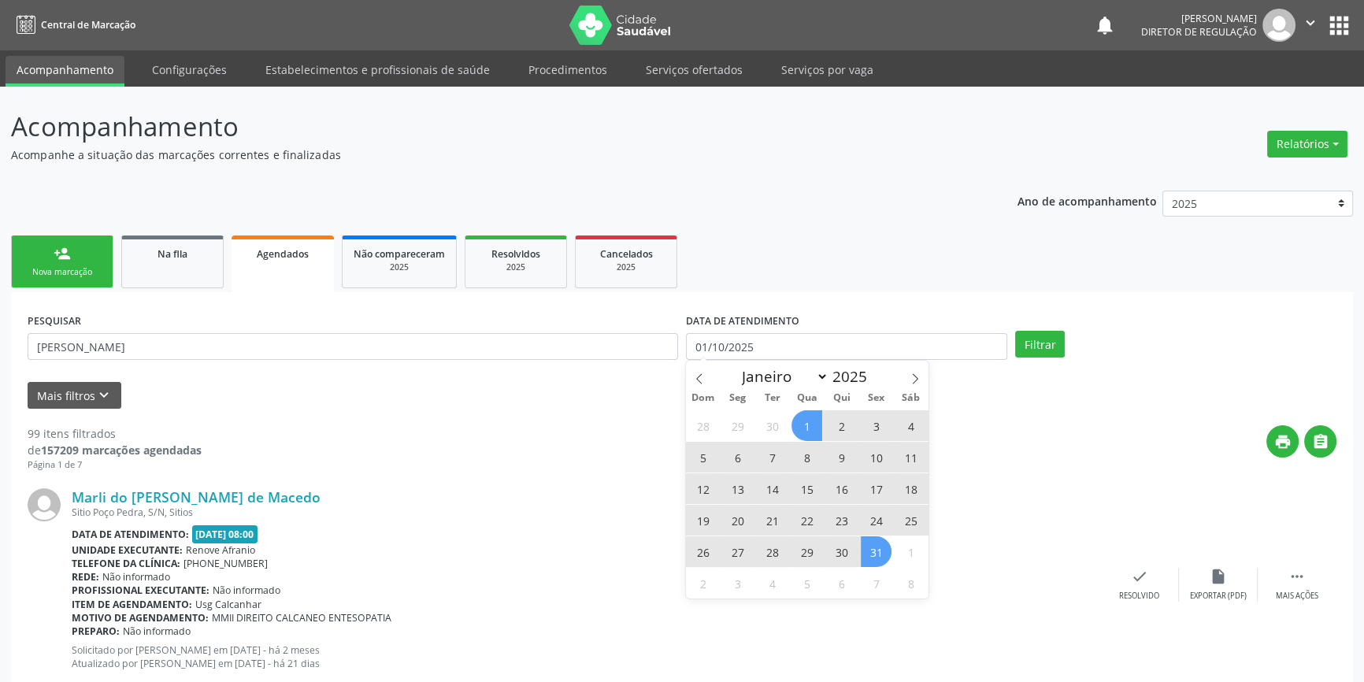
click at [877, 546] on span "31" at bounding box center [876, 551] width 31 height 31
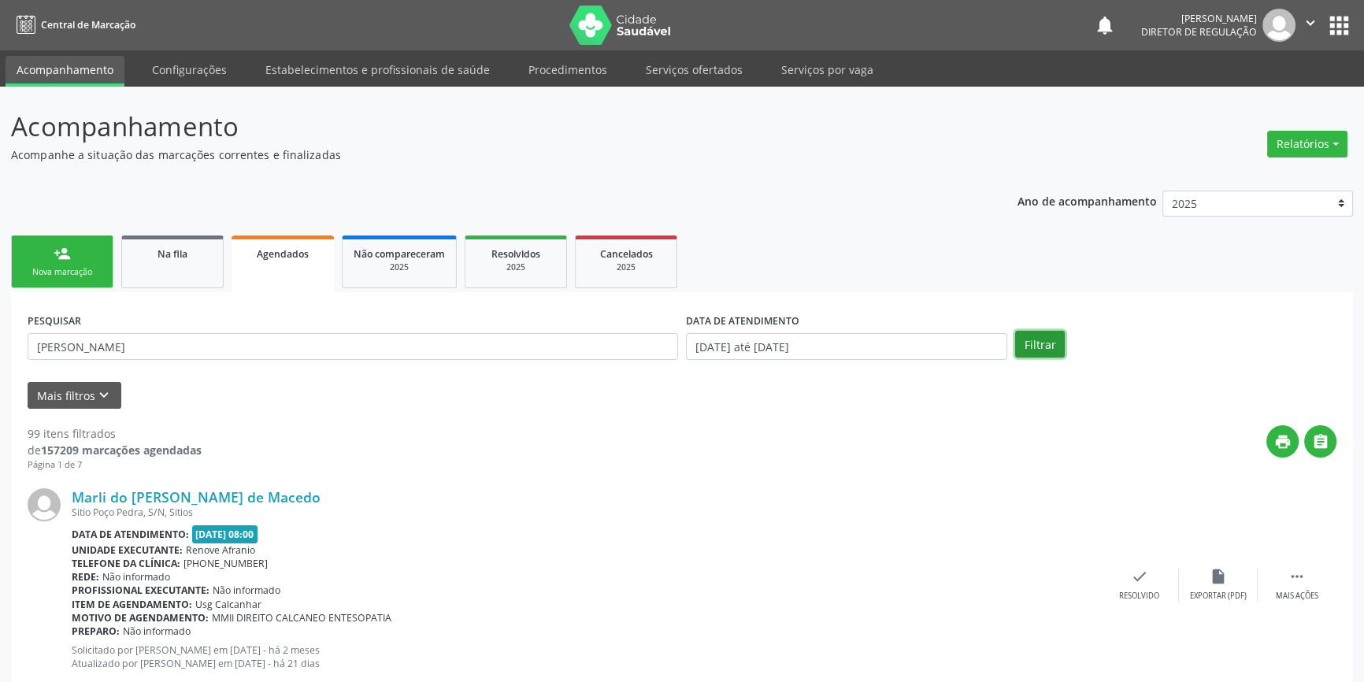
click at [1060, 345] on button "Filtrar" at bounding box center [1040, 344] width 50 height 27
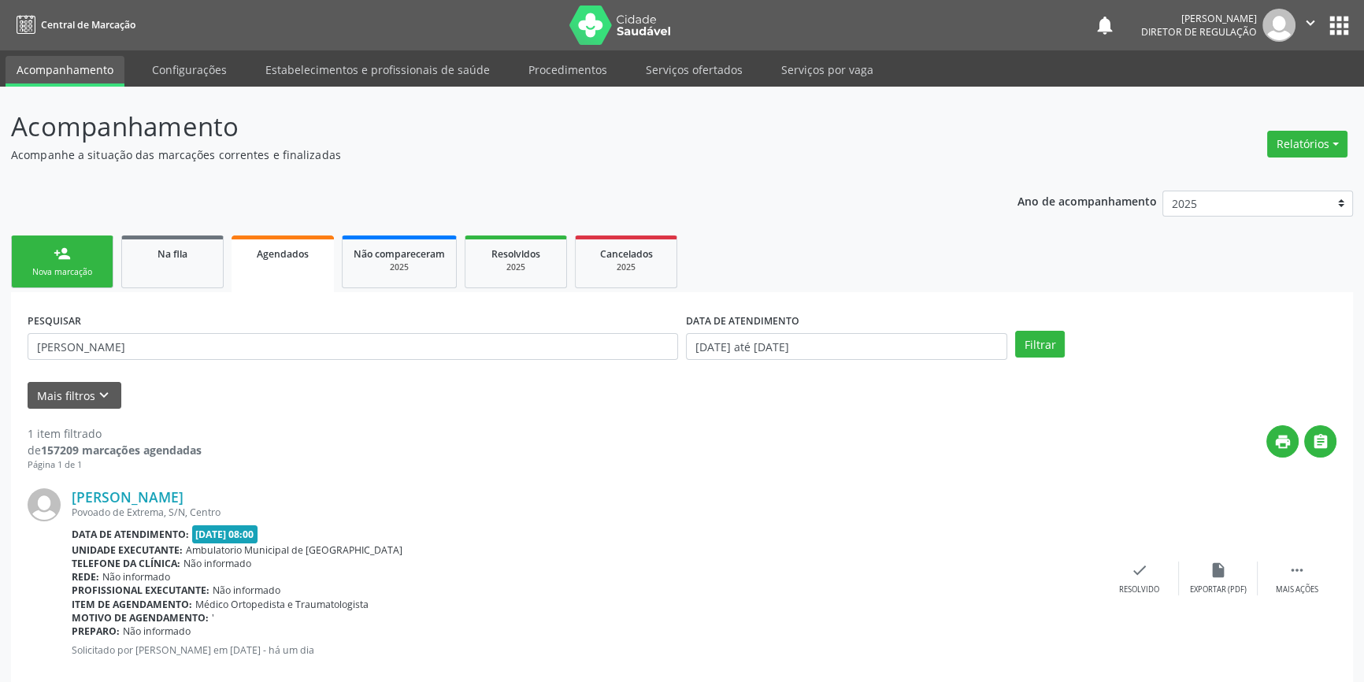
scroll to position [28, 0]
